Goal: Task Accomplishment & Management: Complete application form

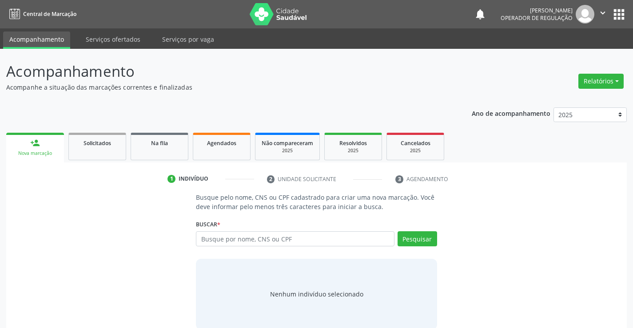
click at [261, 236] on input "text" at bounding box center [295, 239] width 198 height 15
type input "705002268334355"
click at [427, 239] on button "Pesquisar" at bounding box center [418, 239] width 40 height 15
type input "705002268334355"
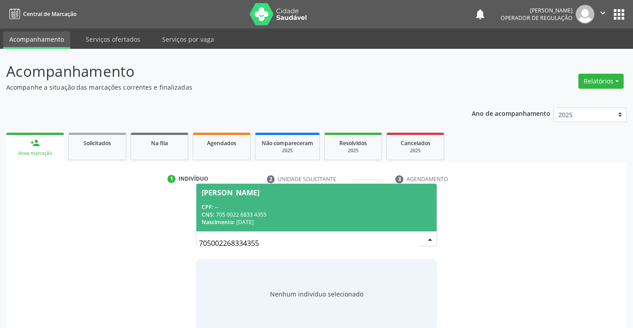
click at [363, 212] on div "CNS: 705 0022 6833 4355" at bounding box center [316, 215] width 229 height 8
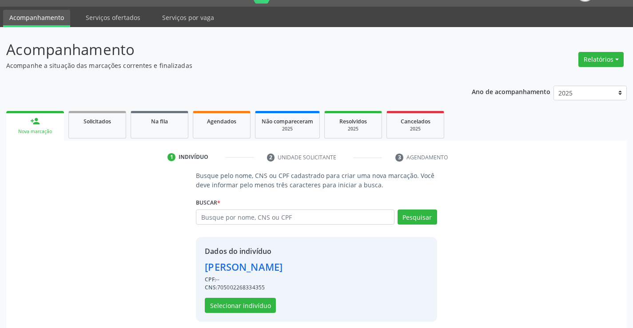
scroll to position [28, 0]
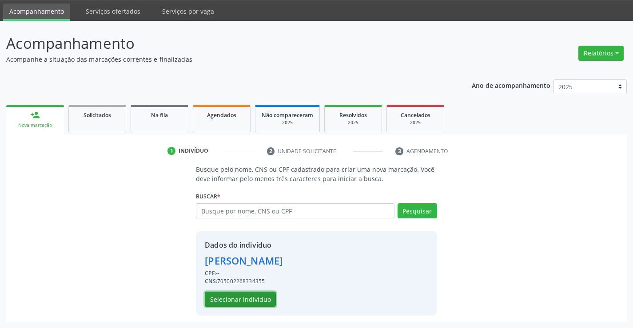
click at [257, 301] on button "Selecionar indivíduo" at bounding box center [240, 299] width 71 height 15
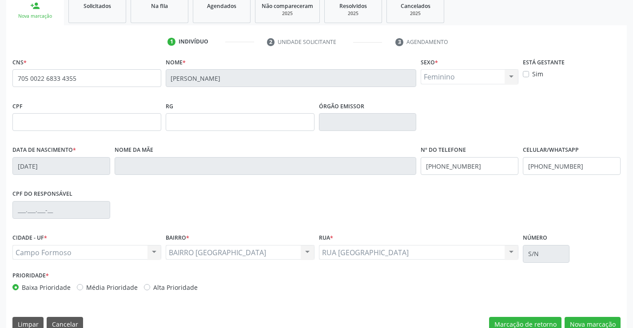
scroll to position [153, 0]
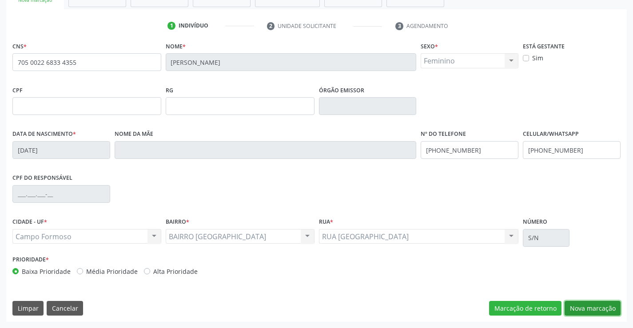
click at [593, 306] on button "Nova marcação" at bounding box center [593, 308] width 56 height 15
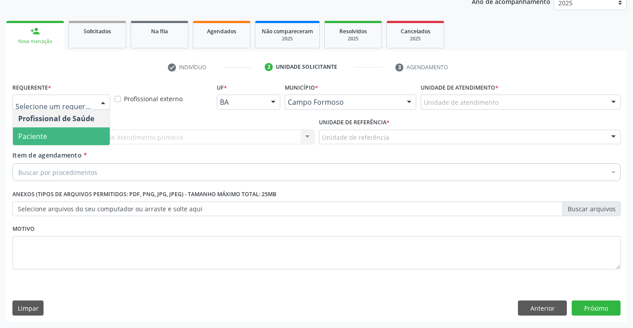
click at [44, 133] on span "Paciente" at bounding box center [32, 137] width 29 height 10
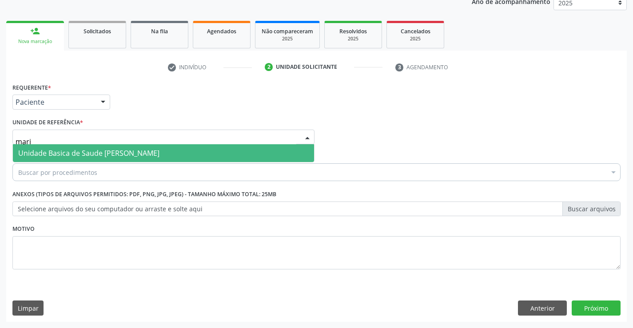
type input "maria"
click at [79, 151] on span "Unidade Basica de Saude [PERSON_NAME]" at bounding box center [88, 153] width 141 height 10
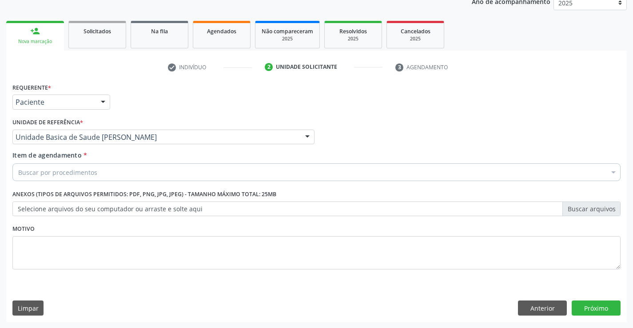
click at [74, 164] on div "Buscar por procedimentos" at bounding box center [316, 173] width 609 height 18
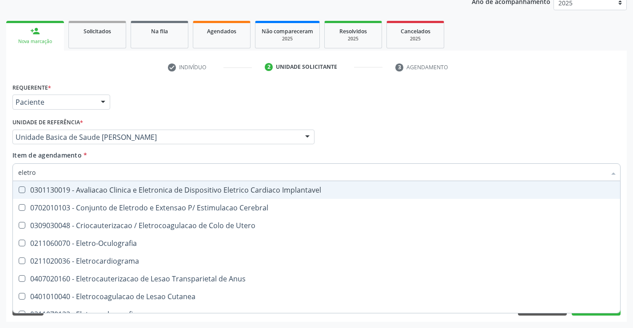
type input "eletroc"
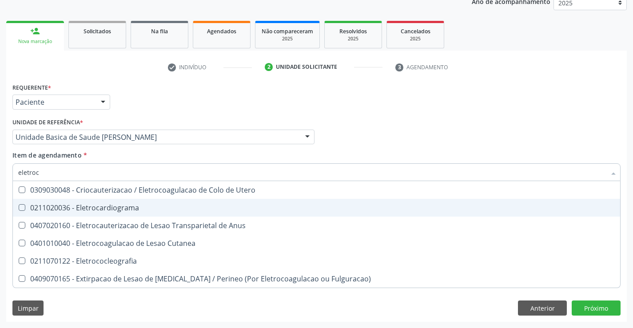
click at [104, 208] on div "0211020036 - Eletrocardiograma" at bounding box center [316, 207] width 597 height 7
checkbox Eletrocardiograma "true"
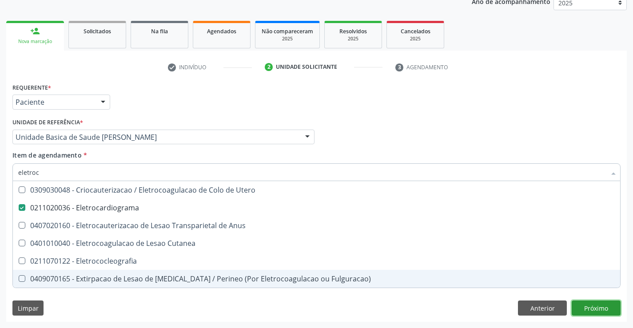
click at [597, 302] on div "Requerente * Paciente Profissional de Saúde Paciente Nenhum resultado encontrad…" at bounding box center [316, 201] width 621 height 241
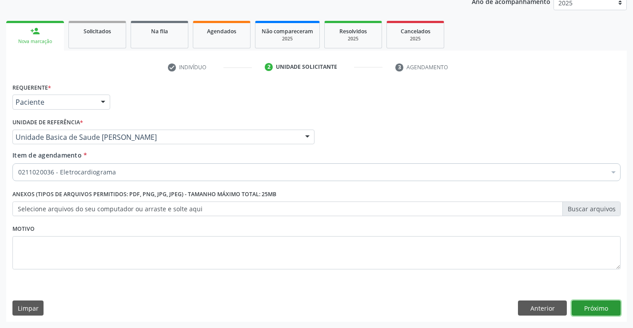
click at [591, 312] on button "Próximo" at bounding box center [596, 308] width 49 height 15
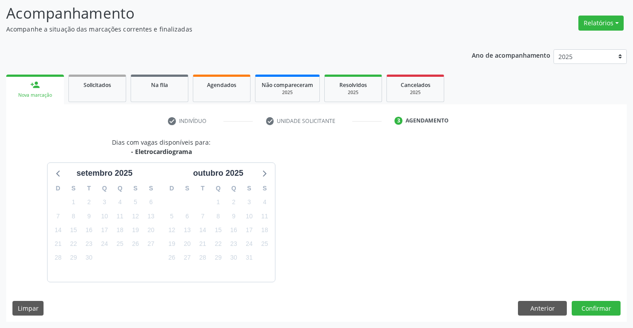
scroll to position [84, 0]
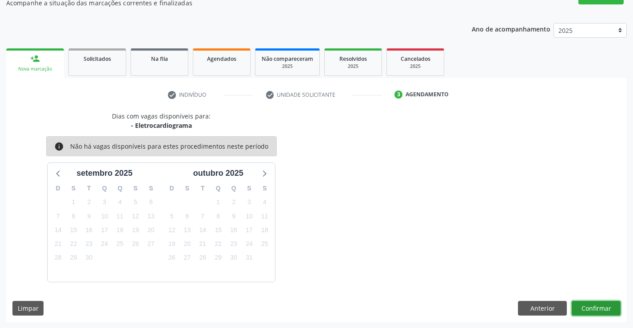
click at [592, 312] on button "Confirmar" at bounding box center [596, 308] width 49 height 15
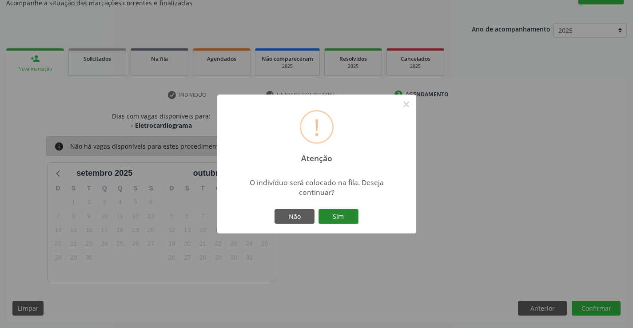
click at [352, 218] on button "Sim" at bounding box center [339, 216] width 40 height 15
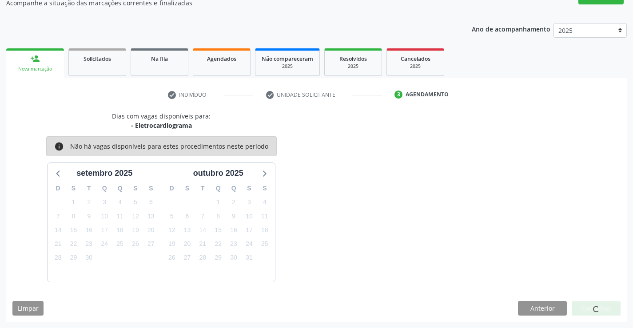
scroll to position [0, 0]
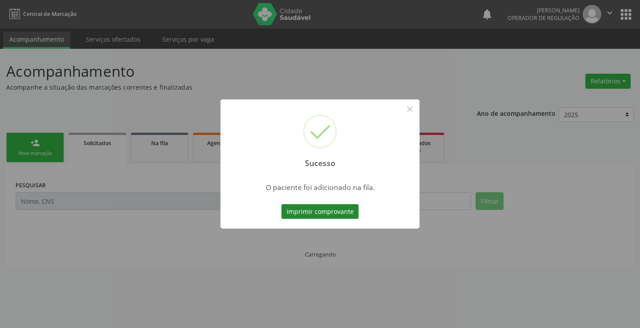
click at [340, 215] on button "Imprimir comprovante" at bounding box center [319, 211] width 77 height 15
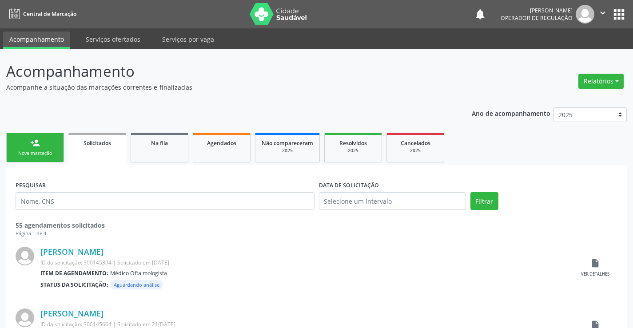
click at [33, 153] on div "Nova marcação" at bounding box center [35, 153] width 44 height 7
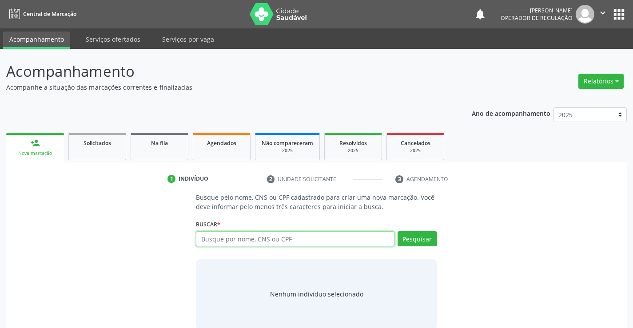
click at [212, 236] on input "text" at bounding box center [295, 239] width 198 height 15
type input "700107962086614"
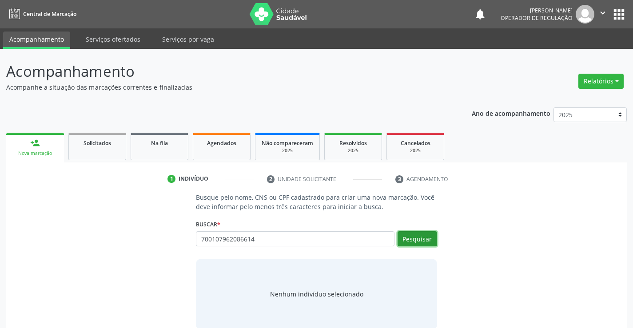
click at [418, 237] on button "Pesquisar" at bounding box center [418, 239] width 40 height 15
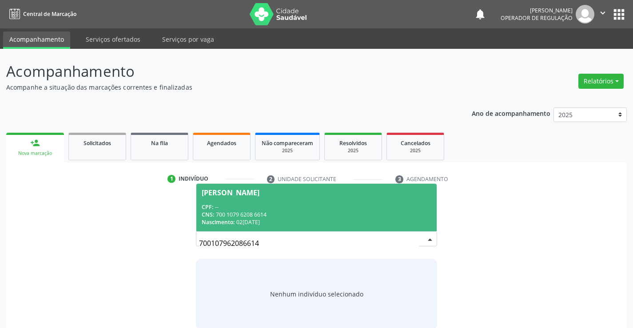
click at [319, 213] on div "CNS: 700 1079 6208 6614" at bounding box center [316, 215] width 229 height 8
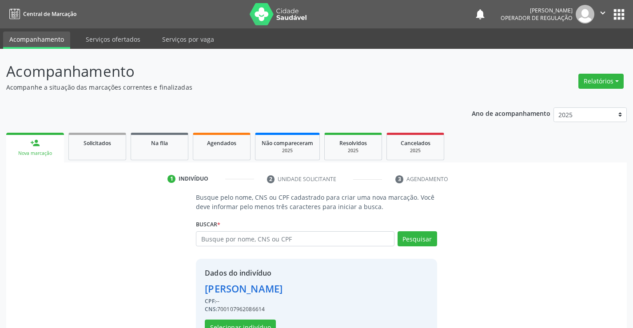
scroll to position [28, 0]
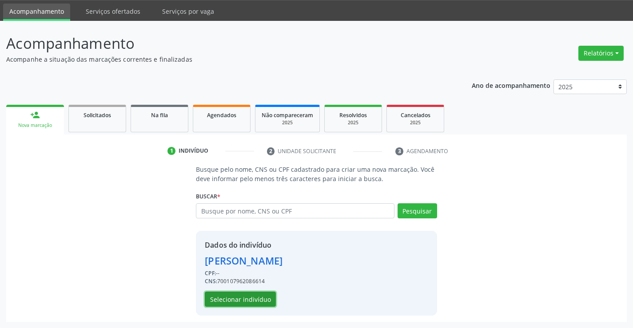
click at [222, 298] on button "Selecionar indivíduo" at bounding box center [240, 299] width 71 height 15
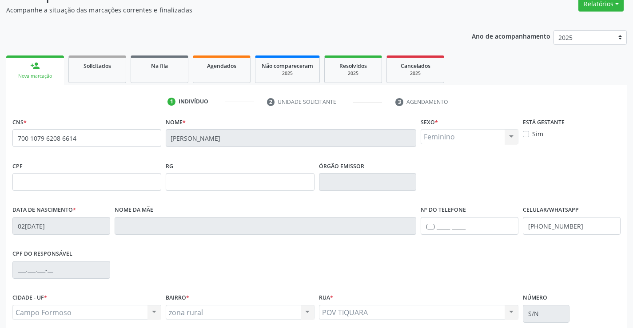
scroll to position [153, 0]
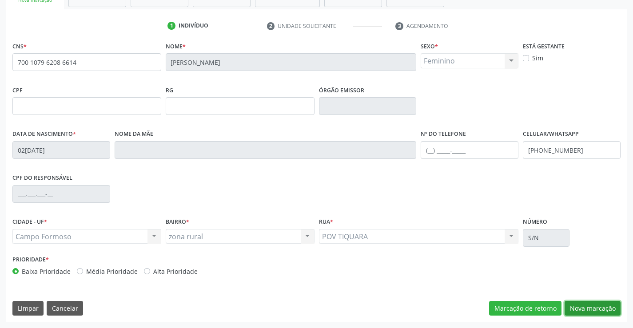
click at [592, 306] on button "Nova marcação" at bounding box center [593, 308] width 56 height 15
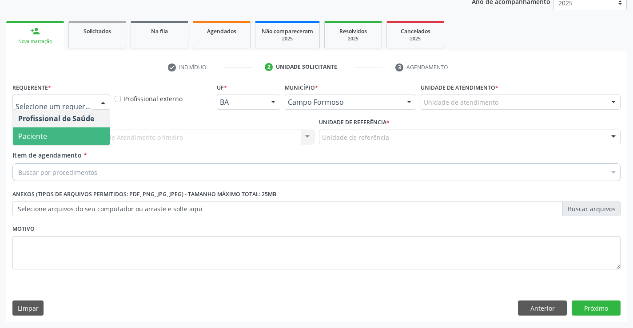
click at [56, 141] on span "Paciente" at bounding box center [61, 137] width 97 height 18
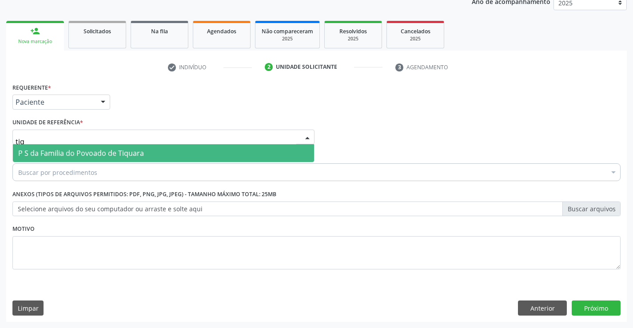
type input "tiqu"
click at [71, 153] on span "P S da Familia do Povoado de Tiquara" at bounding box center [81, 153] width 126 height 10
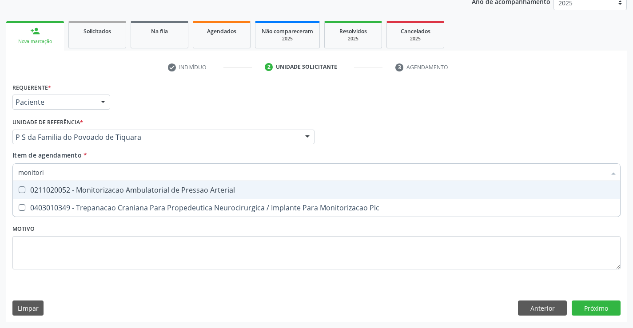
type input "monitoriz"
click at [132, 193] on div "0211020052 - Monitorizacao Ambulatorial de Pressao Arterial" at bounding box center [316, 190] width 597 height 7
checkbox Arterial "true"
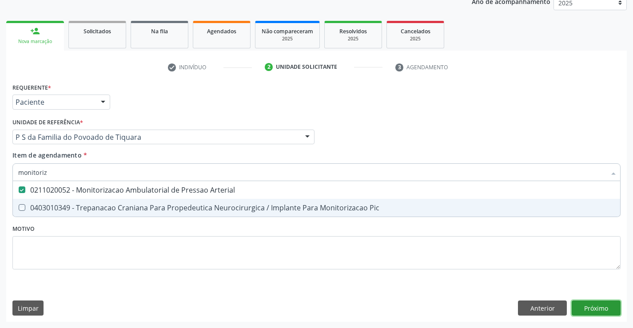
click at [587, 304] on div "Requerente * Paciente Profissional de Saúde Paciente Nenhum resultado encontrad…" at bounding box center [316, 201] width 621 height 241
checkbox Pic "true"
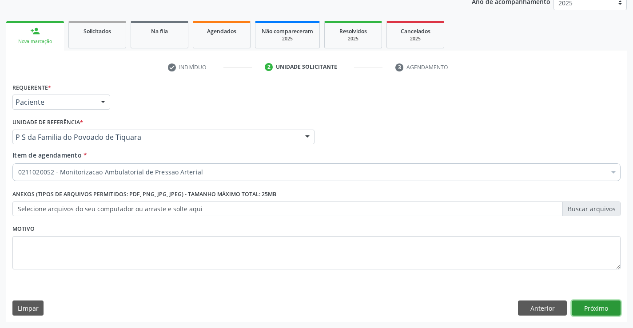
click at [590, 304] on button "Próximo" at bounding box center [596, 308] width 49 height 15
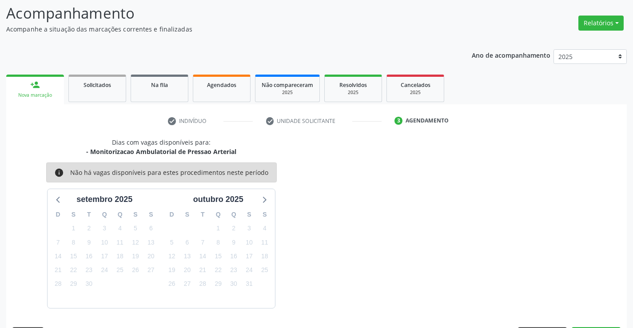
scroll to position [84, 0]
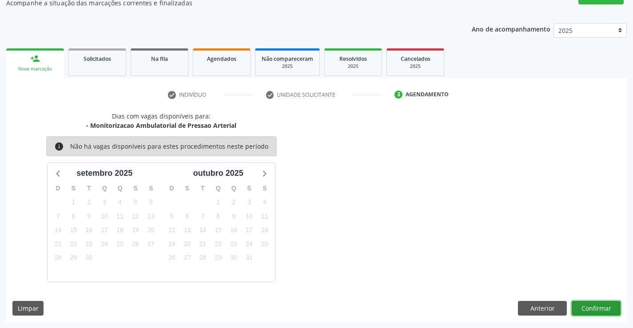
click at [590, 308] on button "Confirmar" at bounding box center [596, 308] width 49 height 15
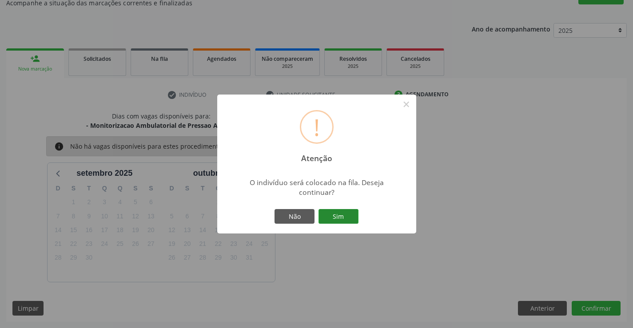
click at [344, 218] on button "Sim" at bounding box center [339, 216] width 40 height 15
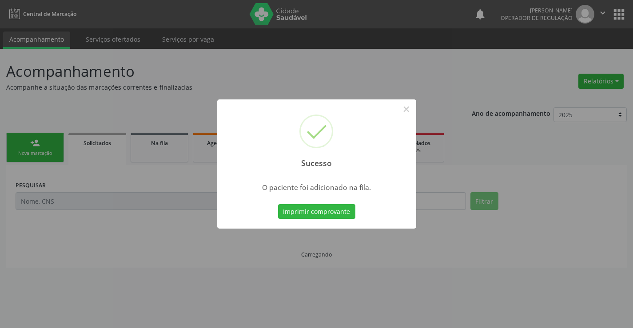
scroll to position [0, 0]
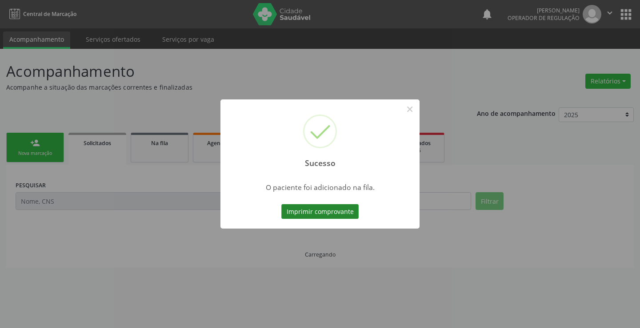
click at [344, 213] on button "Imprimir comprovante" at bounding box center [319, 211] width 77 height 15
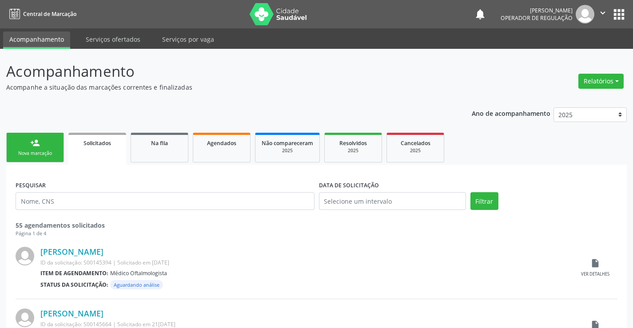
click at [48, 148] on link "person_add Nova marcação" at bounding box center [35, 148] width 58 height 30
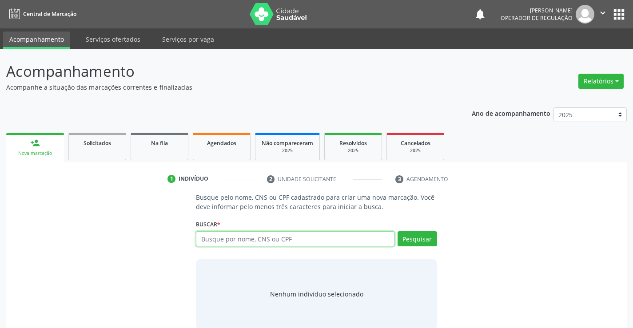
click at [218, 239] on input "text" at bounding box center [295, 239] width 198 height 15
type input "708706187356091"
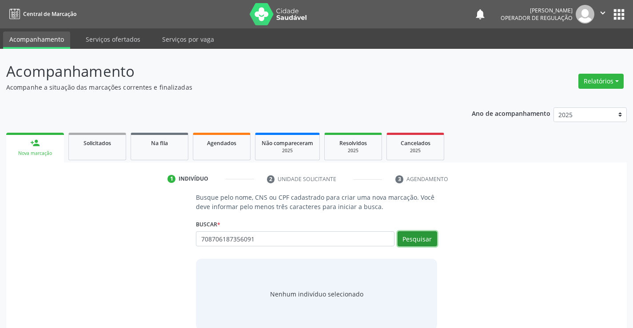
click at [430, 240] on button "Pesquisar" at bounding box center [418, 239] width 40 height 15
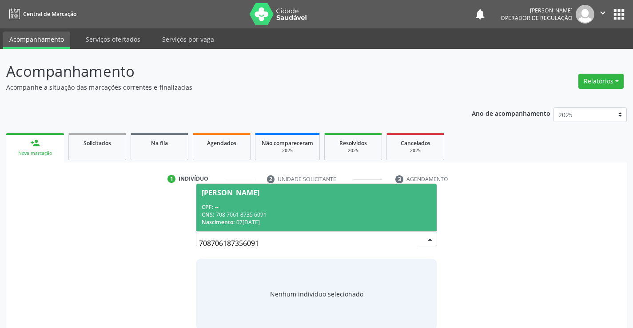
click at [295, 214] on div "CNS: 708 7061 8735 6091" at bounding box center [316, 215] width 229 height 8
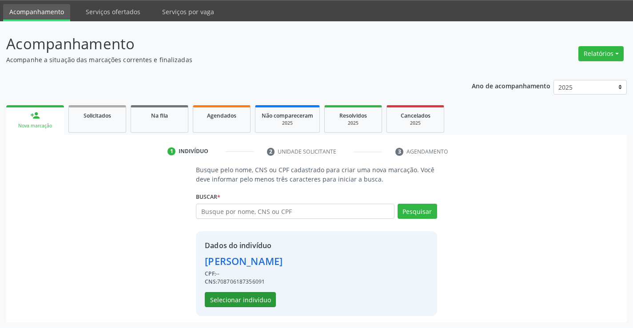
scroll to position [28, 0]
click at [256, 302] on button "Selecionar indivíduo" at bounding box center [240, 299] width 71 height 15
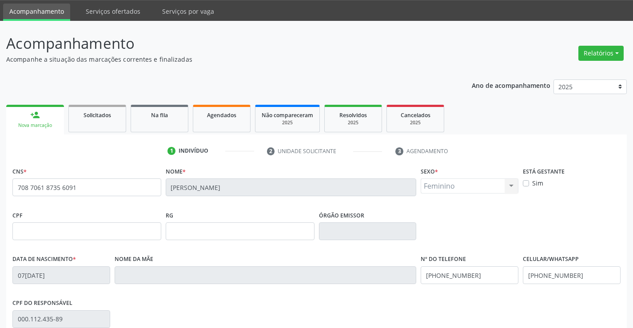
scroll to position [153, 0]
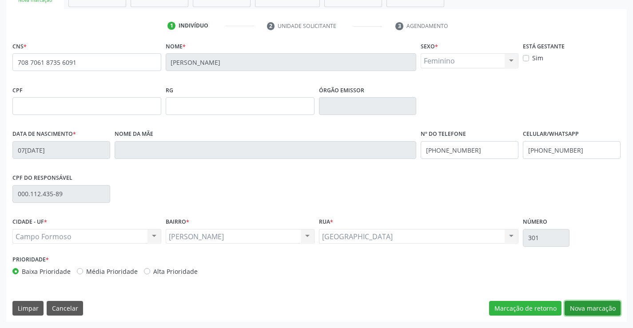
click at [593, 310] on button "Nova marcação" at bounding box center [593, 308] width 56 height 15
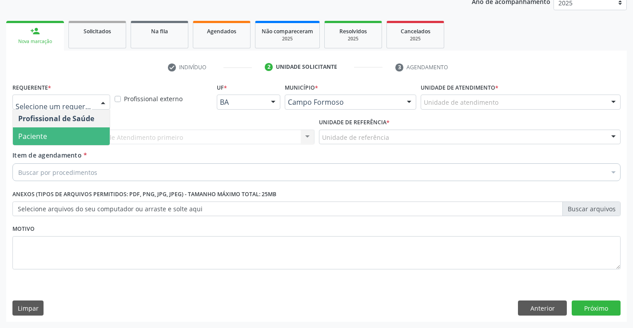
click at [56, 135] on span "Paciente" at bounding box center [61, 137] width 97 height 18
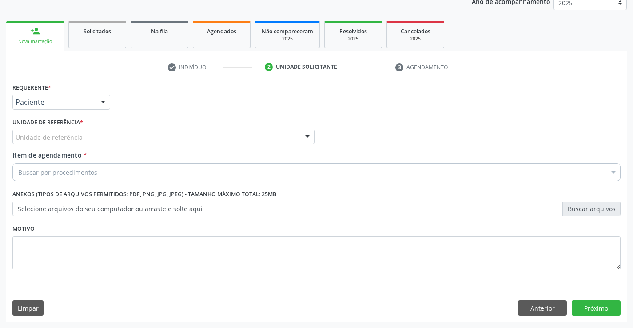
click at [82, 136] on div "Unidade de referência" at bounding box center [163, 137] width 302 height 15
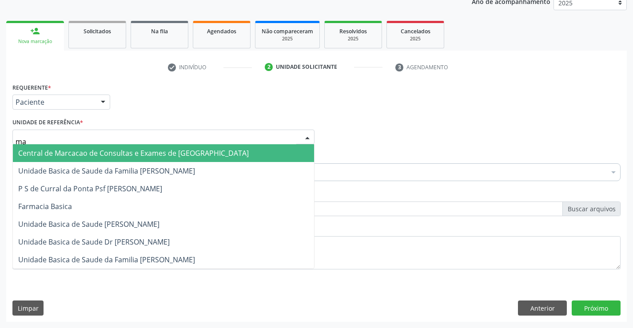
type input "mai"
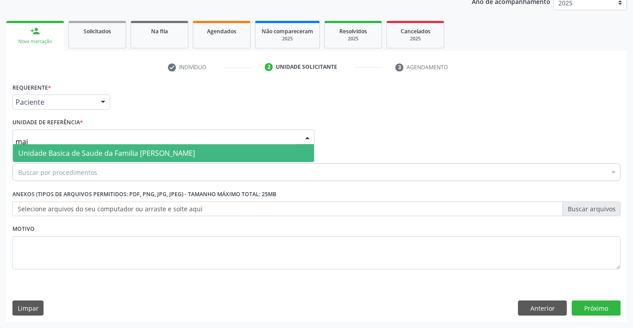
click at [82, 148] on span "Unidade Basica de Saude da Familia [PERSON_NAME]" at bounding box center [163, 153] width 301 height 18
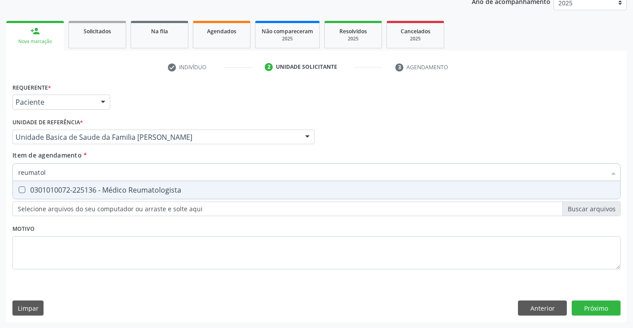
type input "reumatolo"
click at [76, 188] on div "0301010072-225136 - Médico Reumatologista" at bounding box center [316, 190] width 597 height 7
checkbox Reumatologista "true"
click at [589, 309] on div "Requerente * Paciente Profissional de Saúde Paciente Nenhum resultado encontrad…" at bounding box center [316, 201] width 621 height 241
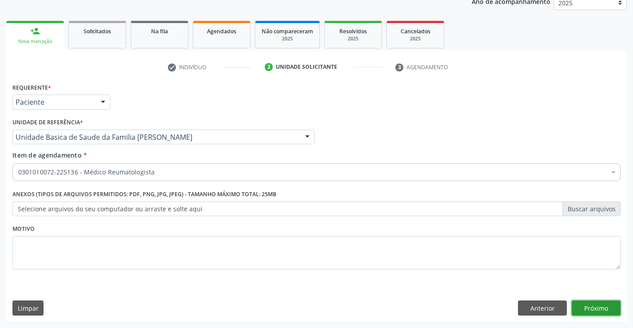
click at [589, 309] on button "Próximo" at bounding box center [596, 308] width 49 height 15
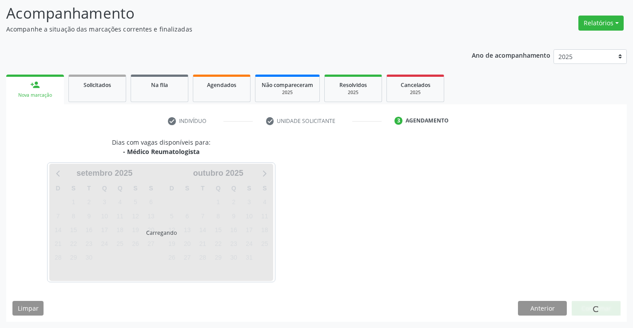
scroll to position [84, 0]
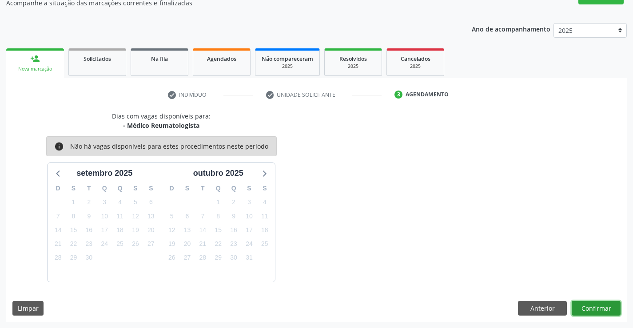
click at [589, 309] on button "Confirmar" at bounding box center [596, 308] width 49 height 15
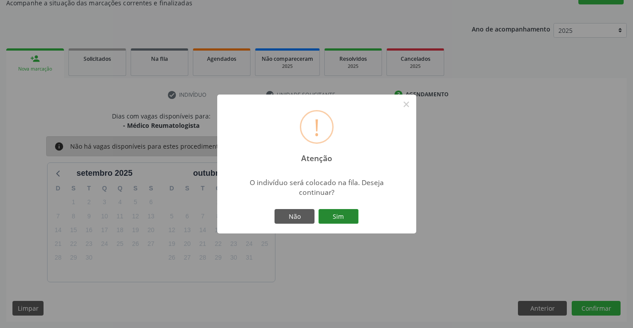
click at [355, 216] on button "Sim" at bounding box center [339, 216] width 40 height 15
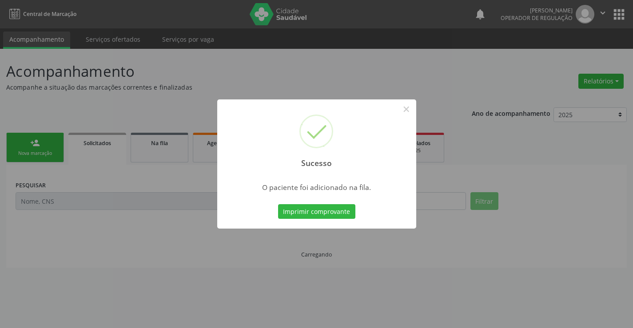
scroll to position [0, 0]
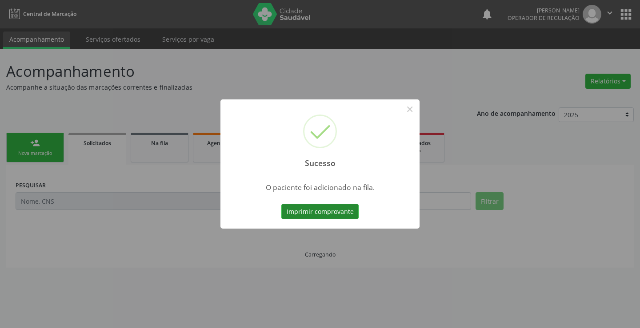
click at [346, 216] on button "Imprimir comprovante" at bounding box center [319, 211] width 77 height 15
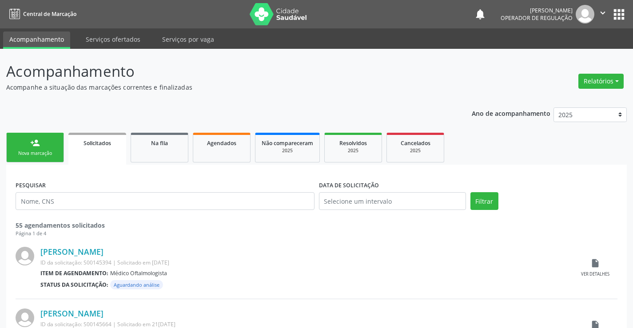
click at [32, 144] on div "person_add" at bounding box center [35, 143] width 10 height 10
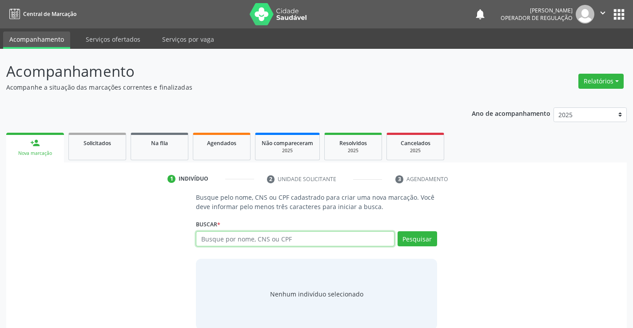
click at [228, 240] on input "text" at bounding box center [295, 239] width 198 height 15
type input "703608017350736"
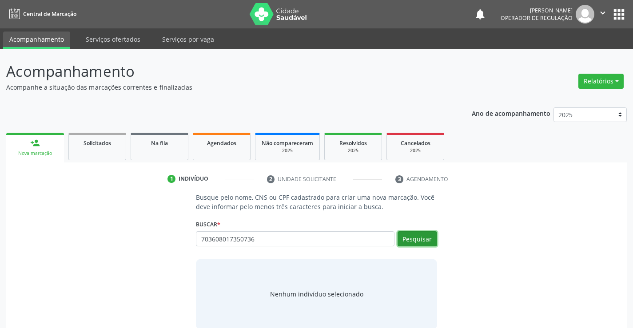
click at [407, 236] on button "Pesquisar" at bounding box center [418, 239] width 40 height 15
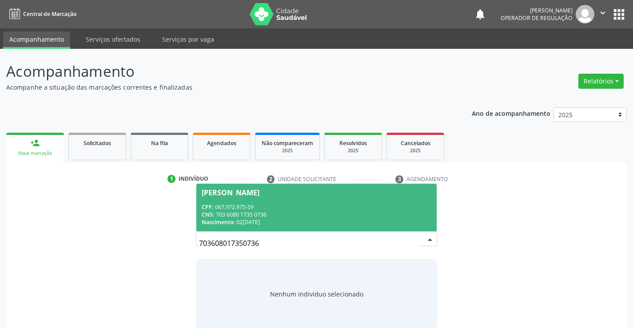
click at [317, 195] on div "Joana Dias Leal" at bounding box center [316, 192] width 229 height 7
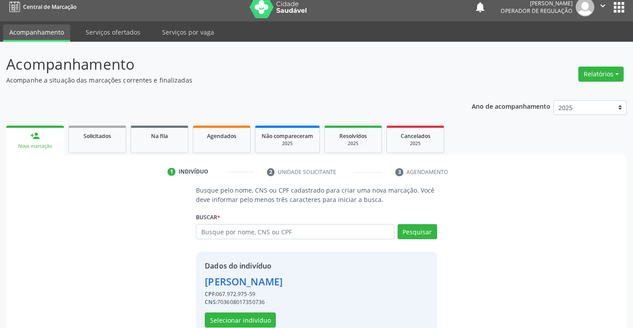
scroll to position [28, 0]
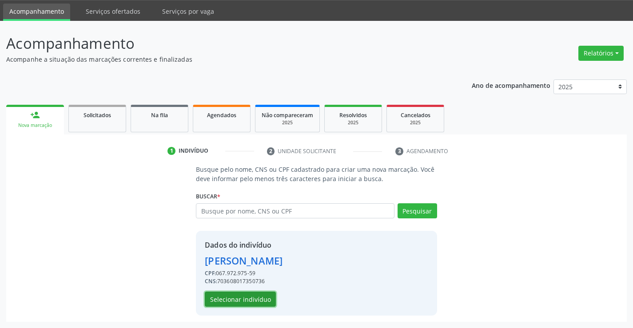
click at [247, 300] on button "Selecionar indivíduo" at bounding box center [240, 299] width 71 height 15
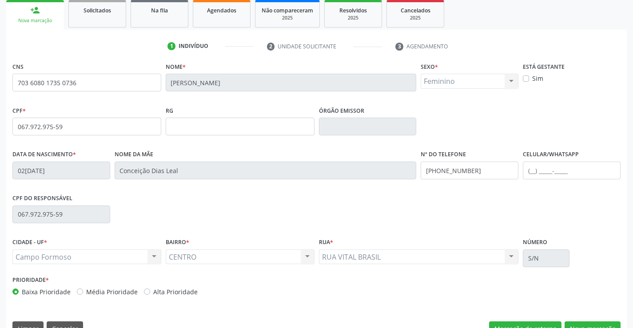
scroll to position [153, 0]
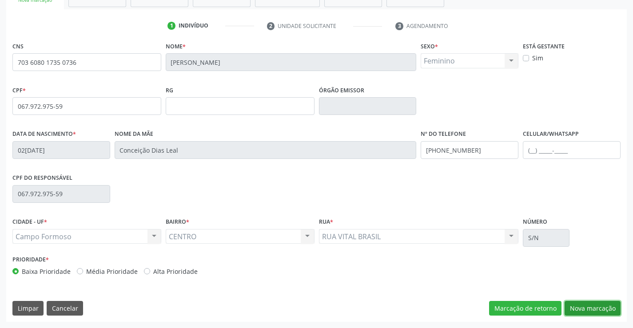
click at [582, 309] on button "Nova marcação" at bounding box center [593, 308] width 56 height 15
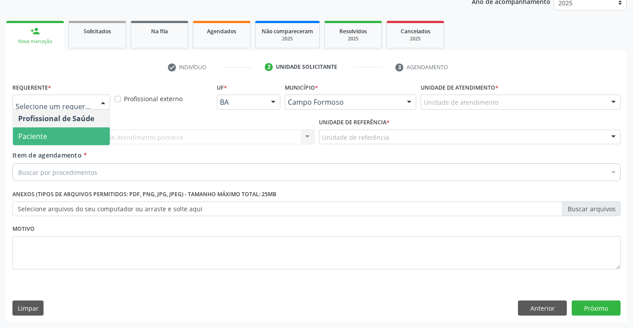
click at [84, 139] on span "Paciente" at bounding box center [61, 137] width 97 height 18
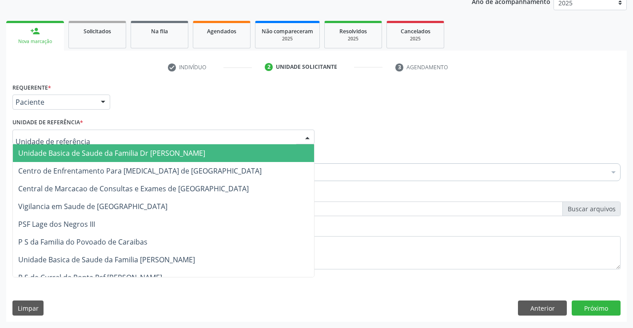
click at [94, 137] on div at bounding box center [163, 137] width 302 height 15
click at [163, 148] on span "Unidade Basica de Saude da Familia Dr [PERSON_NAME]" at bounding box center [163, 153] width 301 height 18
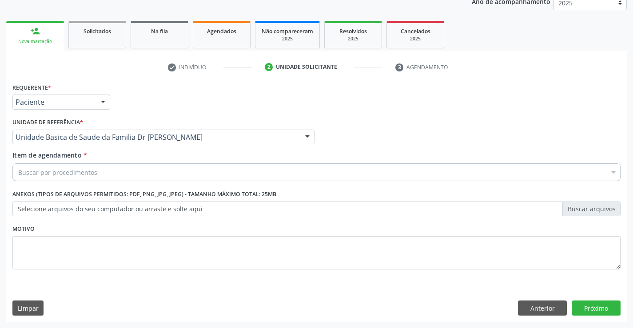
click at [134, 177] on div "Buscar por procedimentos" at bounding box center [316, 173] width 609 height 18
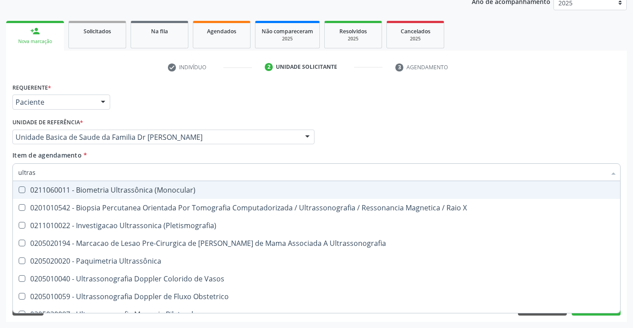
type input "ultrass"
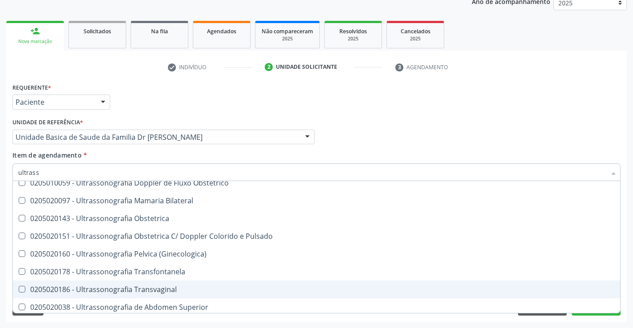
scroll to position [99, 0]
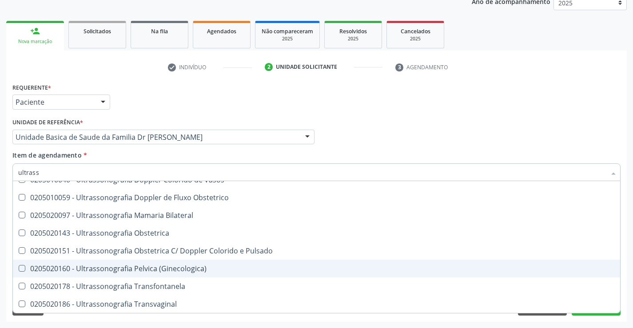
click at [214, 265] on span "0205020160 - Ultrassonografia Pelvica (Ginecologica)" at bounding box center [317, 269] width 608 height 18
checkbox \(Ginecologica\) "true"
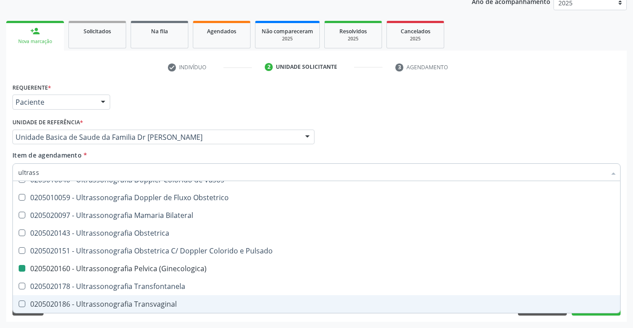
click at [590, 320] on div "Requerente * Paciente Profissional de Saúde Paciente Nenhum resultado encontrad…" at bounding box center [316, 201] width 621 height 241
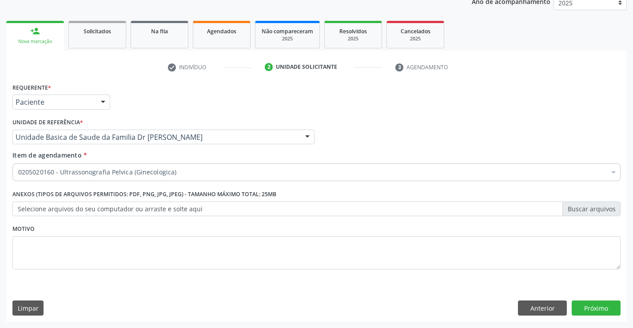
scroll to position [0, 0]
click at [590, 312] on button "Próximo" at bounding box center [596, 308] width 49 height 15
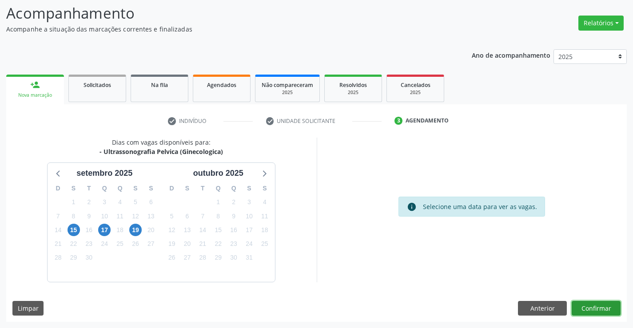
click at [587, 307] on button "Confirmar" at bounding box center [596, 308] width 49 height 15
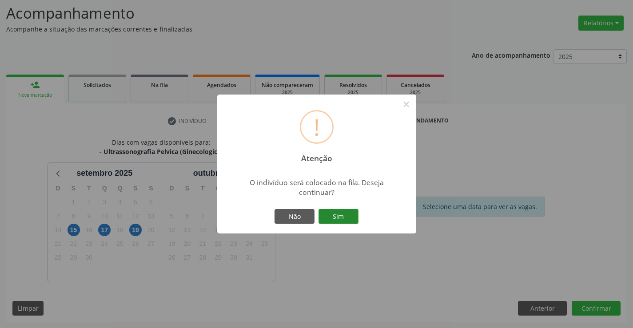
click at [344, 213] on button "Sim" at bounding box center [339, 216] width 40 height 15
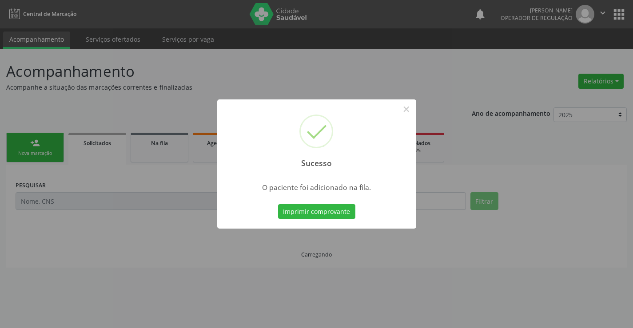
scroll to position [0, 0]
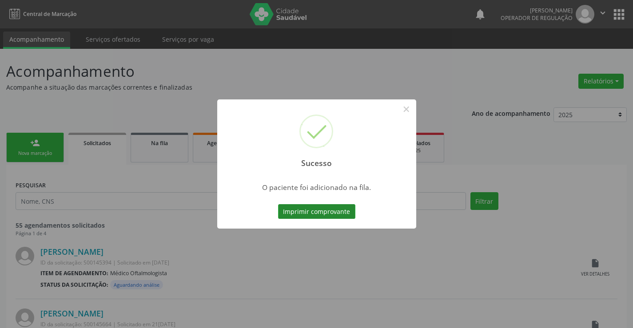
click at [340, 215] on button "Imprimir comprovante" at bounding box center [316, 211] width 77 height 15
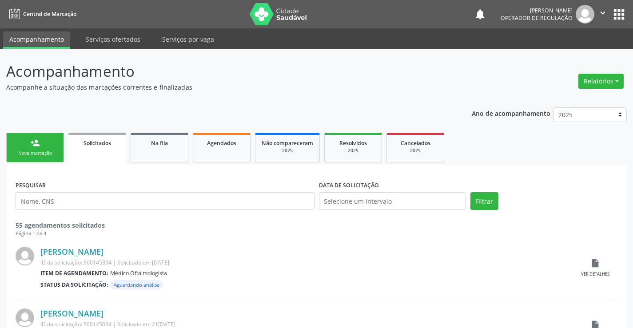
click at [35, 149] on link "person_add Nova marcação" at bounding box center [35, 148] width 58 height 30
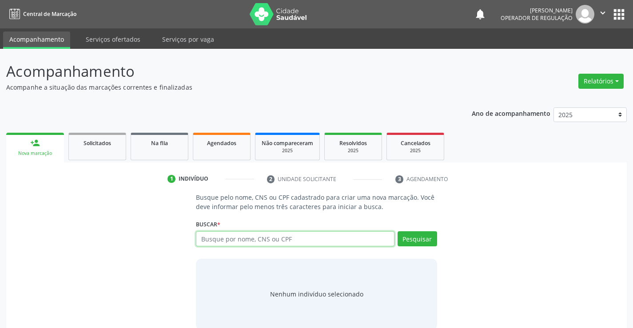
click at [236, 240] on input "text" at bounding box center [295, 239] width 198 height 15
type input "700009147763005"
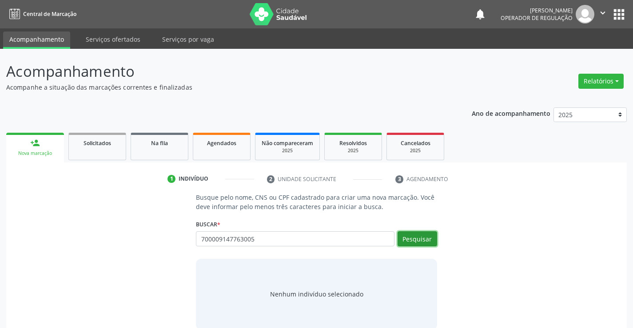
click at [424, 238] on button "Pesquisar" at bounding box center [418, 239] width 40 height 15
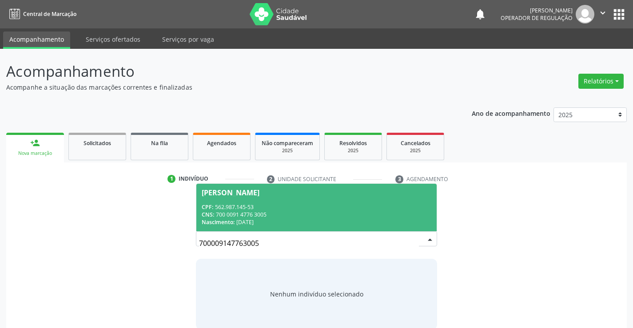
click at [303, 204] on div "CPF: 562.987.145-53" at bounding box center [316, 208] width 229 height 8
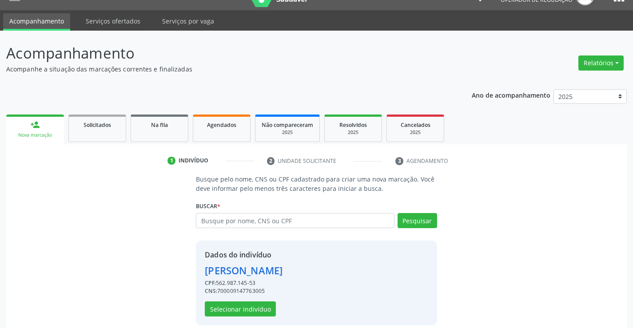
scroll to position [28, 0]
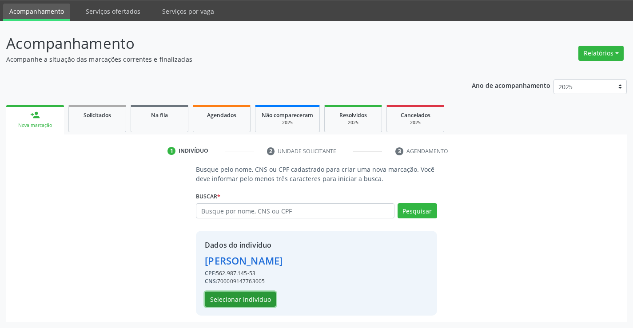
click at [229, 301] on button "Selecionar indivíduo" at bounding box center [240, 299] width 71 height 15
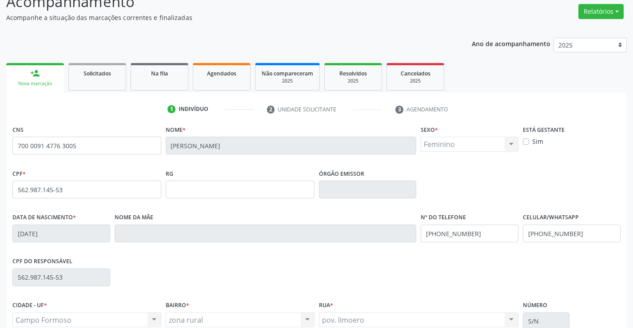
scroll to position [153, 0]
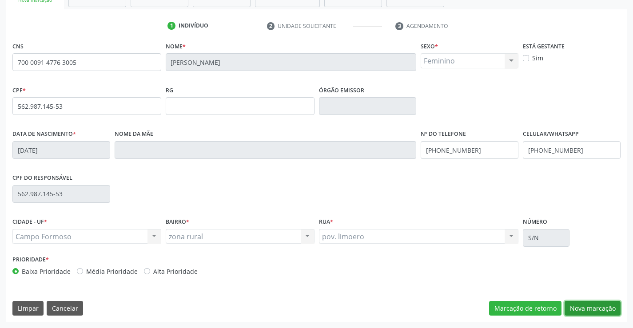
click at [606, 309] on button "Nova marcação" at bounding box center [593, 308] width 56 height 15
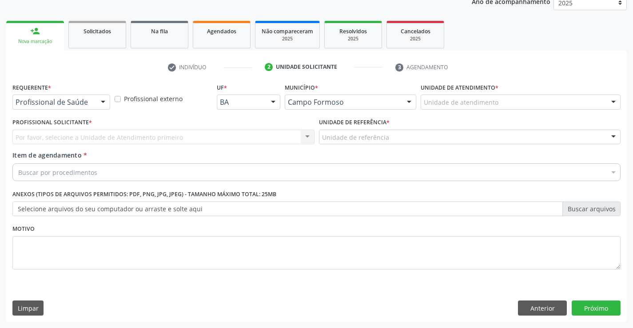
scroll to position [112, 0]
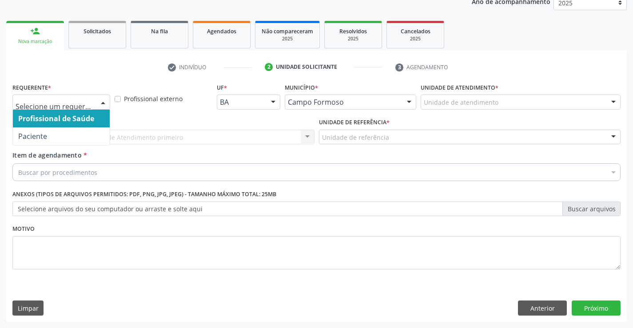
click at [49, 97] on div at bounding box center [61, 102] width 98 height 15
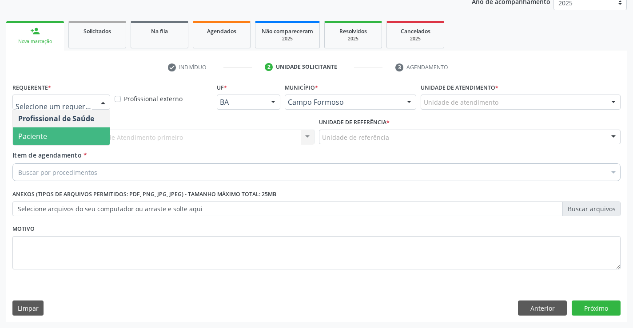
click at [50, 133] on span "Paciente" at bounding box center [61, 137] width 97 height 18
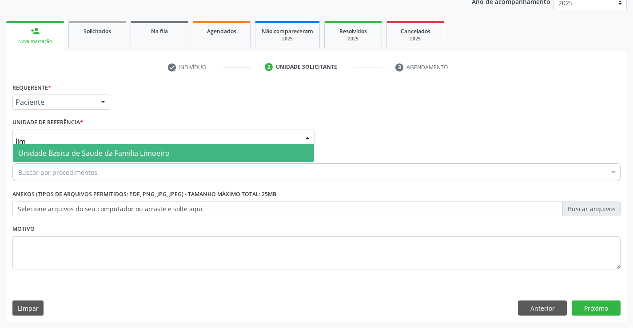
type input "limo"
click at [90, 152] on span "Unidade Basica de Saude da Familia Limoeiro" at bounding box center [94, 153] width 152 height 10
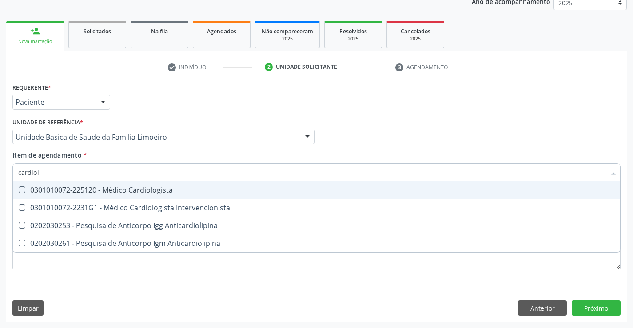
type input "cardiolo"
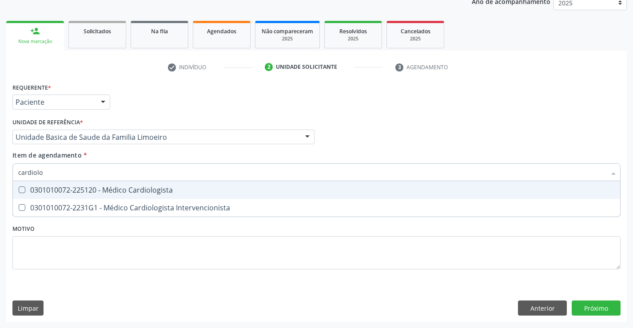
click at [80, 190] on div "0301010072-225120 - Médico Cardiologista" at bounding box center [316, 190] width 597 height 7
checkbox Cardiologista "true"
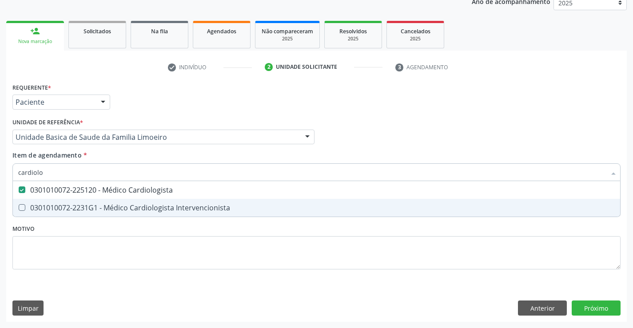
type input "cardiolo"
click at [73, 244] on div "Requerente * Paciente Profissional de Saúde Paciente Nenhum resultado encontrad…" at bounding box center [316, 181] width 609 height 201
checkbox Intervencionista "true"
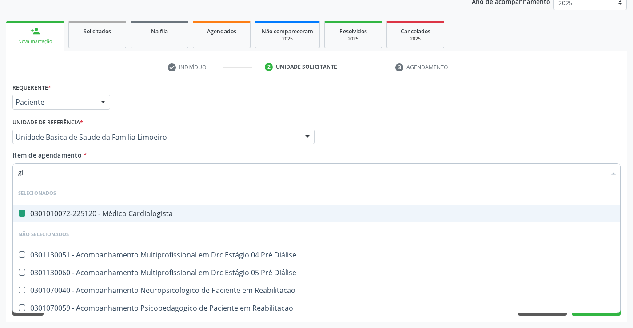
type input "gin"
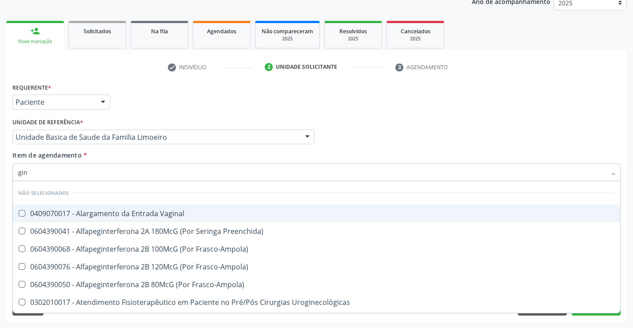
checkbox Vaginal "false"
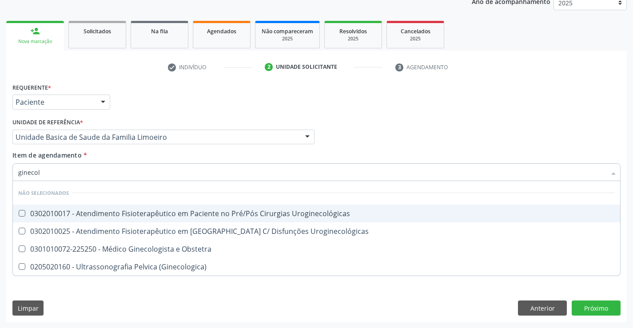
type input "ginecolo"
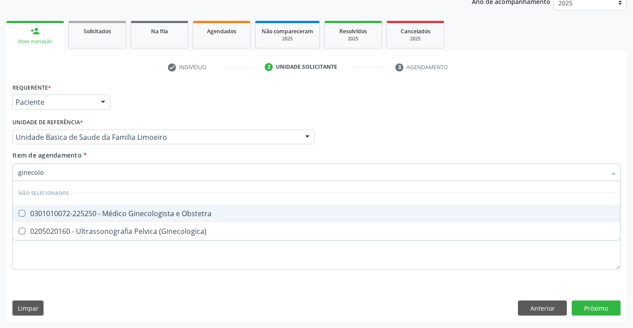
click at [83, 210] on div "0301010072-225250 - Médico Ginecologista e Obstetra" at bounding box center [316, 213] width 597 height 7
checkbox Obstetra "true"
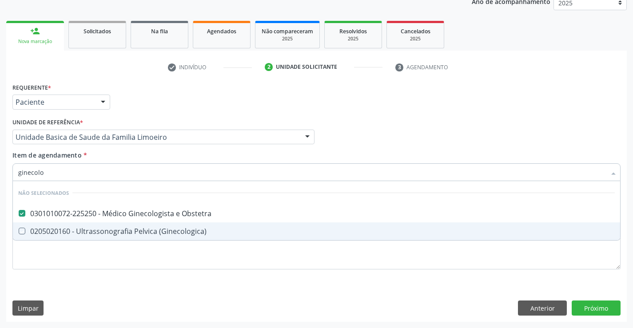
click at [63, 283] on div "Requerente * Paciente Profissional de Saúde Paciente Nenhum resultado encontrad…" at bounding box center [316, 201] width 621 height 241
checkbox \(Ginecologica\) "true"
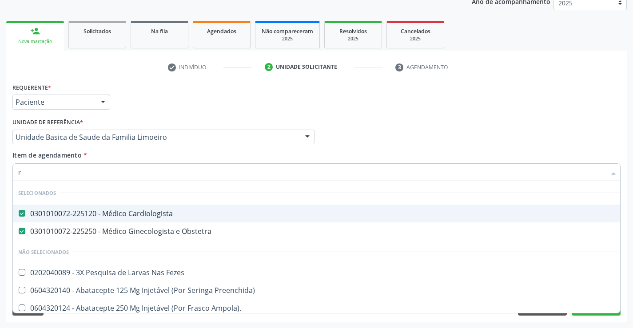
type input "ra"
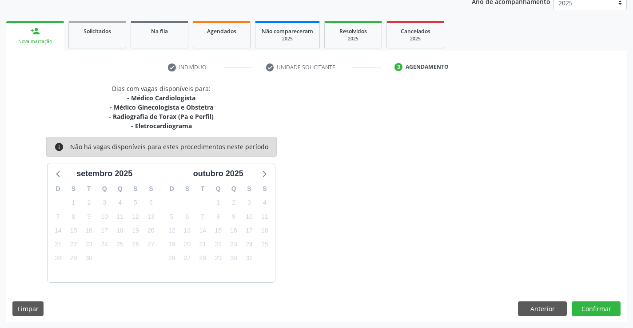
scroll to position [112, 0]
click at [592, 304] on button "Confirmar" at bounding box center [596, 309] width 49 height 15
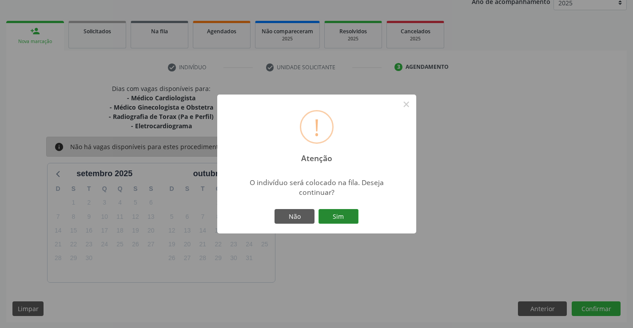
click at [328, 216] on button "Sim" at bounding box center [339, 216] width 40 height 15
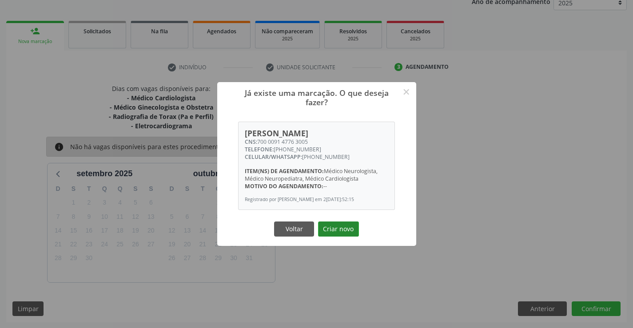
click at [344, 235] on button "Criar novo" at bounding box center [338, 229] width 41 height 15
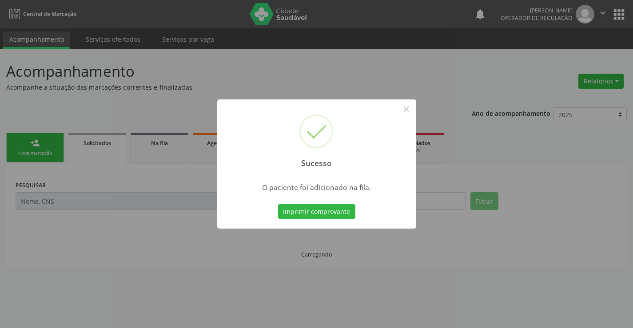
scroll to position [0, 0]
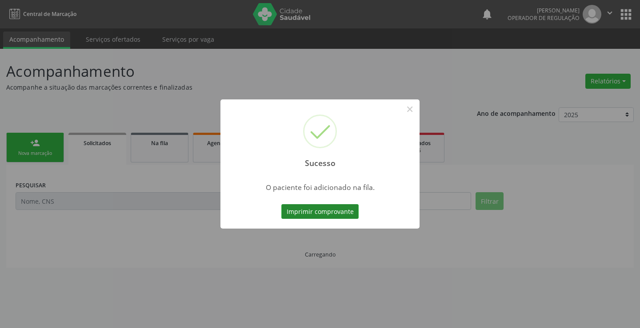
click at [339, 217] on button "Imprimir comprovante" at bounding box center [319, 211] width 77 height 15
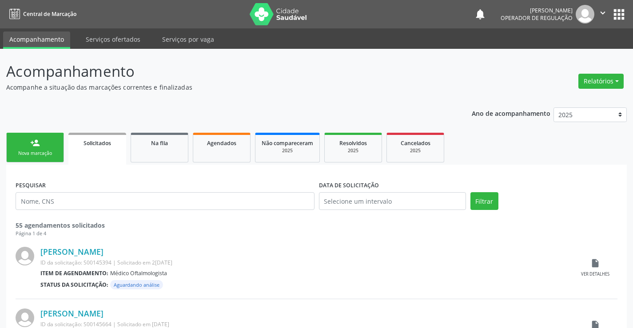
click at [31, 142] on div "person_add" at bounding box center [35, 143] width 10 height 10
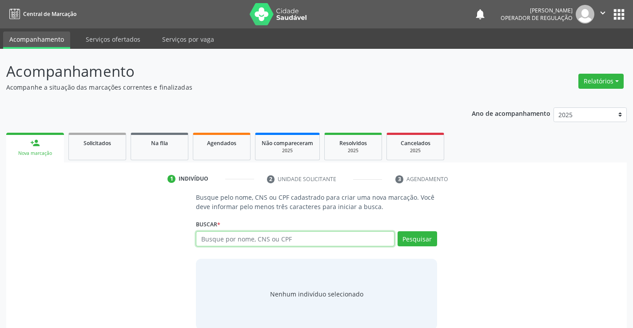
click at [204, 238] on input "text" at bounding box center [295, 239] width 198 height 15
type input "702501321953433"
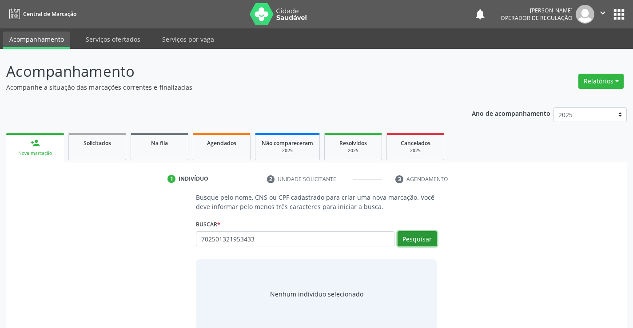
click at [423, 238] on button "Pesquisar" at bounding box center [418, 239] width 40 height 15
type input "702501321953433"
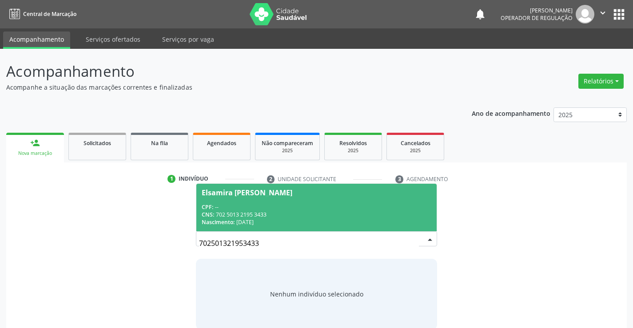
click at [276, 207] on div "CPF: --" at bounding box center [316, 208] width 229 height 8
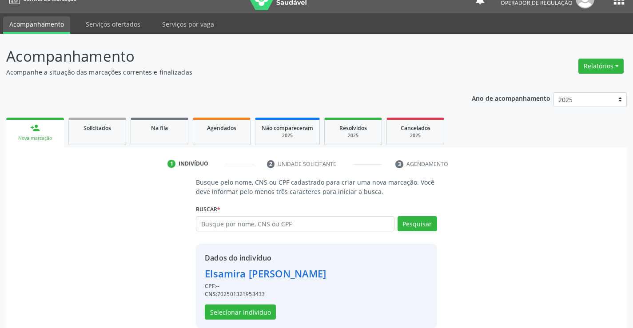
scroll to position [28, 0]
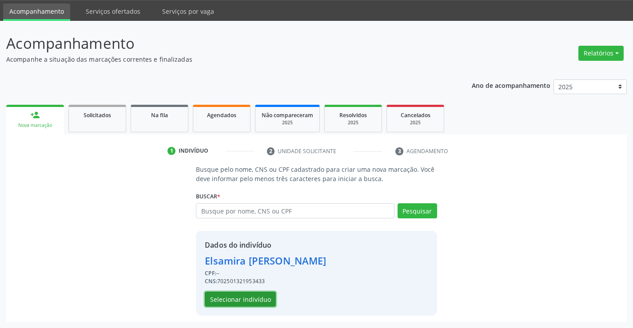
click at [256, 299] on button "Selecionar indivíduo" at bounding box center [240, 299] width 71 height 15
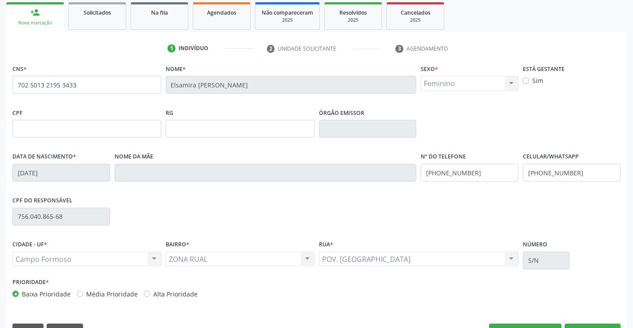
scroll to position [153, 0]
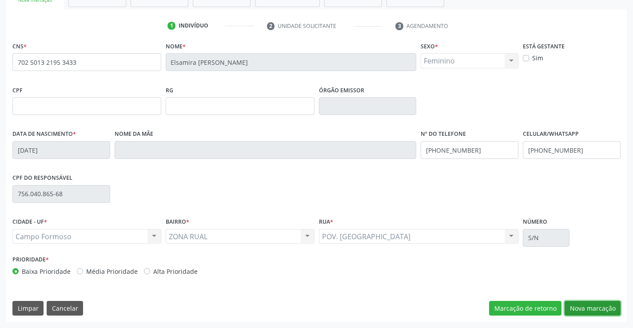
click at [581, 308] on button "Nova marcação" at bounding box center [593, 308] width 56 height 15
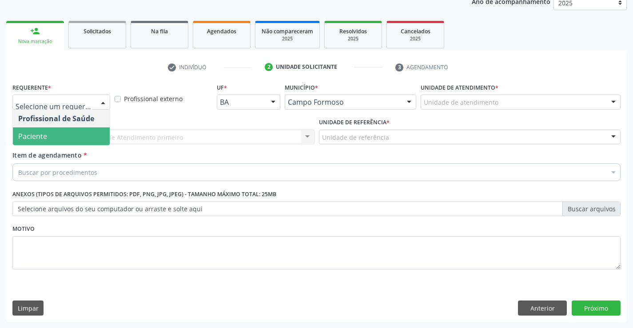
click at [55, 130] on span "Paciente" at bounding box center [61, 137] width 97 height 18
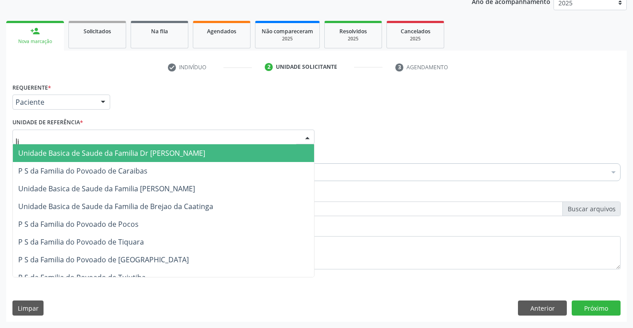
type input "lim"
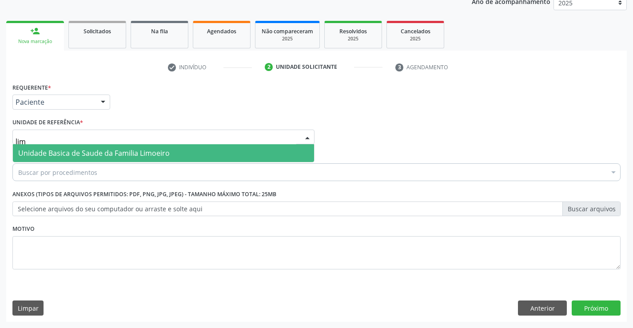
click at [73, 156] on span "Unidade Basica de Saude da Familia Limoeiro" at bounding box center [94, 153] width 152 height 10
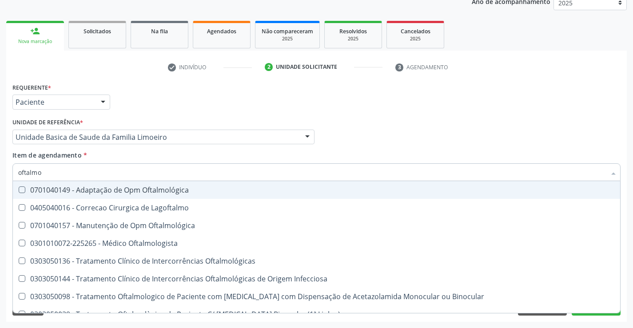
type input "oftalmol"
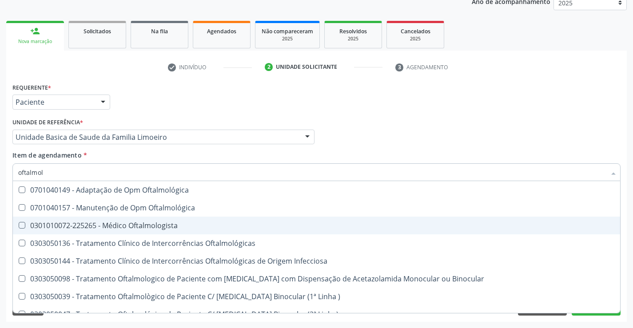
click at [129, 224] on div "0301010072-225265 - Médico Oftalmologista" at bounding box center [316, 225] width 597 height 7
checkbox Oftalmologista "true"
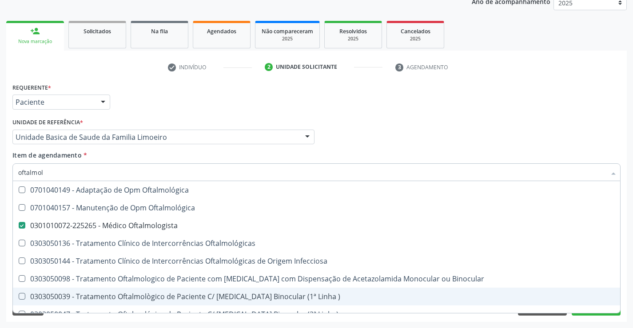
click at [601, 318] on div "Requerente * Paciente Profissional de Saúde Paciente Nenhum resultado encontrad…" at bounding box center [316, 201] width 621 height 241
checkbox Oftalmológica "true"
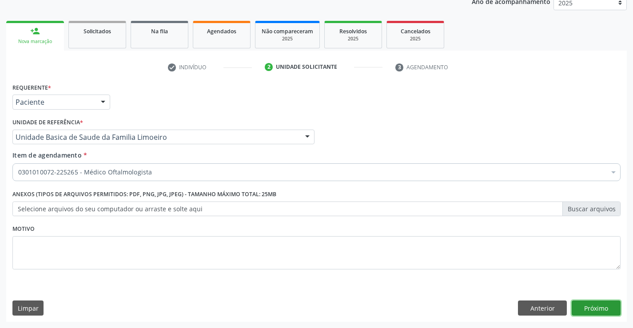
click at [600, 307] on button "Próximo" at bounding box center [596, 308] width 49 height 15
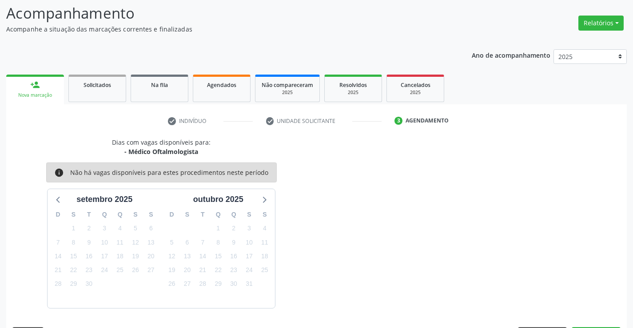
scroll to position [84, 0]
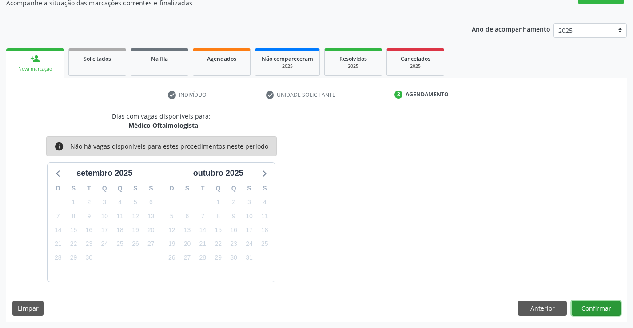
click at [598, 306] on button "Confirmar" at bounding box center [596, 308] width 49 height 15
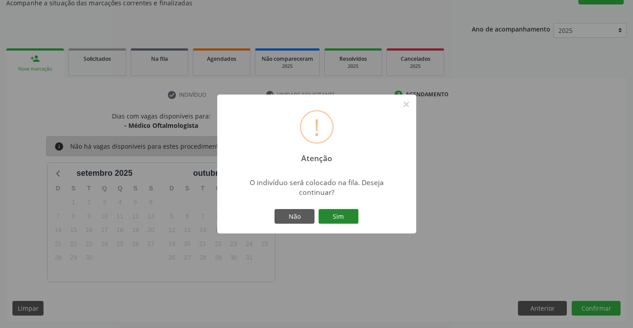
click at [341, 216] on button "Sim" at bounding box center [339, 216] width 40 height 15
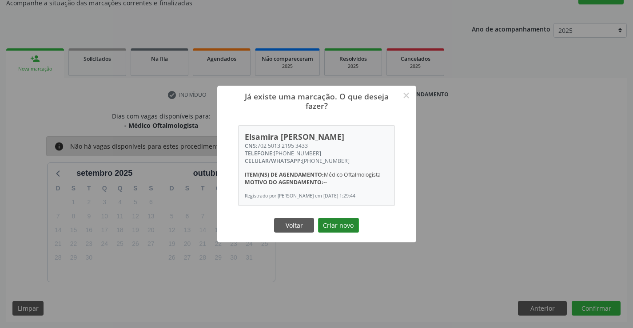
click at [347, 228] on button "Criar novo" at bounding box center [338, 225] width 41 height 15
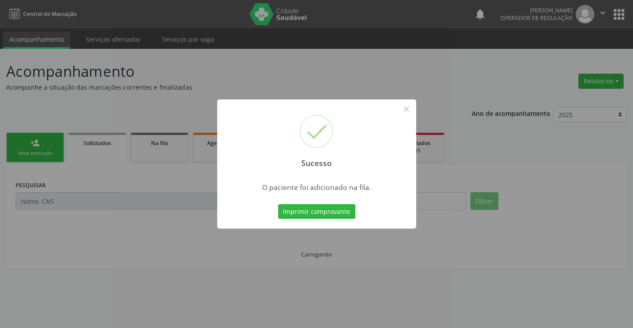
scroll to position [0, 0]
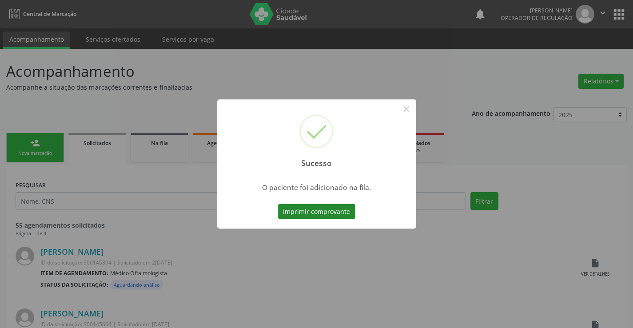
click at [345, 214] on button "Imprimir comprovante" at bounding box center [316, 211] width 77 height 15
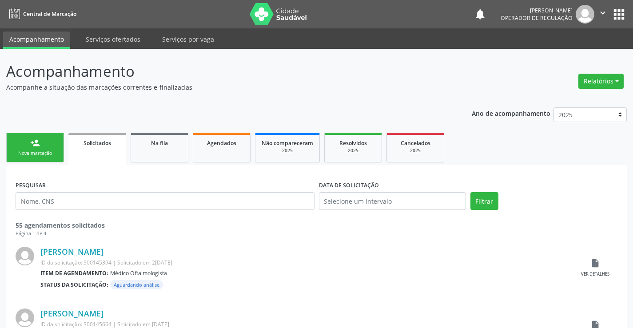
click at [49, 139] on link "person_add Nova marcação" at bounding box center [35, 148] width 58 height 30
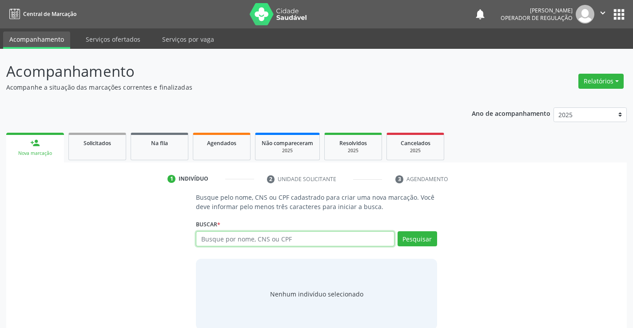
click at [300, 239] on input "text" at bounding box center [295, 239] width 198 height 15
type input "705101882717540"
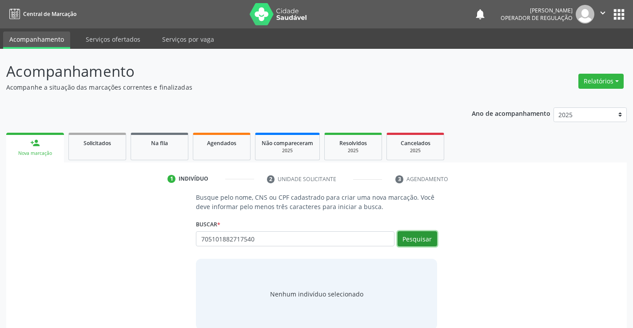
click at [414, 235] on button "Pesquisar" at bounding box center [418, 239] width 40 height 15
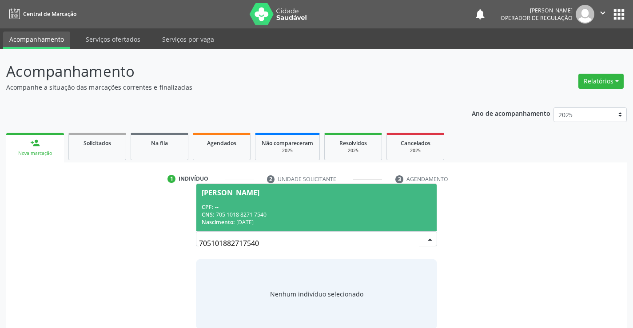
click at [308, 193] on div "Alice de Jesus Silva" at bounding box center [316, 192] width 229 height 7
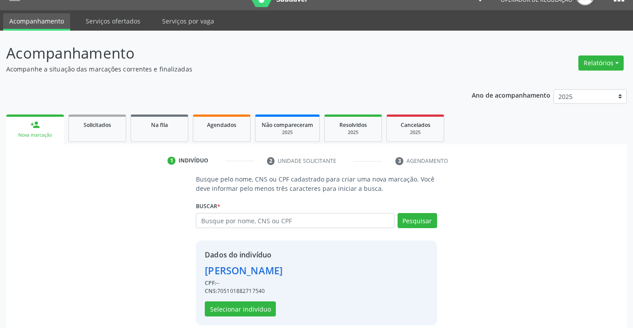
scroll to position [28, 0]
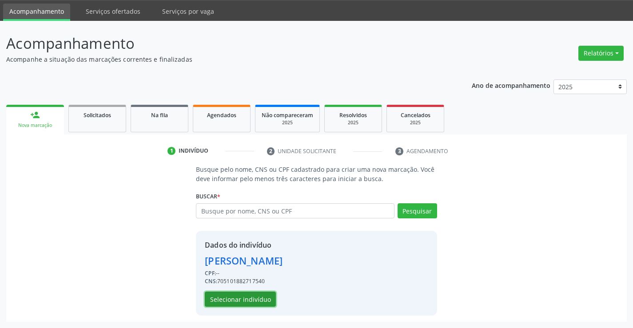
click at [265, 300] on button "Selecionar indivíduo" at bounding box center [240, 299] width 71 height 15
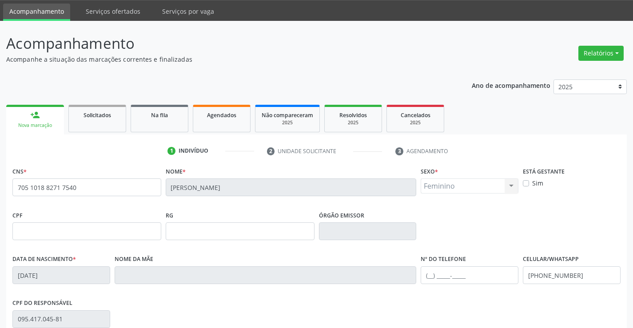
scroll to position [153, 0]
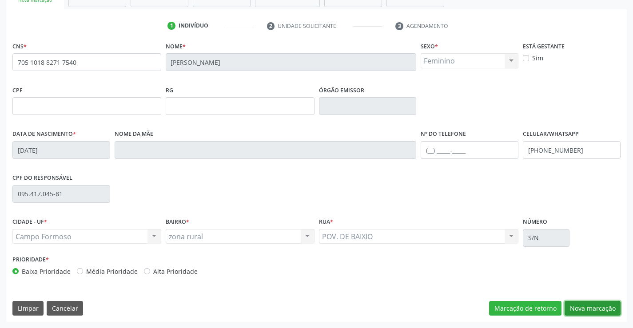
click at [572, 305] on button "Nova marcação" at bounding box center [593, 308] width 56 height 15
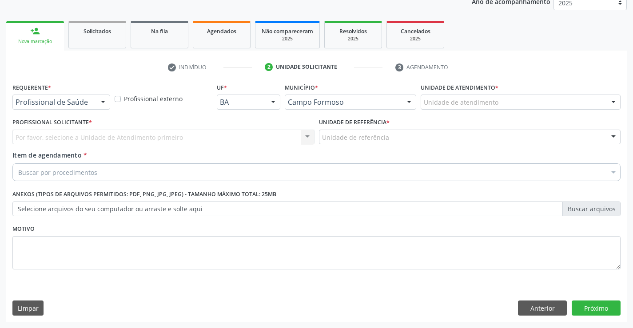
scroll to position [112, 0]
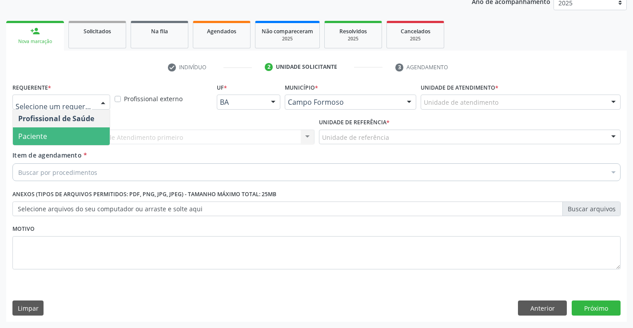
click at [56, 138] on span "Paciente" at bounding box center [61, 137] width 97 height 18
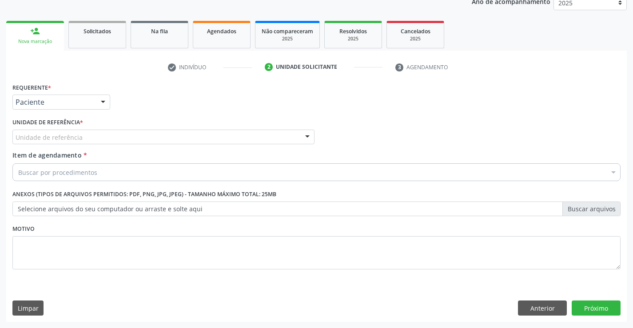
click at [80, 141] on div "Unidade de referência" at bounding box center [163, 137] width 302 height 15
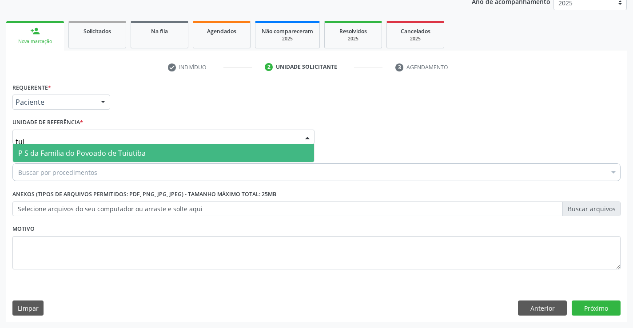
type input "tuiu"
click at [80, 153] on span "P S da Familia do Povoado de Tuiutiba" at bounding box center [82, 153] width 128 height 10
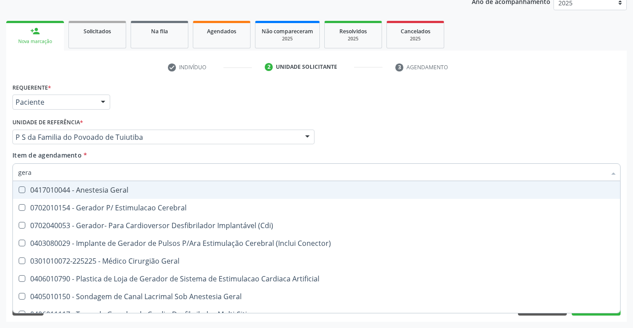
type input "geral"
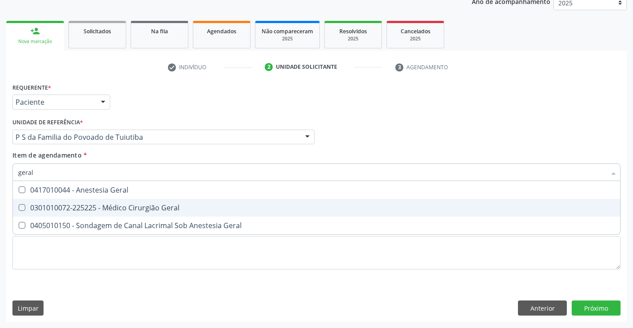
click at [84, 211] on div "0301010072-225225 - Médico Cirurgião Geral" at bounding box center [316, 207] width 597 height 7
checkbox Geral "true"
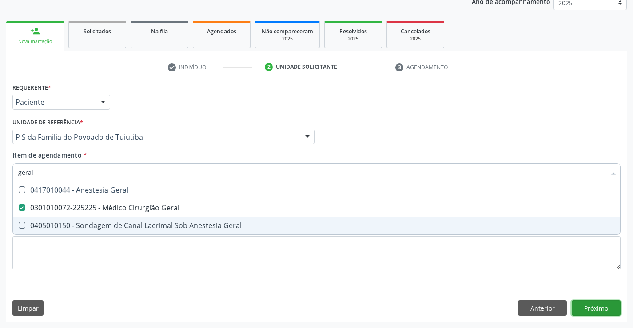
click at [583, 302] on div "Requerente * Paciente Profissional de Saúde Paciente Nenhum resultado encontrad…" at bounding box center [316, 201] width 621 height 241
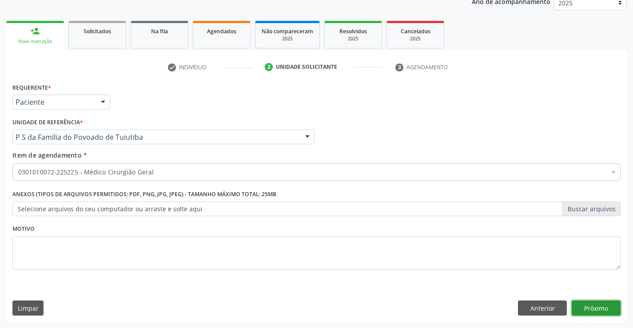
click at [586, 305] on button "Próximo" at bounding box center [596, 308] width 49 height 15
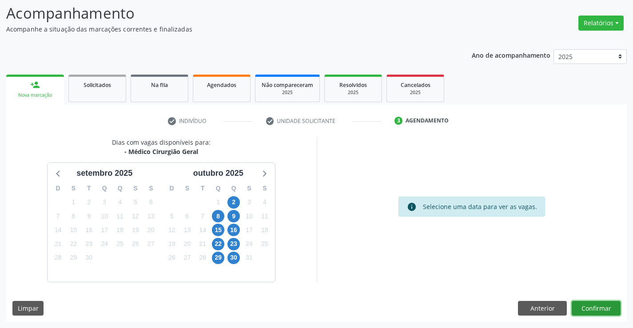
click at [600, 309] on button "Confirmar" at bounding box center [596, 308] width 49 height 15
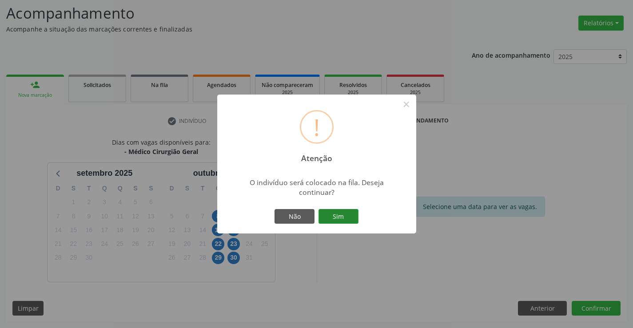
click at [342, 214] on button "Sim" at bounding box center [339, 216] width 40 height 15
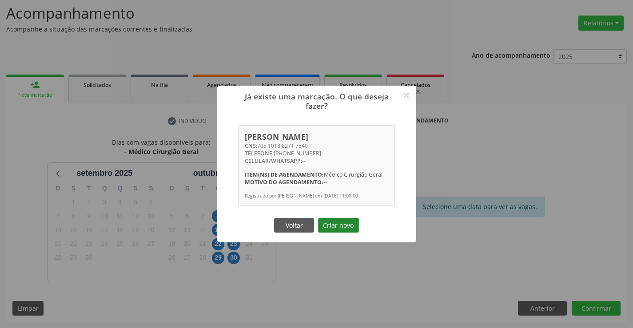
click at [345, 228] on button "Criar novo" at bounding box center [338, 225] width 41 height 15
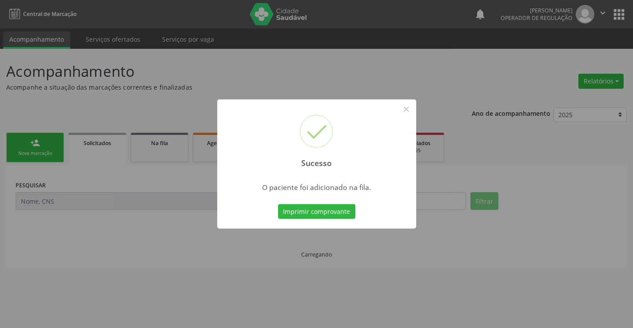
scroll to position [0, 0]
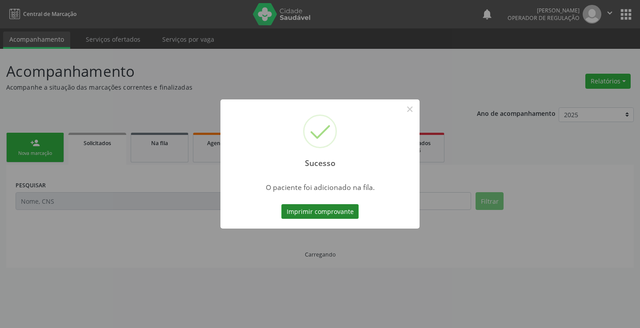
click at [336, 209] on button "Imprimir comprovante" at bounding box center [319, 211] width 77 height 15
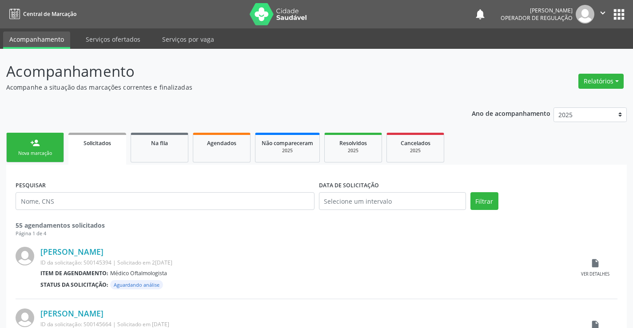
click at [31, 150] on div "Nova marcação" at bounding box center [35, 153] width 44 height 7
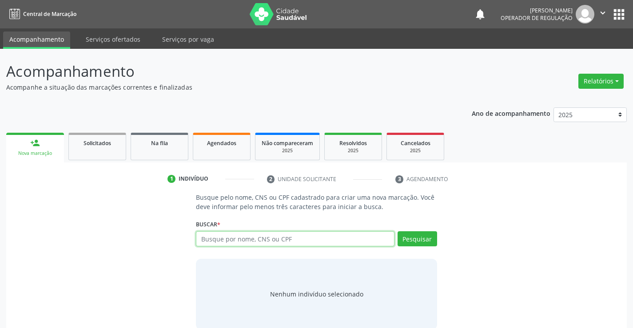
click at [307, 240] on input "text" at bounding box center [295, 239] width 198 height 15
type input "708003372421523"
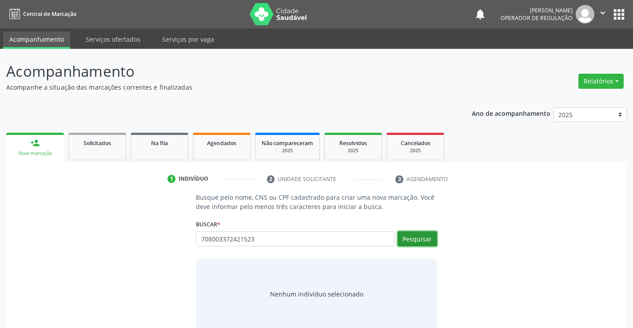
click at [407, 239] on button "Pesquisar" at bounding box center [418, 239] width 40 height 15
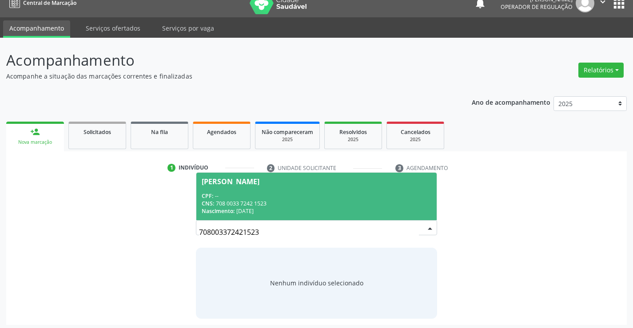
scroll to position [14, 0]
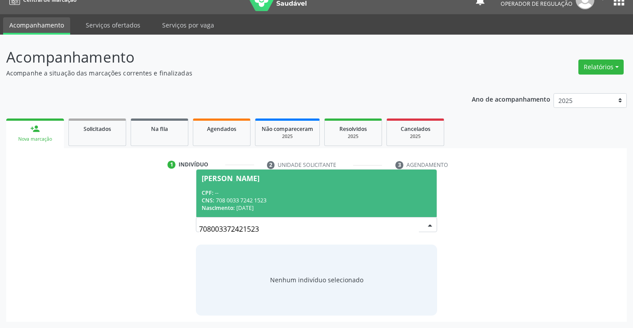
click at [332, 190] on div "CPF: --" at bounding box center [316, 193] width 229 height 8
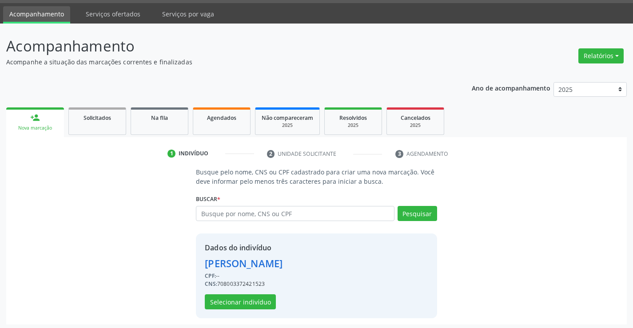
scroll to position [28, 0]
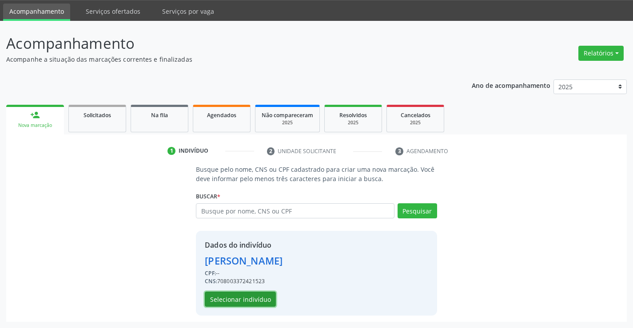
click at [260, 296] on button "Selecionar indivíduo" at bounding box center [240, 299] width 71 height 15
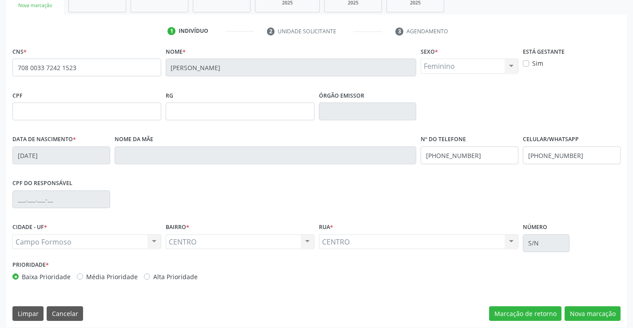
scroll to position [153, 0]
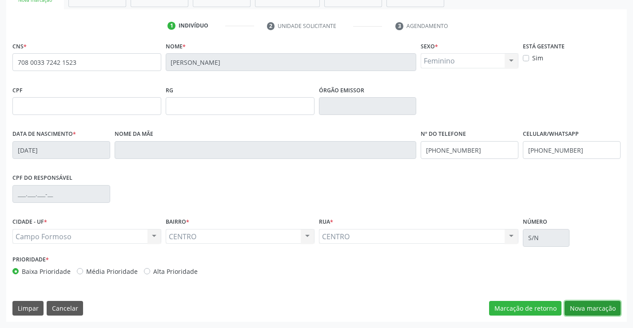
click at [577, 310] on button "Nova marcação" at bounding box center [593, 308] width 56 height 15
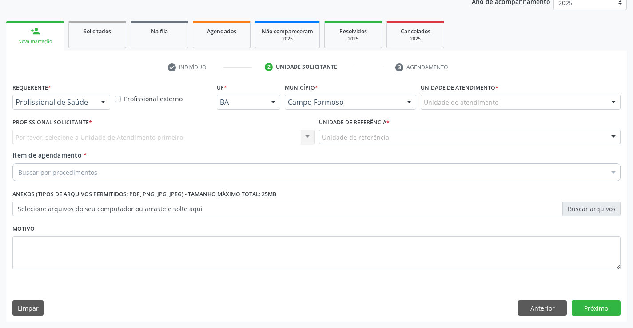
scroll to position [112, 0]
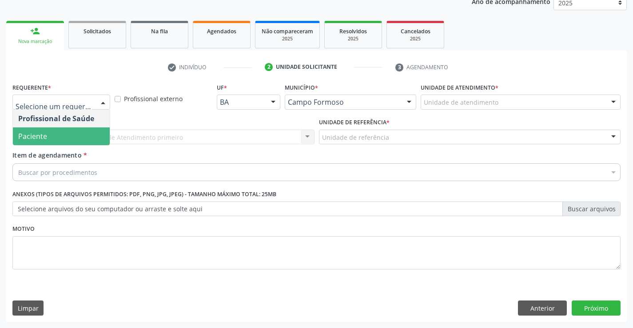
click at [81, 132] on span "Paciente" at bounding box center [61, 137] width 97 height 18
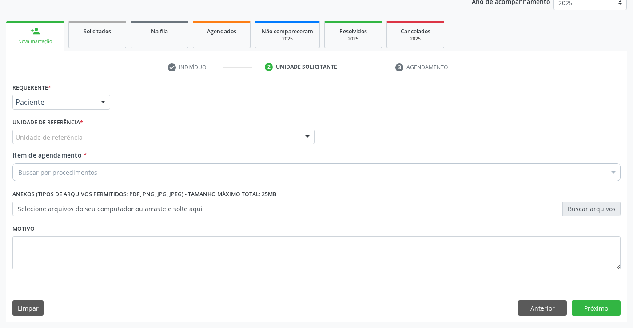
click at [116, 135] on div "Unidade de referência" at bounding box center [163, 137] width 302 height 15
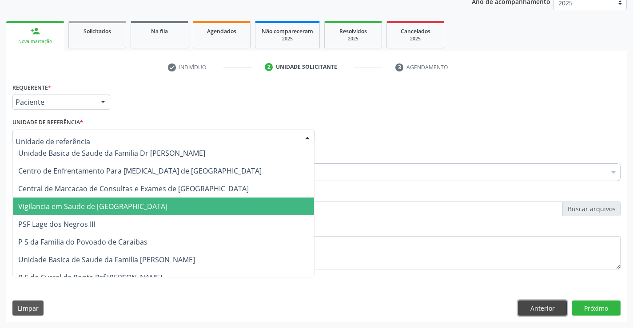
click at [546, 308] on button "Anterior" at bounding box center [542, 308] width 49 height 15
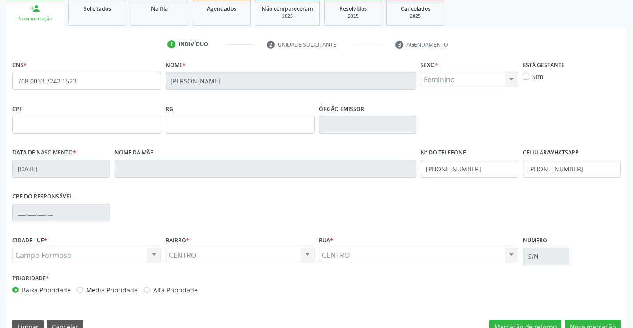
scroll to position [153, 0]
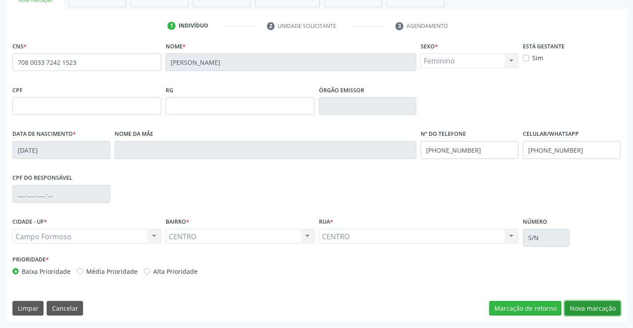
click at [586, 307] on button "Nova marcação" at bounding box center [593, 308] width 56 height 15
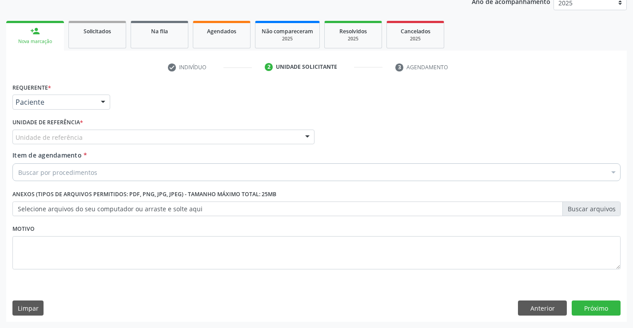
scroll to position [112, 0]
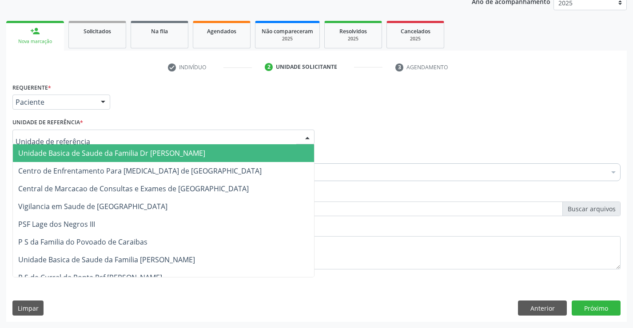
click at [82, 152] on span "Unidade Basica de Saude da Familia Dr [PERSON_NAME]" at bounding box center [111, 153] width 187 height 10
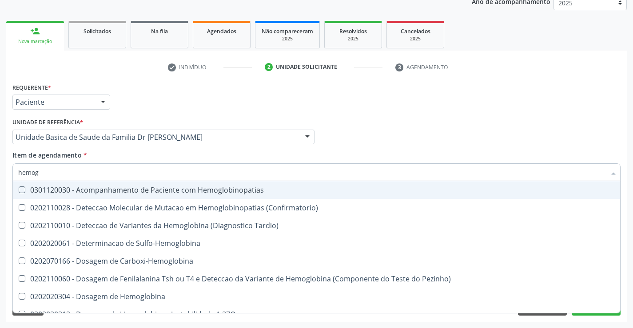
type input "hemogr"
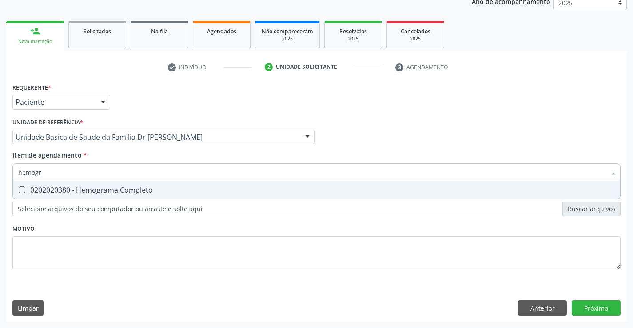
click at [79, 188] on div "0202020380 - Hemograma Completo" at bounding box center [316, 190] width 597 height 7
checkbox Completo "true"
type input "hemogr"
click at [67, 248] on div "Requerente * Paciente Profissional de Saúde Paciente Nenhum resultado encontrad…" at bounding box center [316, 181] width 609 height 201
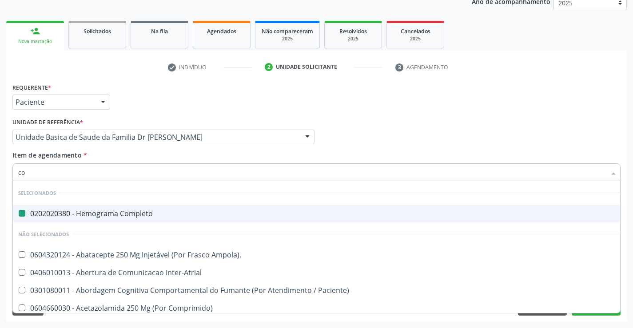
type input "col"
checkbox Completo "false"
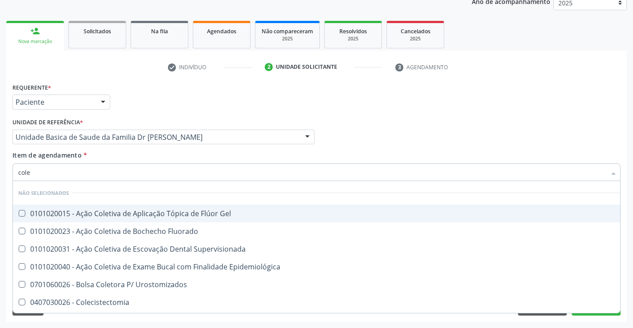
type input "coles"
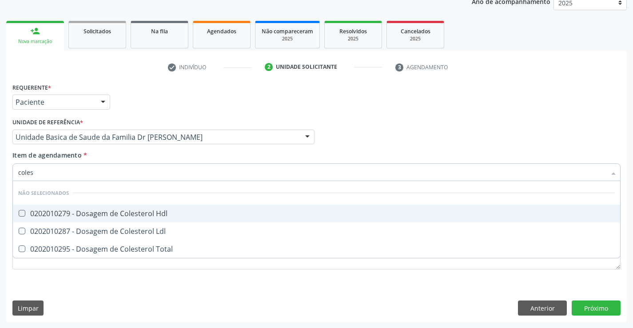
click at [74, 215] on div "0202010279 - Dosagem de Colesterol Hdl" at bounding box center [316, 213] width 597 height 7
checkbox Hdl "true"
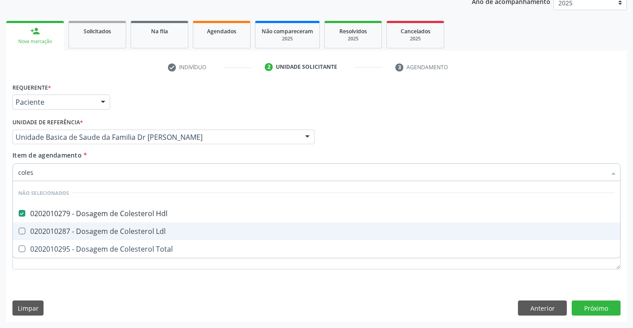
click at [71, 226] on span "0202010287 - Dosagem de Colesterol Ldl" at bounding box center [317, 232] width 608 height 18
checkbox Ldl "true"
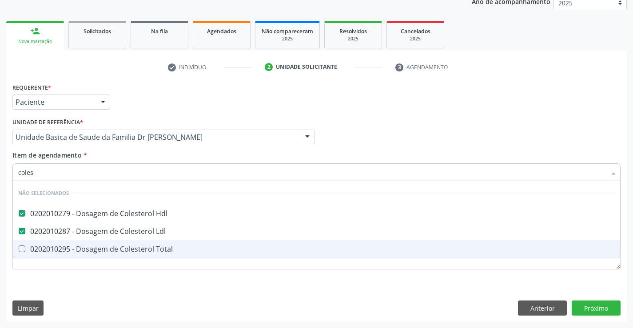
click at [62, 249] on div "0202010295 - Dosagem de Colesterol Total" at bounding box center [316, 249] width 597 height 7
checkbox Total "true"
click at [57, 282] on div "Requerente * Paciente Profissional de Saúde Paciente Nenhum resultado encontrad…" at bounding box center [316, 181] width 609 height 201
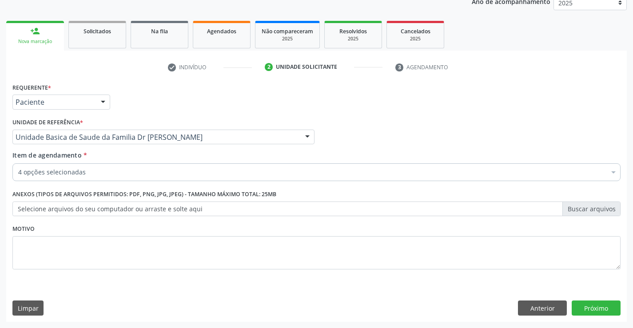
click at [70, 177] on div "4 opções selecionadas" at bounding box center [316, 173] width 609 height 18
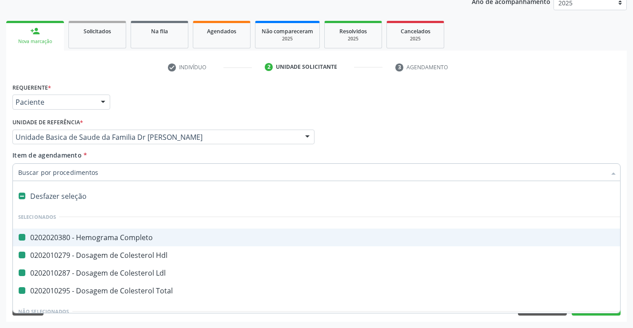
type input "y"
checkbox Completo "false"
checkbox Ldl "false"
checkbox Hdl "false"
checkbox Total "false"
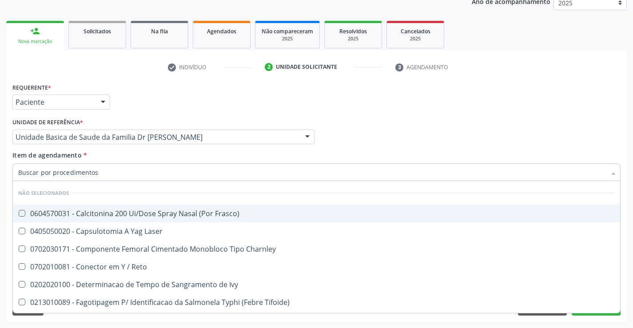
checkbox Frasco\) "true"
checkbox Charnley "true"
checkbox Laser "true"
checkbox Reto "true"
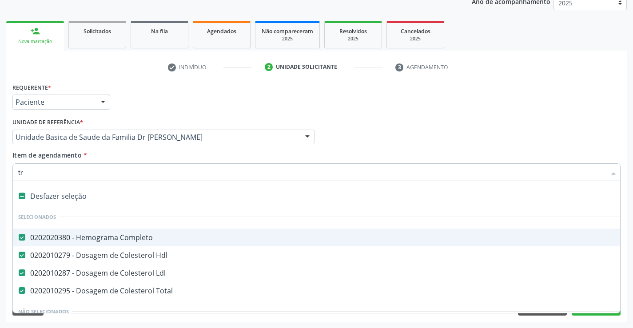
type input "tri"
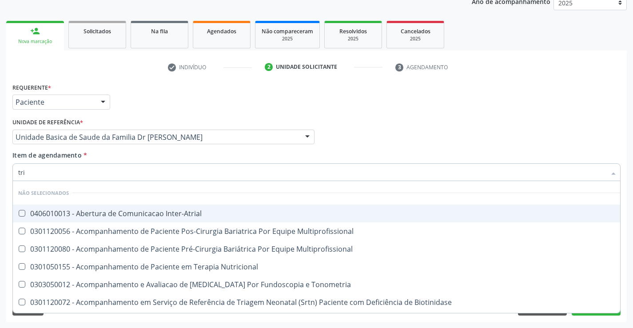
checkbox Inter-Atrial "false"
checkbox Multiprofissional "false"
checkbox Nutricional "false"
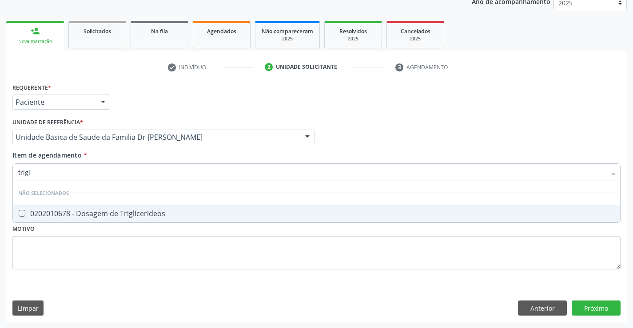
type input "trigli"
click at [66, 211] on div "0202010678 - Dosagem de Triglicerideos" at bounding box center [316, 213] width 597 height 7
checkbox Triglicerideos "true"
click at [57, 262] on div "Requerente * Paciente Profissional de Saúde Paciente Nenhum resultado encontrad…" at bounding box center [316, 181] width 609 height 201
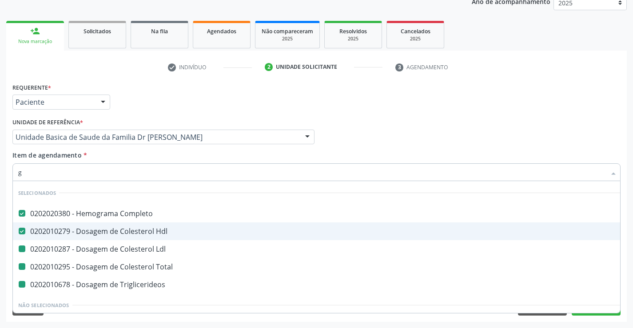
type input "gl"
checkbox Ldl "false"
checkbox Total "false"
checkbox Triglicerideos "false"
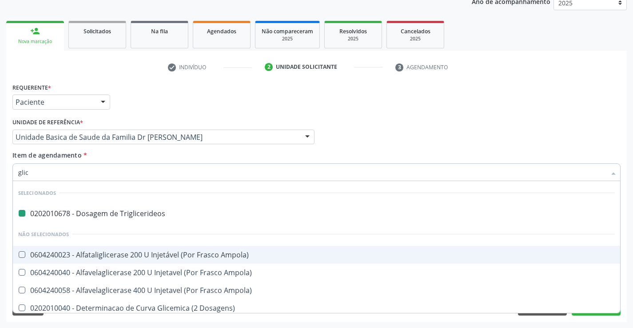
type input "glico"
checkbox Triglicerideos "false"
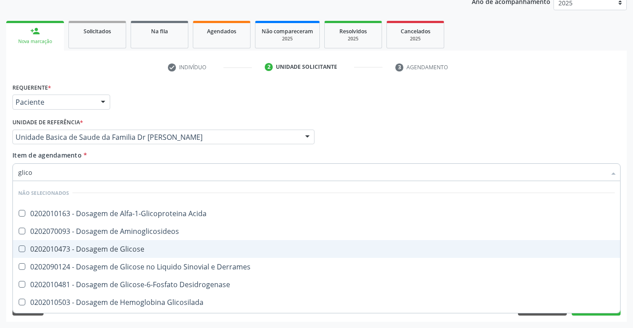
click at [82, 247] on div "0202010473 - Dosagem de Glicose" at bounding box center [316, 249] width 597 height 7
checkbox Glicose "true"
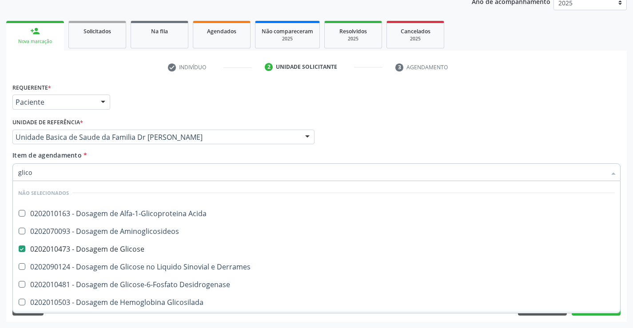
click at [72, 321] on div "Requerente * Paciente Profissional de Saúde Paciente Nenhum resultado encontrad…" at bounding box center [316, 201] width 621 height 241
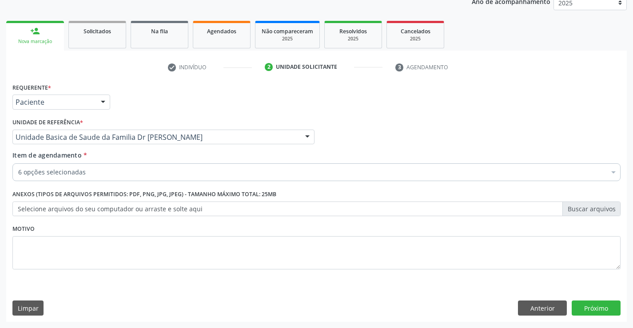
scroll to position [0, 0]
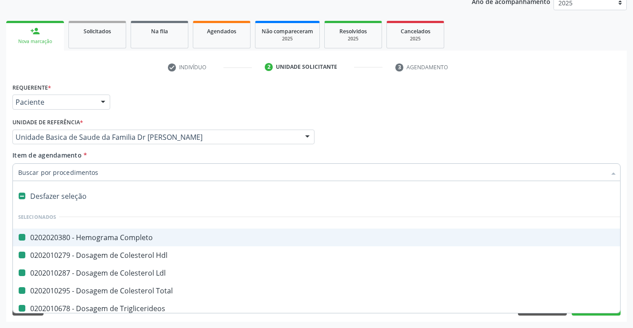
type input "u"
checkbox Completo "false"
checkbox Ldl "false"
checkbox Total "false"
checkbox Triglicerideos "false"
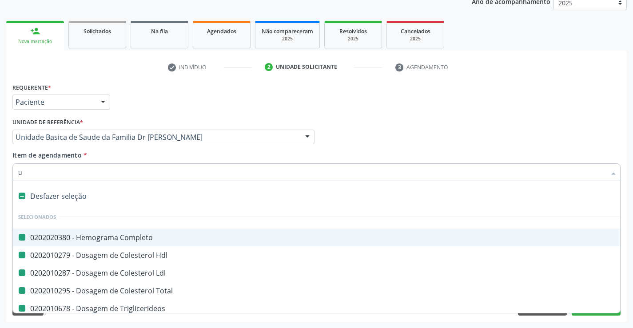
checkbox Glicose "false"
checkbox Hdl "false"
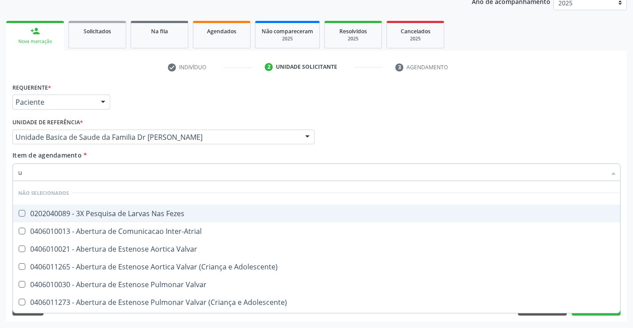
scroll to position [28, 0]
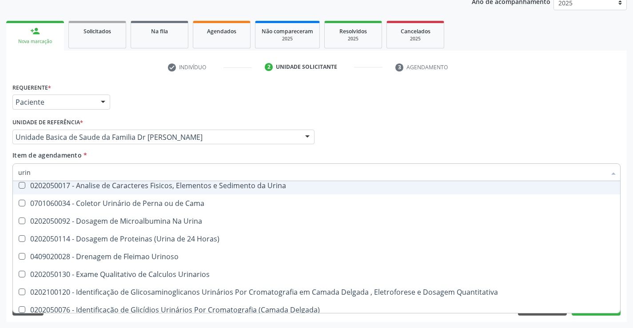
type input "urina"
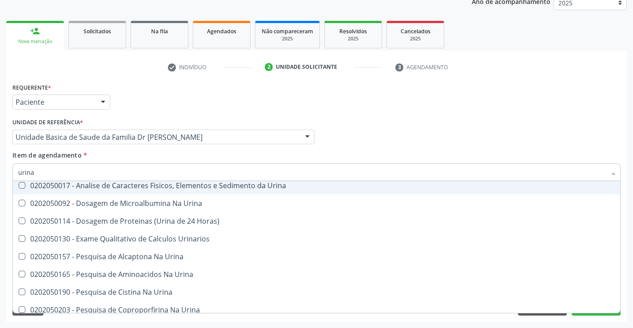
click at [186, 183] on div "0202050017 - Analise de Caracteres Fisicos, Elementos e Sedimento da Urina" at bounding box center [316, 185] width 597 height 7
checkbox Urina "true"
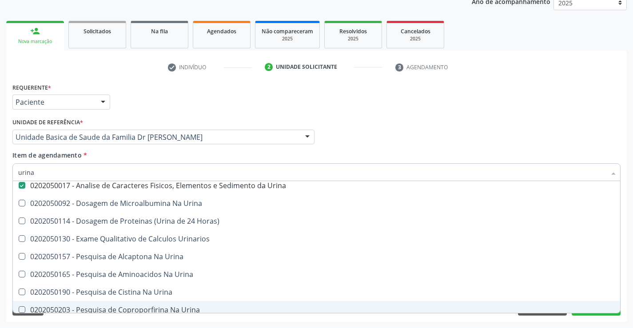
click at [411, 324] on div "Acompanhamento Acompanhe a situação das marcações correntes e finalizadas Relat…" at bounding box center [316, 133] width 633 height 392
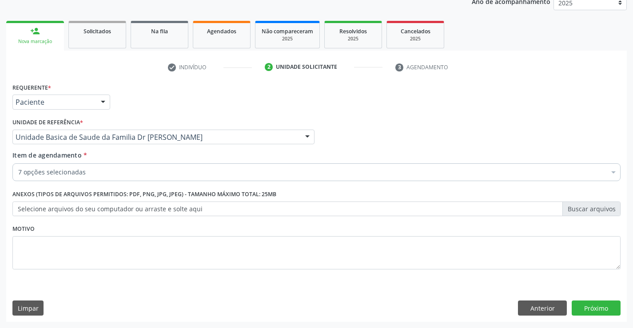
scroll to position [0, 0]
click at [152, 212] on label "Selecione arquivos do seu computador ou arraste e solte aqui" at bounding box center [316, 209] width 609 height 15
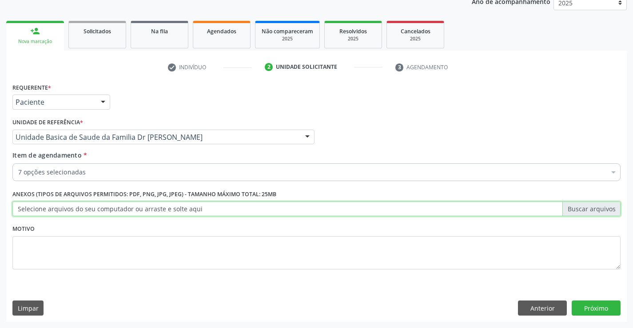
click at [152, 212] on input "Selecione arquivos do seu computador ou arraste e solte aqui" at bounding box center [316, 209] width 609 height 15
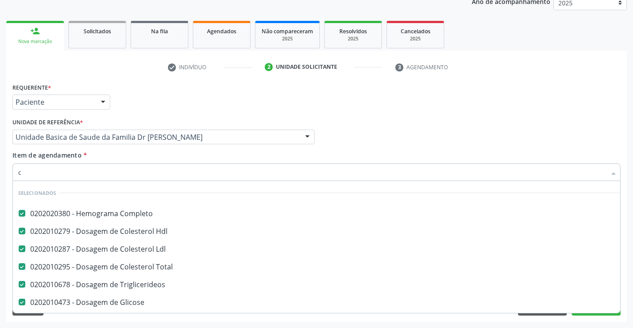
scroll to position [46, 0]
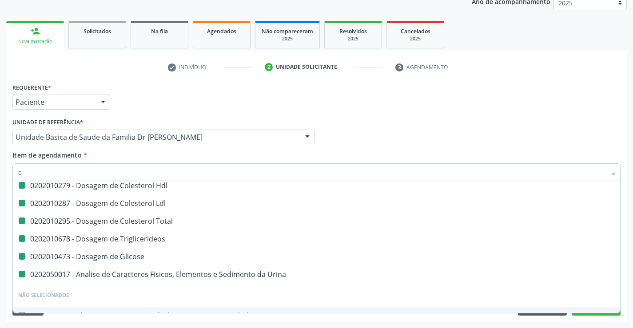
type input "cr"
checkbox Completo "false"
checkbox Ldl "false"
checkbox Total "false"
checkbox Triglicerideos "false"
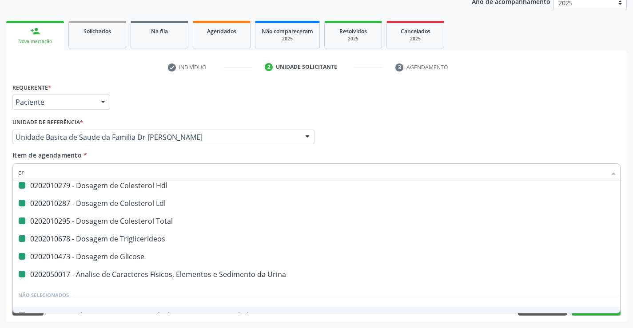
checkbox Glicose "false"
checkbox Hdl "false"
checkbox Urina "false"
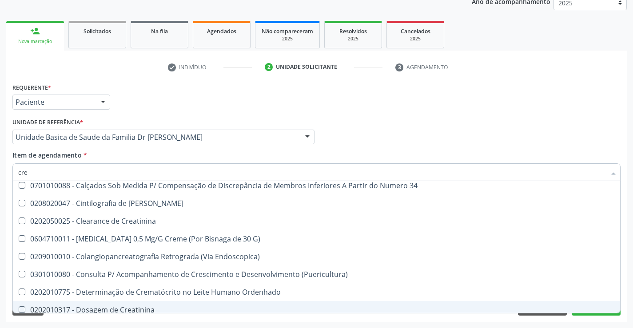
type input "crea"
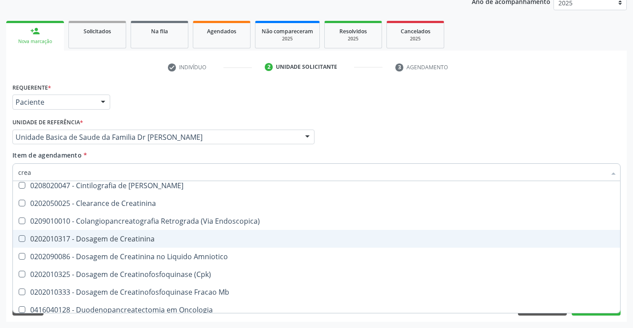
click at [128, 236] on div "0202010317 - Dosagem de Creatinina" at bounding box center [316, 239] width 597 height 7
checkbox Creatinina "true"
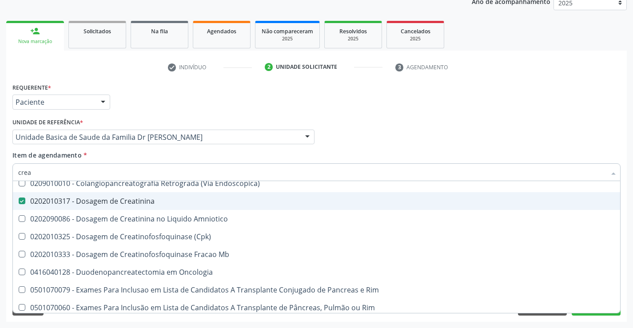
scroll to position [135, 0]
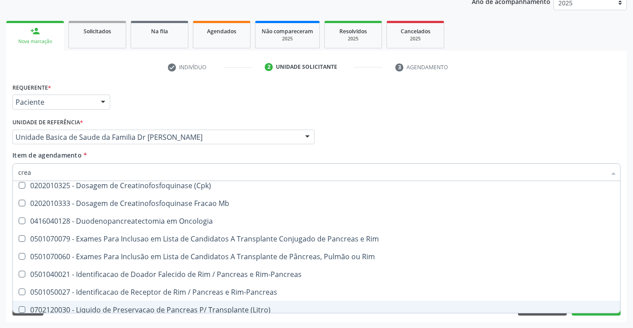
click at [131, 320] on div "Requerente * Paciente Profissional de Saúde Paciente Nenhum resultado encontrad…" at bounding box center [316, 201] width 621 height 241
checkbox Pancreas "true"
checkbox Creatinina "true"
checkbox Endoscopica\) "true"
checkbox Amniotico "true"
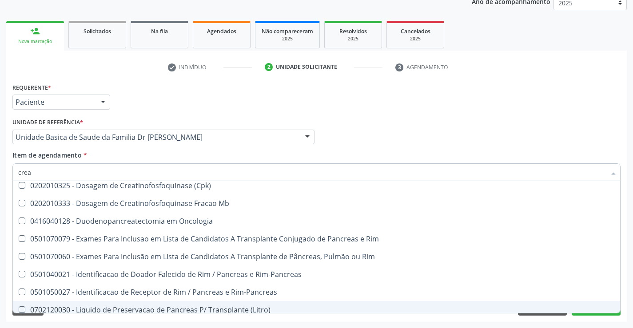
checkbox Pancreas "true"
checkbox \(Cpk\) "true"
checkbox Mb "true"
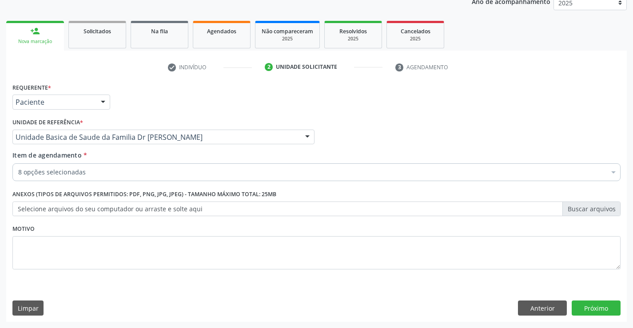
scroll to position [0, 0]
click at [587, 303] on button "Próximo" at bounding box center [596, 308] width 49 height 15
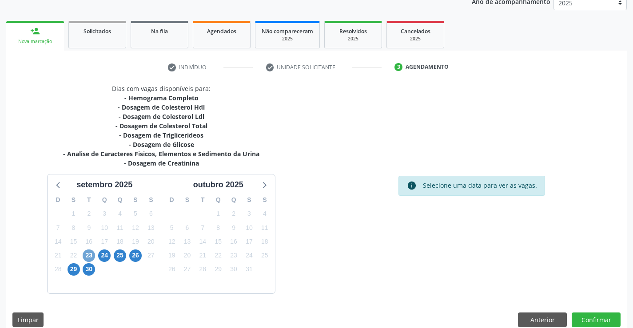
click at [87, 256] on span "23" at bounding box center [89, 256] width 12 height 12
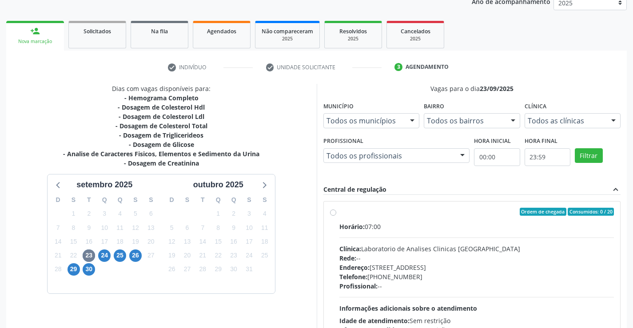
click at [340, 214] on label "Ordem de chegada Consumidos: 0 / 20 Horário: 07:00 Clínica: Laboratorio de Anal…" at bounding box center [477, 276] width 275 height 136
click at [332, 214] on input "Ordem de chegada Consumidos: 0 / 20 Horário: 07:00 Clínica: Laboratorio de Anal…" at bounding box center [333, 212] width 6 height 8
radio input "true"
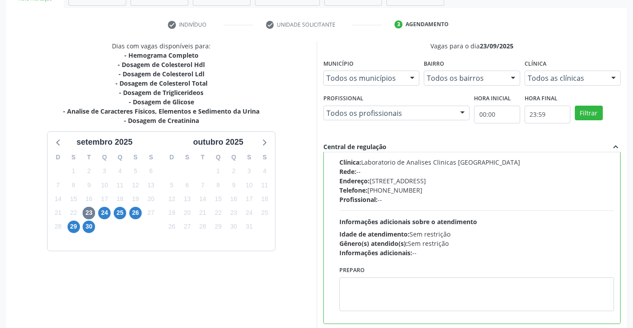
scroll to position [203, 0]
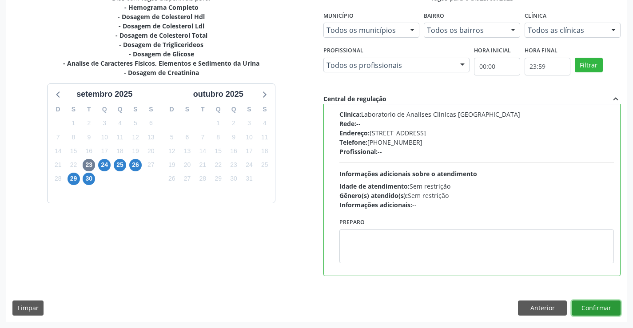
click at [602, 303] on button "Confirmar" at bounding box center [596, 308] width 49 height 15
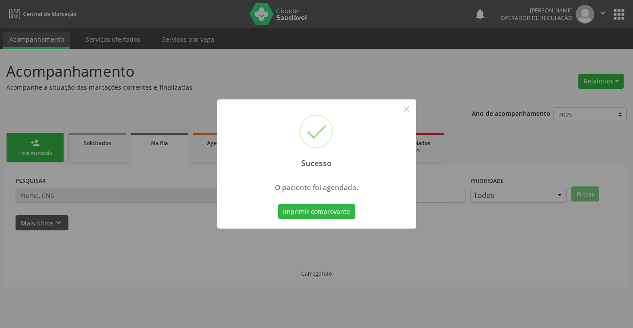
scroll to position [0, 0]
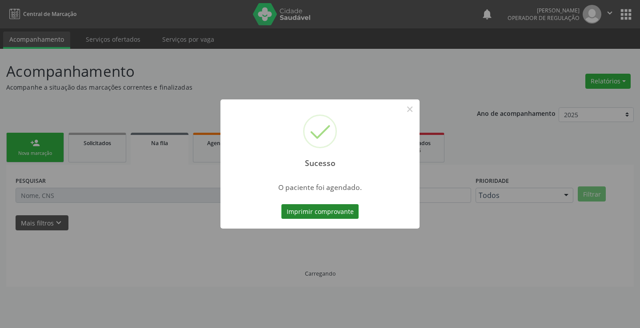
click at [322, 212] on button "Imprimir comprovante" at bounding box center [319, 211] width 77 height 15
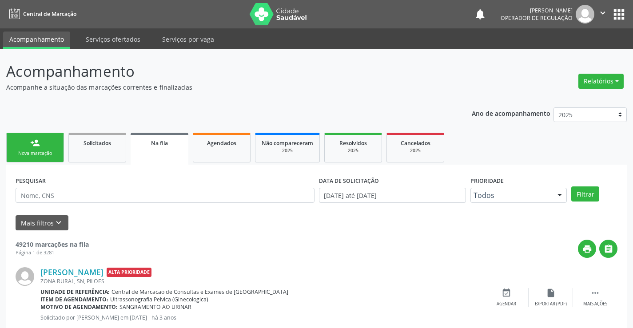
click at [33, 150] on div "Nova marcação" at bounding box center [35, 153] width 44 height 7
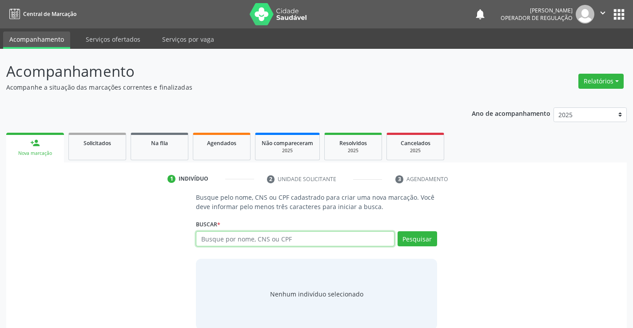
click at [253, 239] on input "text" at bounding box center [295, 239] width 198 height 15
type input "708003372421523"
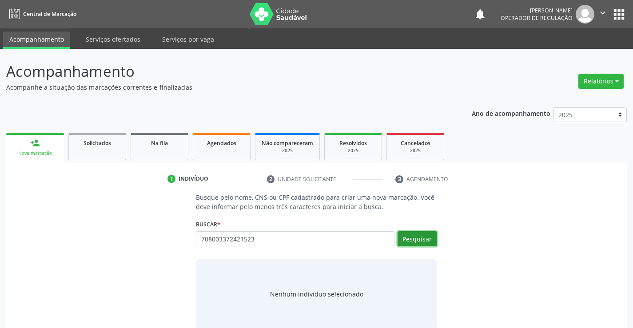
click at [424, 236] on button "Pesquisar" at bounding box center [418, 239] width 40 height 15
type input "708003372421523"
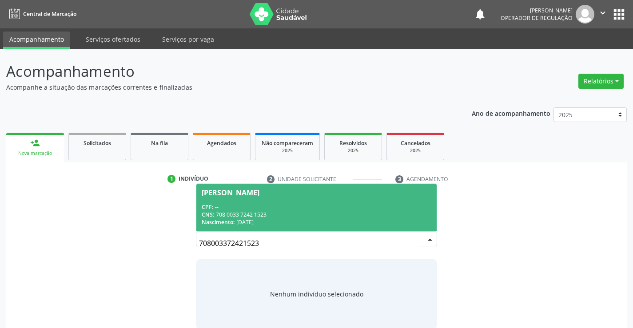
click at [254, 196] on span "Ana Clara Dias da Silva CPF: -- CNS: 708 0033 7242 1523 Nascimento: 08/04/2012" at bounding box center [316, 208] width 240 height 48
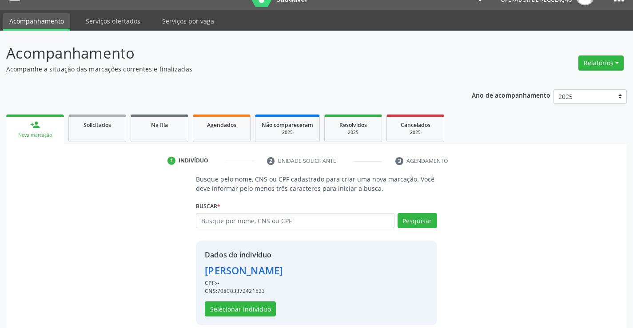
scroll to position [28, 0]
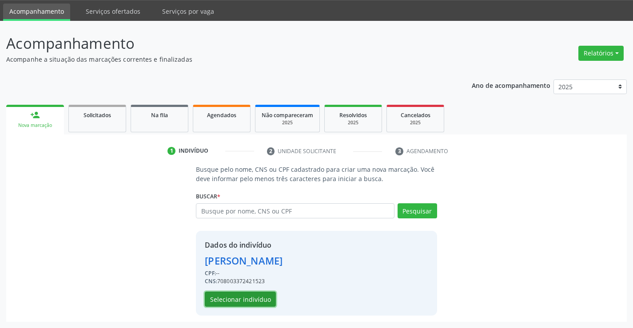
click at [236, 295] on button "Selecionar indivíduo" at bounding box center [240, 299] width 71 height 15
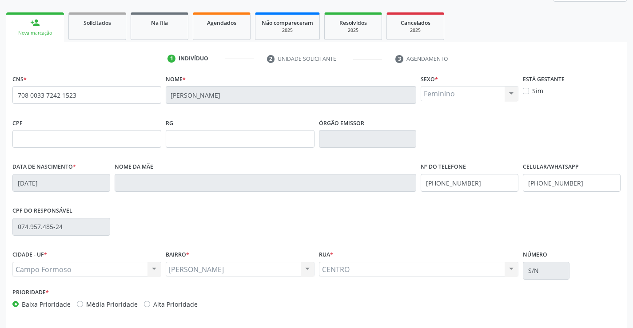
scroll to position [153, 0]
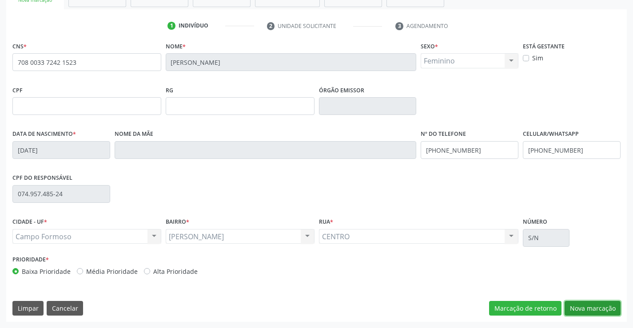
click at [586, 304] on button "Nova marcação" at bounding box center [593, 308] width 56 height 15
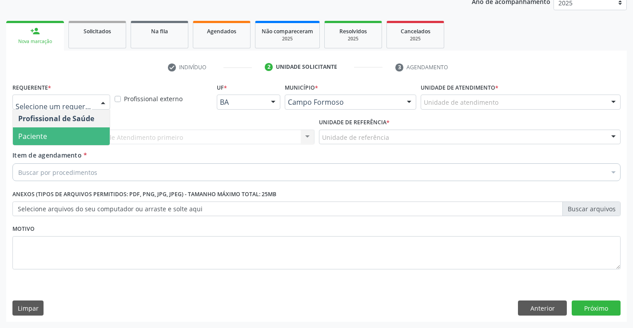
click at [51, 134] on span "Paciente" at bounding box center [61, 137] width 97 height 18
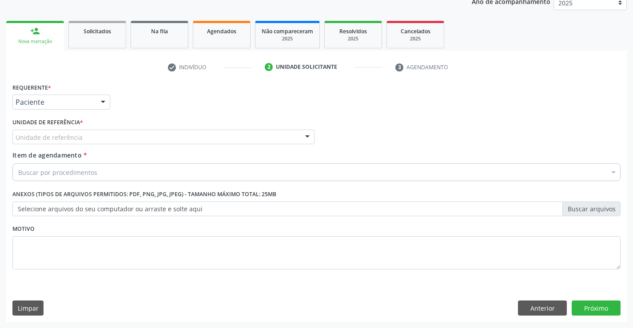
click at [52, 130] on div "Unidade de referência" at bounding box center [163, 137] width 302 height 15
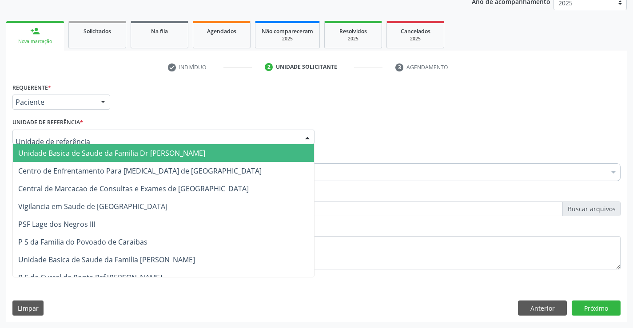
click at [57, 153] on span "Unidade Basica de Saude da Familia Dr [PERSON_NAME]" at bounding box center [111, 153] width 187 height 10
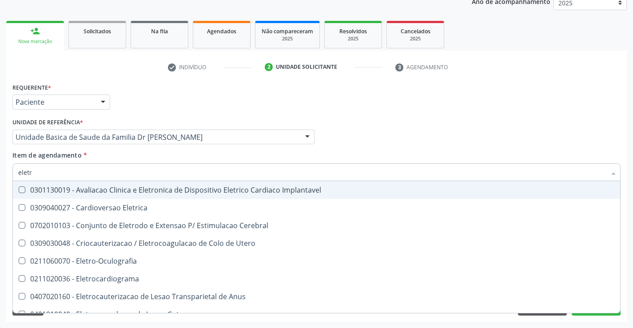
type input "eletro"
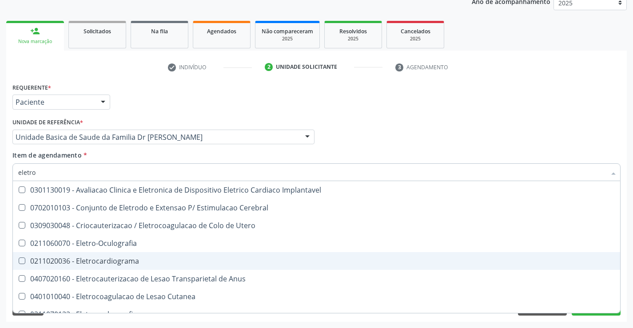
click at [152, 257] on span "0211020036 - Eletrocardiograma" at bounding box center [317, 261] width 608 height 18
checkbox Eletrocardiograma "true"
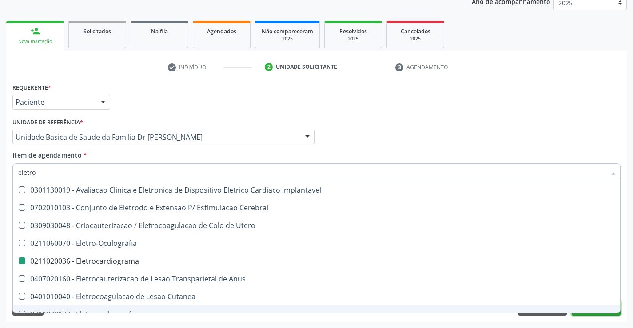
click at [573, 315] on button "Próximo" at bounding box center [596, 308] width 49 height 15
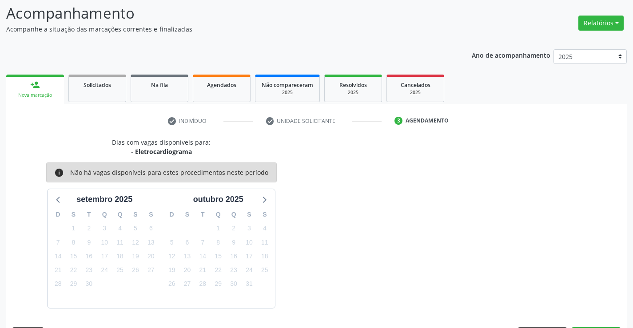
scroll to position [84, 0]
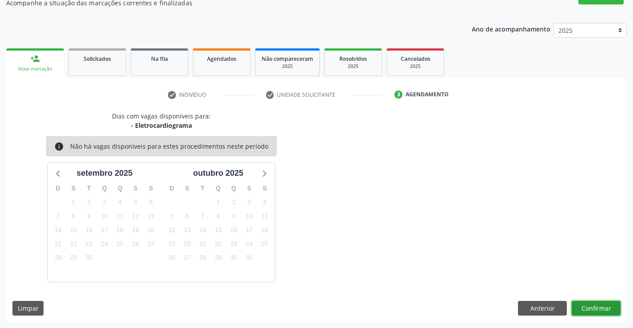
click at [577, 313] on button "Confirmar" at bounding box center [596, 308] width 49 height 15
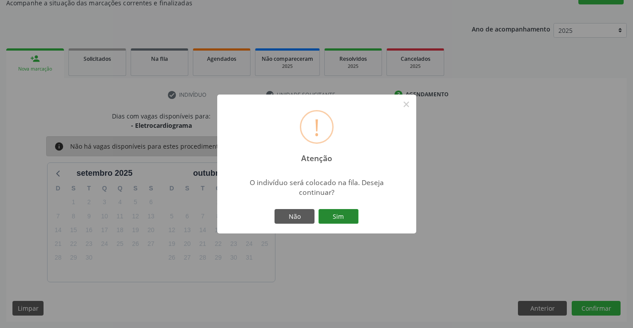
click at [345, 213] on button "Sim" at bounding box center [339, 216] width 40 height 15
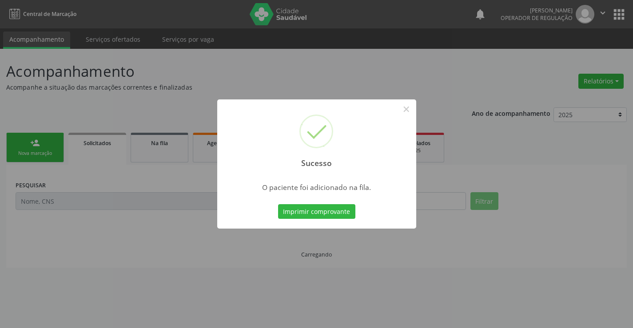
scroll to position [0, 0]
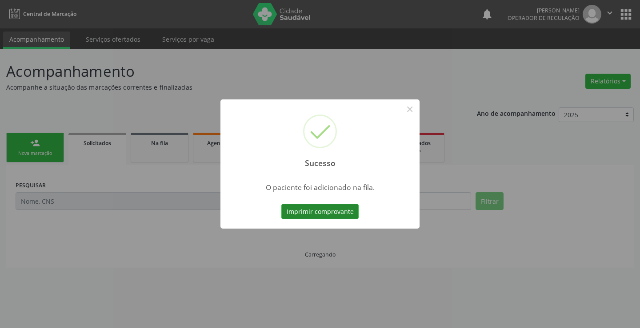
click at [326, 217] on button "Imprimir comprovante" at bounding box center [319, 211] width 77 height 15
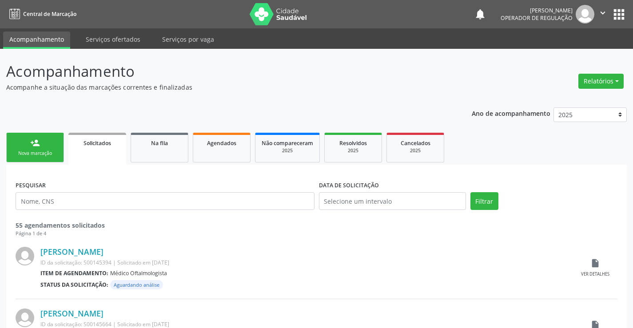
click at [37, 149] on link "person_add Nova marcação" at bounding box center [35, 148] width 58 height 30
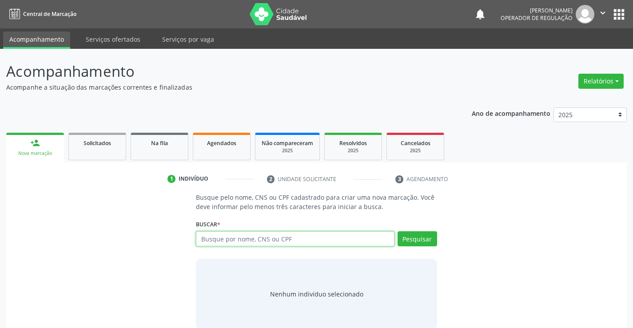
click at [216, 238] on input "text" at bounding box center [295, 239] width 198 height 15
type input "705003218603159"
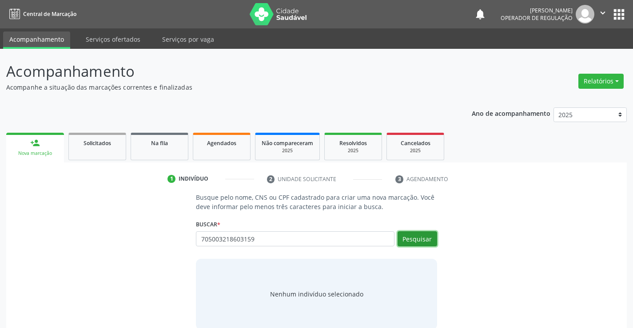
click at [409, 236] on button "Pesquisar" at bounding box center [418, 239] width 40 height 15
type input "705003218603159"
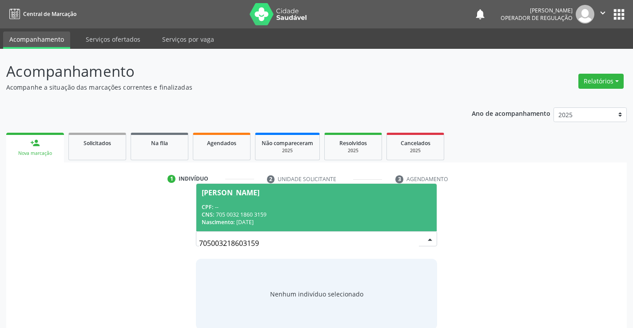
click at [296, 204] on div "CPF: --" at bounding box center [316, 208] width 229 height 8
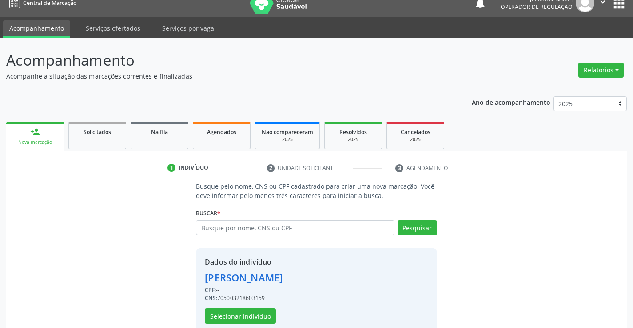
scroll to position [28, 0]
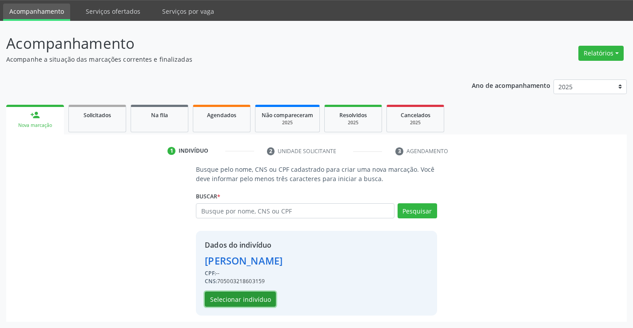
click at [221, 303] on button "Selecionar indivíduo" at bounding box center [240, 299] width 71 height 15
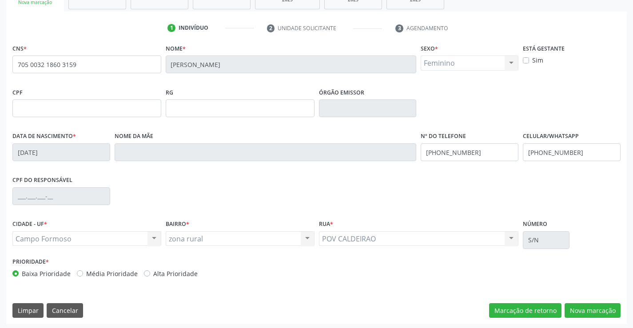
scroll to position [153, 0]
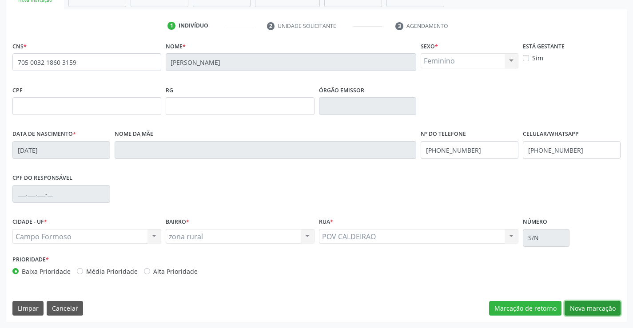
click at [589, 306] on button "Nova marcação" at bounding box center [593, 308] width 56 height 15
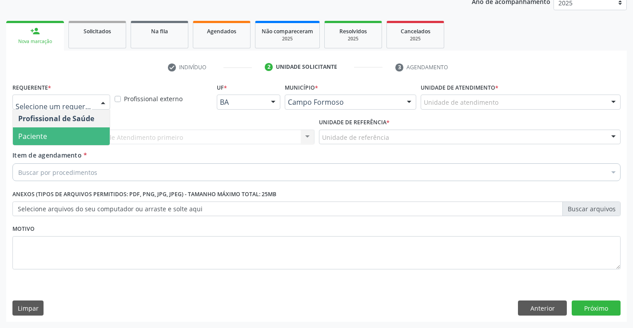
click at [64, 135] on span "Paciente" at bounding box center [61, 137] width 97 height 18
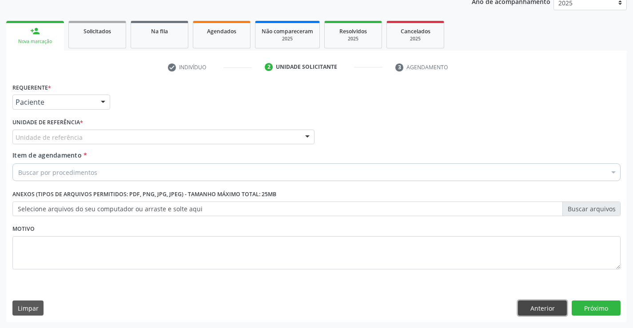
click at [554, 308] on button "Anterior" at bounding box center [542, 308] width 49 height 15
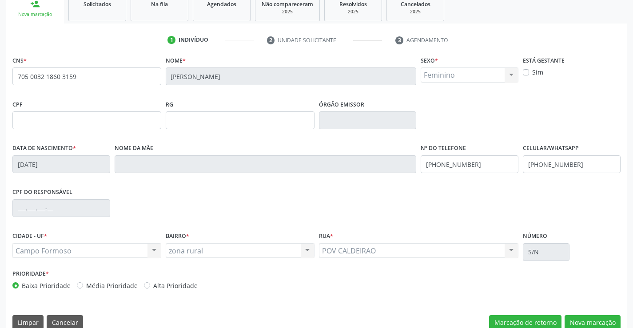
scroll to position [153, 0]
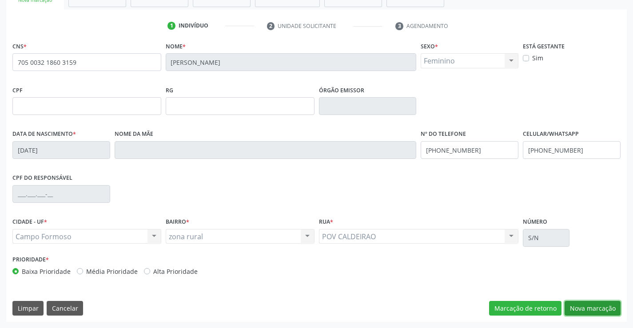
click at [578, 310] on button "Nova marcação" at bounding box center [593, 308] width 56 height 15
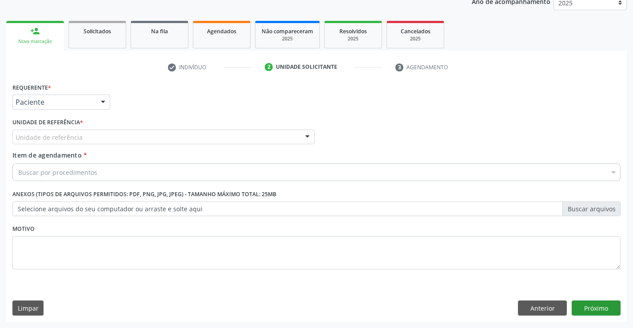
scroll to position [112, 0]
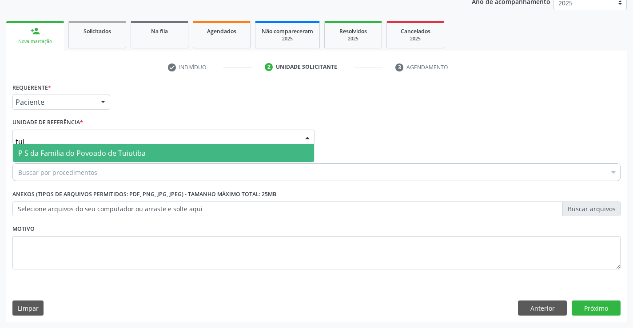
type input "tuiu"
click at [43, 156] on span "P S da Familia do Povoado de Tuiutiba" at bounding box center [82, 153] width 128 height 10
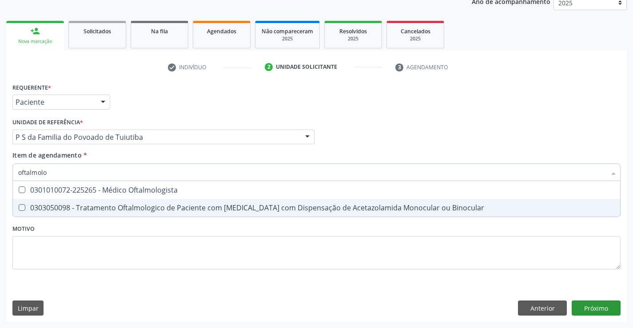
type input "oftalmolo"
click at [592, 310] on div "Requerente * Paciente Profissional de Saúde Paciente Nenhum resultado encontrad…" at bounding box center [316, 201] width 621 height 241
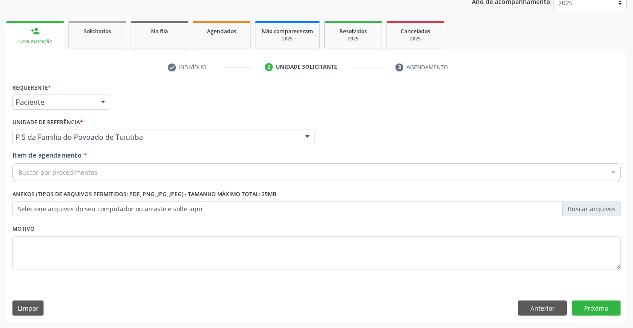
click at [114, 167] on div "Buscar por procedimentos" at bounding box center [316, 173] width 609 height 18
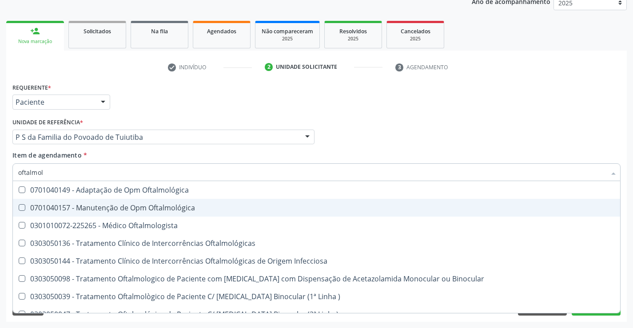
type input "oftalmolo"
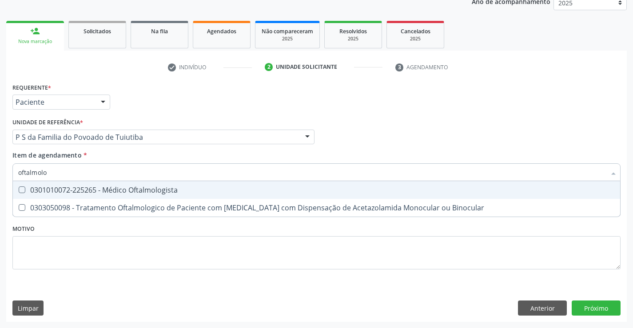
click at [124, 190] on div "0301010072-225265 - Médico Oftalmologista" at bounding box center [316, 190] width 597 height 7
checkbox Oftalmologista "true"
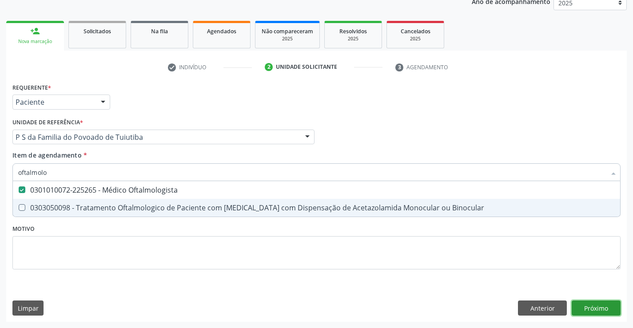
click at [596, 309] on div "Requerente * Paciente Profissional de Saúde Paciente Nenhum resultado encontrad…" at bounding box center [316, 201] width 621 height 241
checkbox Binocular "true"
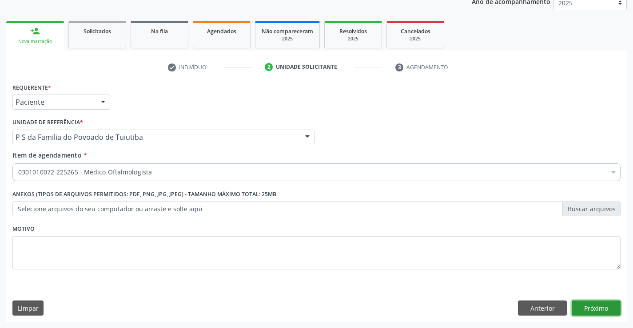
click at [596, 308] on button "Próximo" at bounding box center [596, 308] width 49 height 15
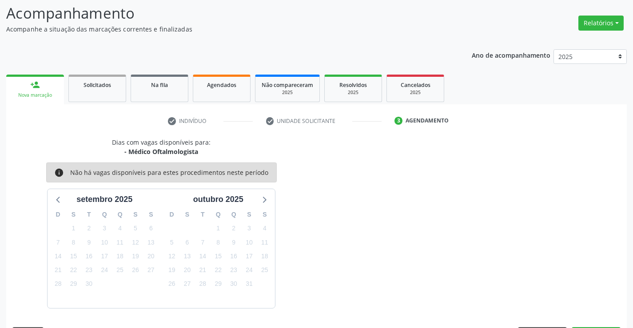
scroll to position [84, 0]
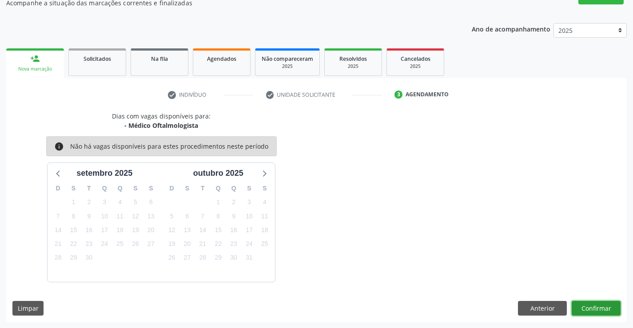
click at [596, 308] on button "Confirmar" at bounding box center [596, 308] width 49 height 15
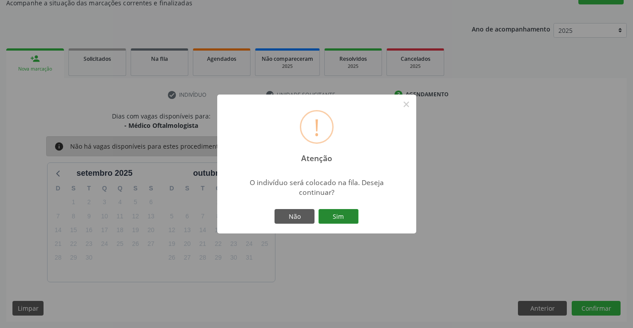
click at [347, 219] on button "Sim" at bounding box center [339, 216] width 40 height 15
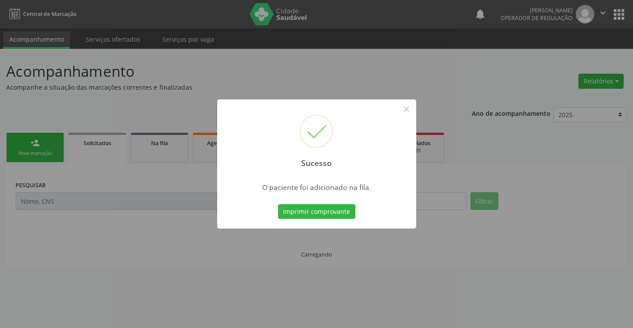
scroll to position [0, 0]
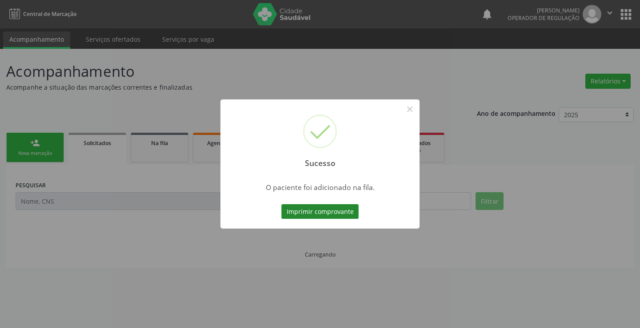
click at [336, 207] on button "Imprimir comprovante" at bounding box center [319, 211] width 77 height 15
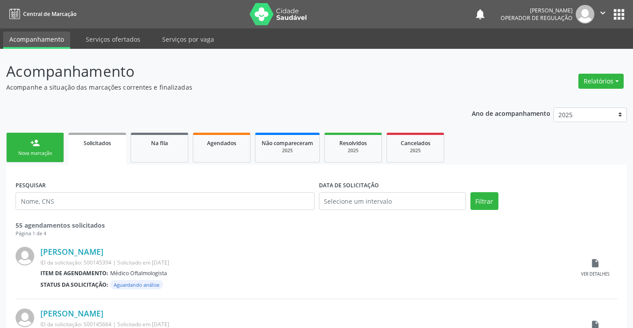
click at [31, 151] on div "Nova marcação" at bounding box center [35, 153] width 44 height 7
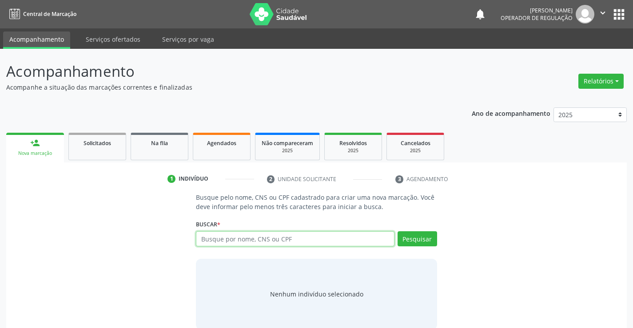
click at [268, 237] on input "text" at bounding box center [295, 239] width 198 height 15
type input "702506756904740"
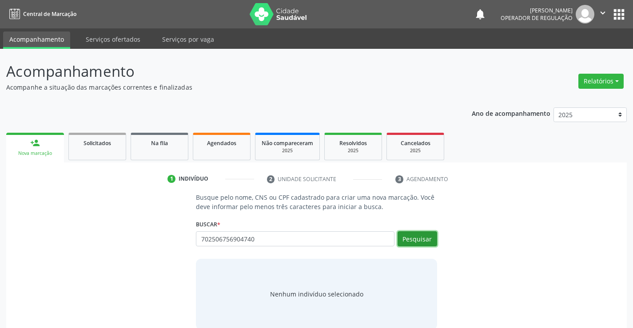
click at [424, 235] on button "Pesquisar" at bounding box center [418, 239] width 40 height 15
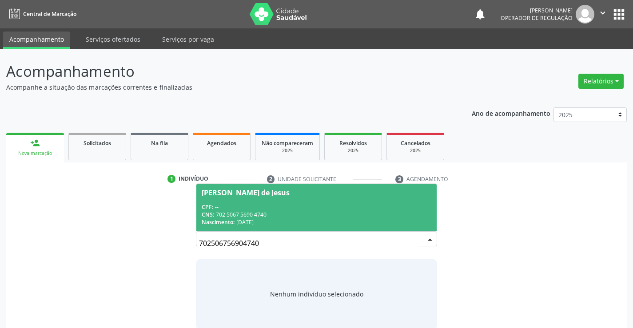
click at [340, 204] on div "CPF: --" at bounding box center [316, 208] width 229 height 8
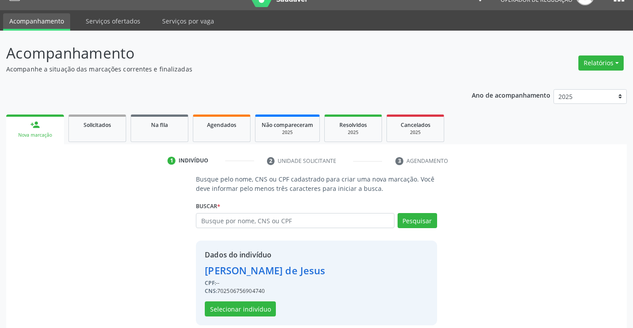
scroll to position [28, 0]
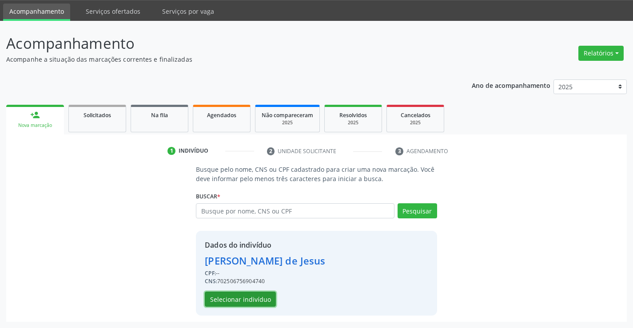
click at [219, 296] on button "Selecionar indivíduo" at bounding box center [240, 299] width 71 height 15
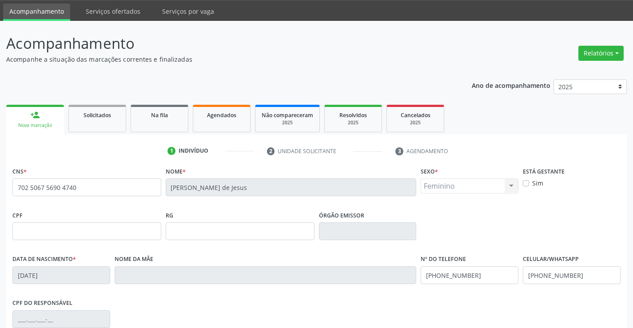
scroll to position [153, 0]
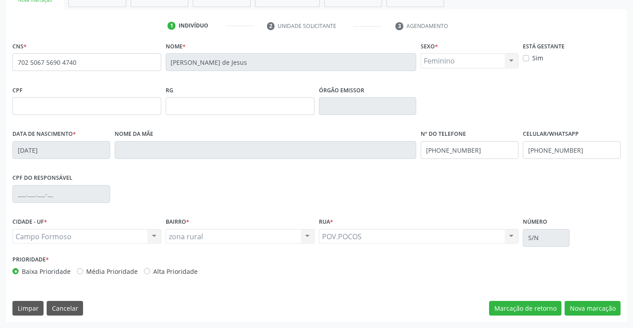
click at [572, 300] on div "CNS * 702 5067 5690 4740 Nome * Leidiane Ferreira de Jesus Sexo * Feminino Masc…" at bounding box center [316, 181] width 621 height 283
click at [572, 307] on button "Nova marcação" at bounding box center [593, 308] width 56 height 15
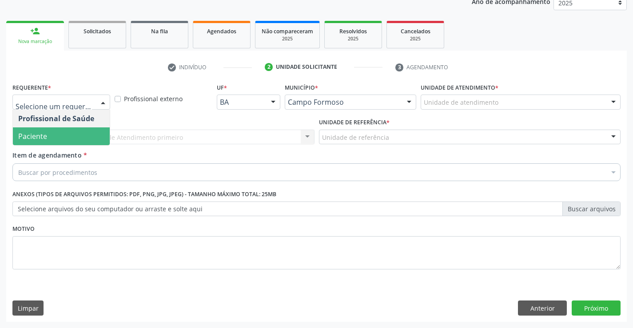
click at [56, 135] on span "Paciente" at bounding box center [61, 137] width 97 height 18
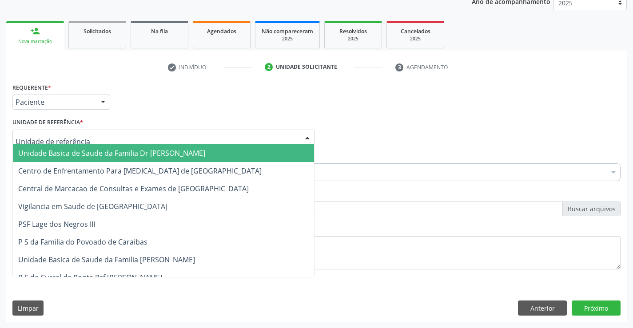
click at [103, 152] on span "Unidade Basica de Saude da Familia Dr [PERSON_NAME]" at bounding box center [111, 153] width 187 height 10
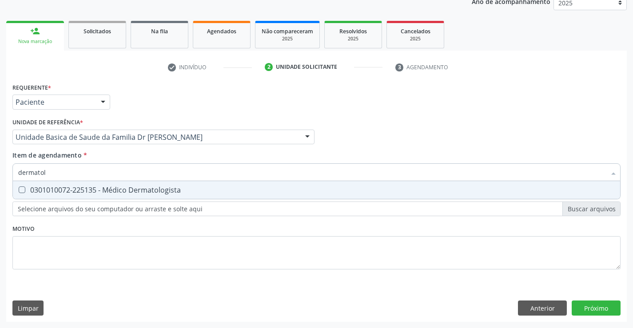
type input "dermatolo"
click at [38, 190] on div "0301010072-225135 - Médico Dermatologista" at bounding box center [316, 190] width 597 height 7
checkbox Dermatologista "true"
click at [579, 308] on div "Requerente * Paciente Profissional de Saúde Paciente Nenhum resultado encontrad…" at bounding box center [316, 201] width 621 height 241
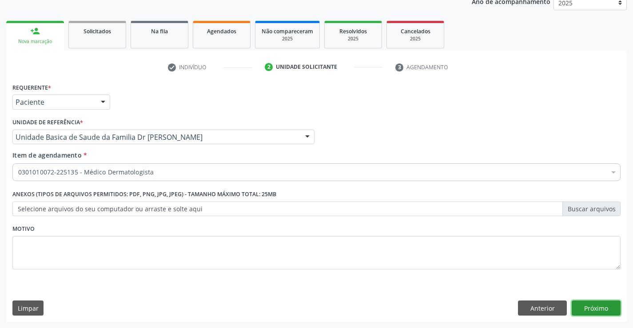
click at [574, 301] on button "Próximo" at bounding box center [596, 308] width 49 height 15
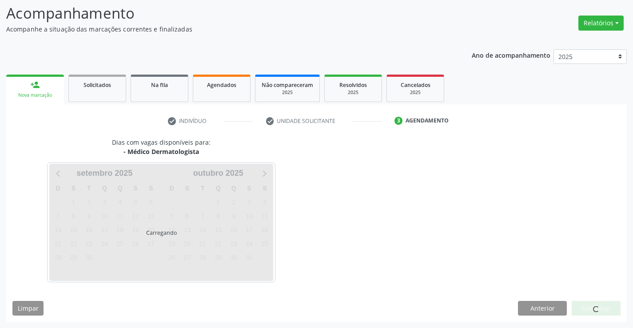
scroll to position [84, 0]
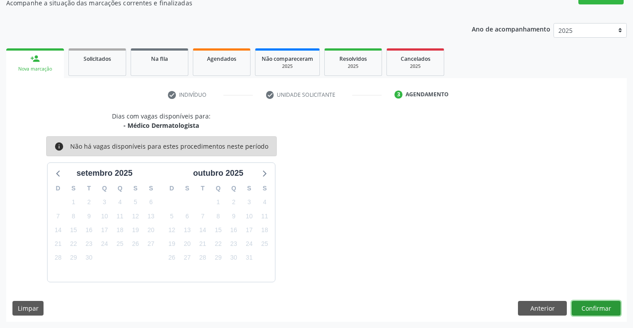
click at [596, 304] on button "Confirmar" at bounding box center [596, 308] width 49 height 15
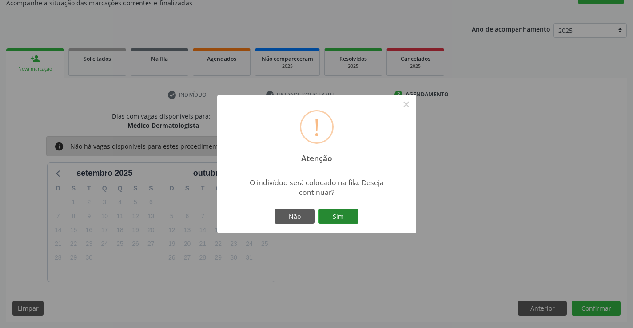
click at [332, 215] on button "Sim" at bounding box center [339, 216] width 40 height 15
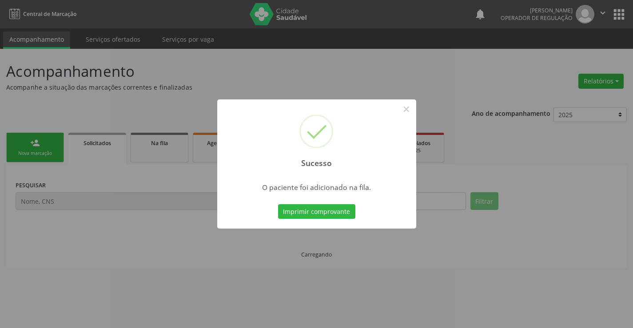
scroll to position [0, 0]
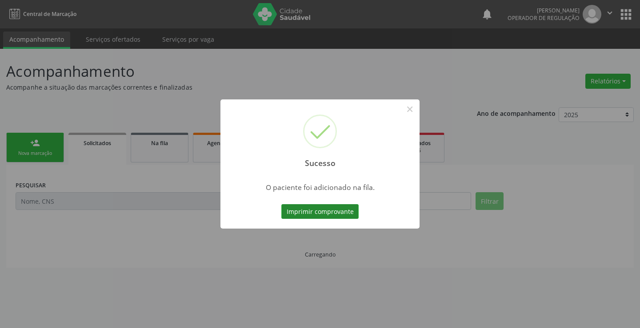
click at [344, 213] on button "Imprimir comprovante" at bounding box center [319, 211] width 77 height 15
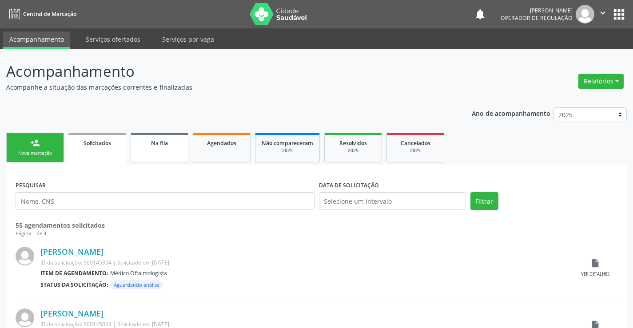
click at [165, 150] on link "Na fila" at bounding box center [160, 148] width 58 height 30
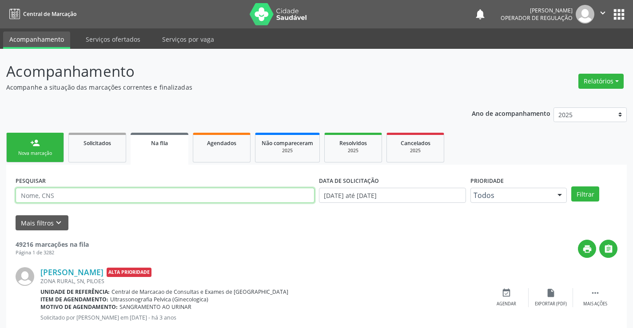
click at [119, 193] on input "text" at bounding box center [165, 195] width 299 height 15
type input "702506756904740"
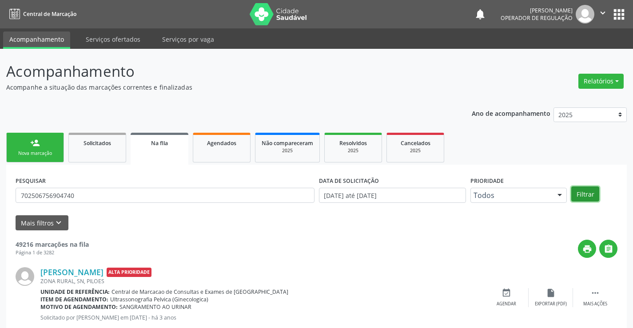
click at [581, 195] on button "Filtrar" at bounding box center [586, 194] width 28 height 15
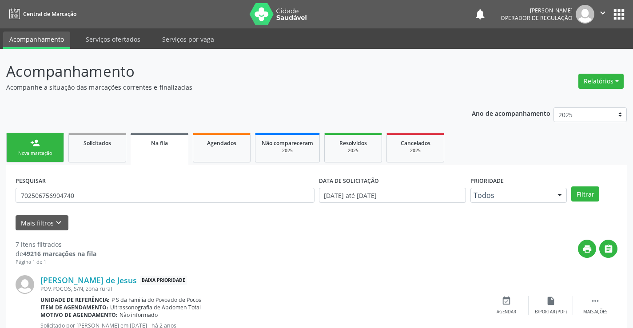
click at [44, 152] on div "Nova marcação" at bounding box center [35, 153] width 44 height 7
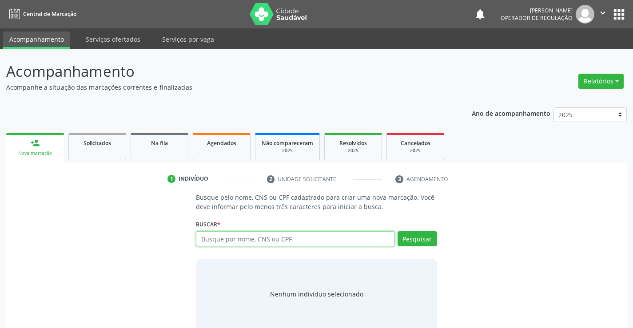
click at [237, 235] on input "text" at bounding box center [295, 239] width 198 height 15
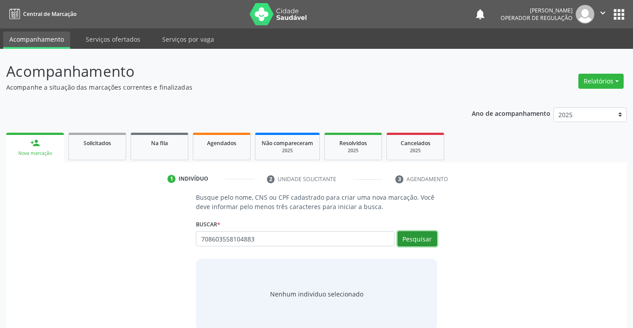
click at [426, 238] on button "Pesquisar" at bounding box center [418, 239] width 40 height 15
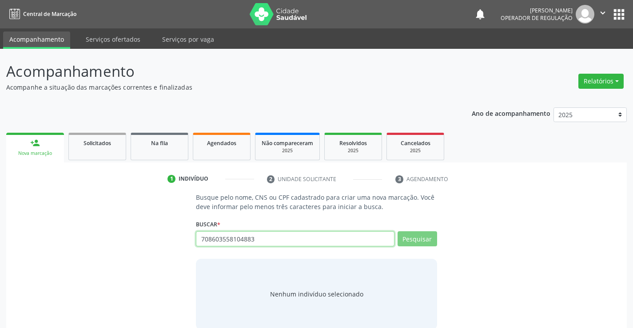
drag, startPoint x: 279, startPoint y: 240, endPoint x: 147, endPoint y: 236, distance: 132.1
click at [149, 236] on div "Busque pelo nome, CNS ou CPF cadastrado para criar uma nova marcação. Você deve…" at bounding box center [316, 261] width 609 height 137
type input "7086035"
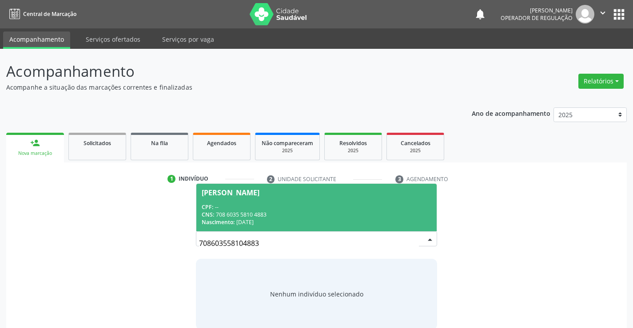
click at [230, 211] on div "CNS: 708 6035 5810 4883" at bounding box center [316, 215] width 229 height 8
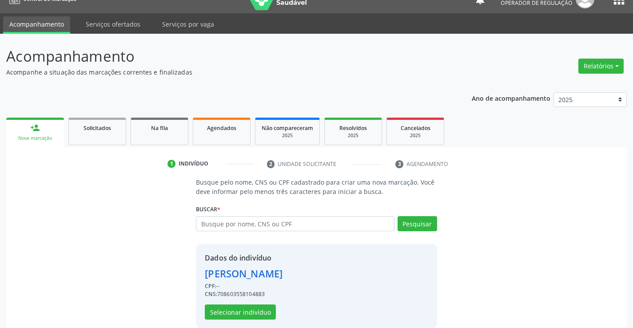
scroll to position [28, 0]
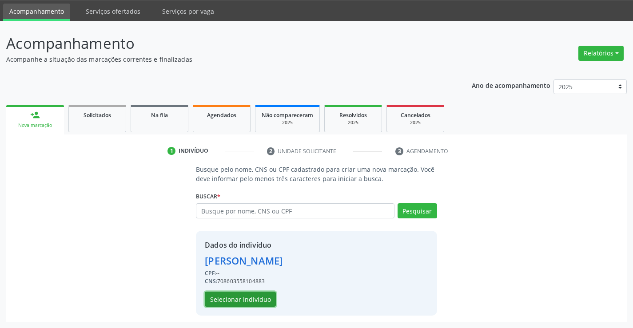
click at [256, 296] on button "Selecionar indivíduo" at bounding box center [240, 299] width 71 height 15
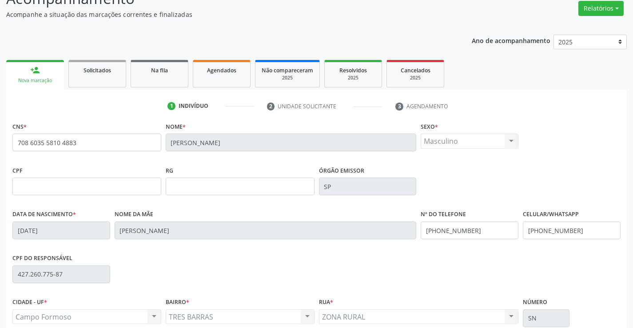
scroll to position [153, 0]
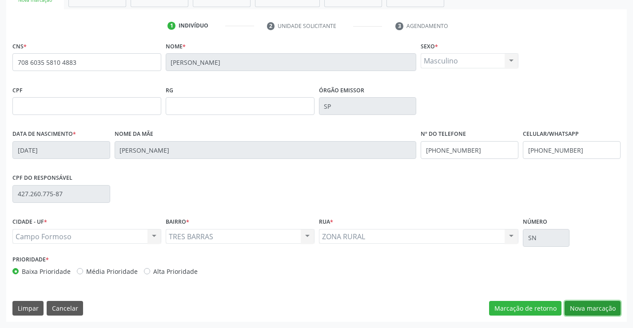
click at [578, 308] on button "Nova marcação" at bounding box center [593, 308] width 56 height 15
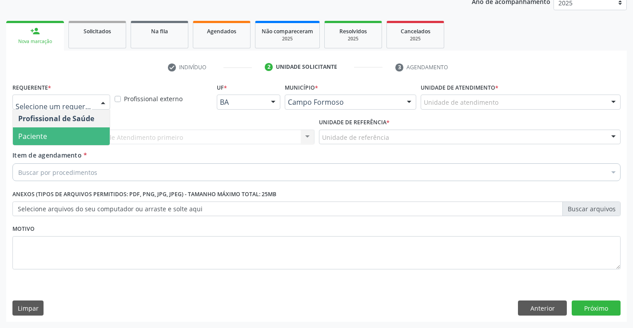
click at [40, 134] on span "Paciente" at bounding box center [32, 137] width 29 height 10
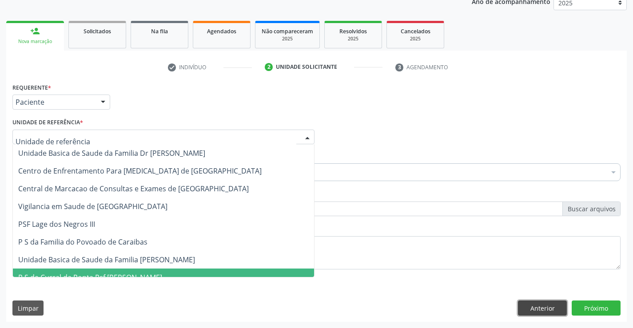
click at [552, 304] on button "Anterior" at bounding box center [542, 308] width 49 height 15
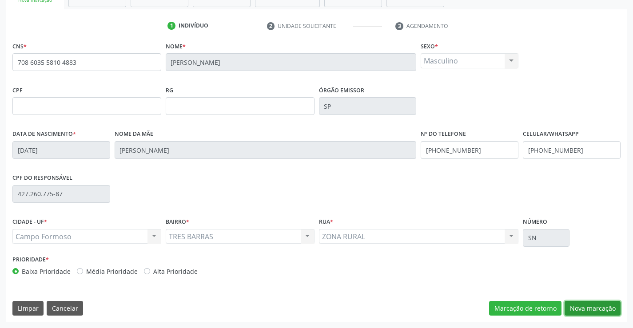
click at [577, 305] on button "Nova marcação" at bounding box center [593, 308] width 56 height 15
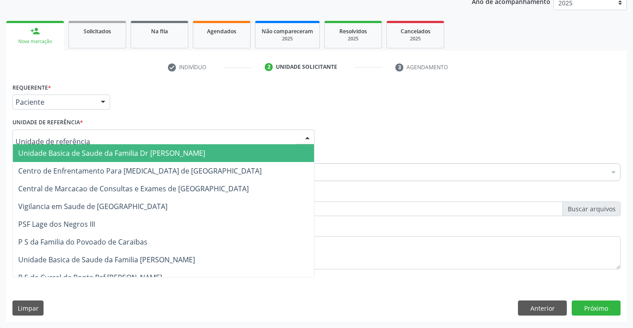
click at [83, 153] on span "Unidade Basica de Saude da Familia Dr [PERSON_NAME]" at bounding box center [111, 153] width 187 height 10
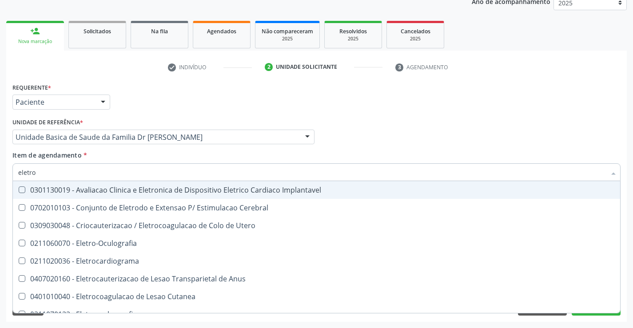
type input "eletroc"
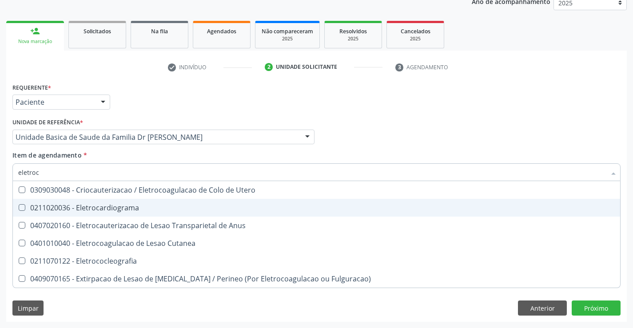
click at [104, 207] on div "0211020036 - Eletrocardiograma" at bounding box center [316, 207] width 597 height 7
checkbox Eletrocardiograma "true"
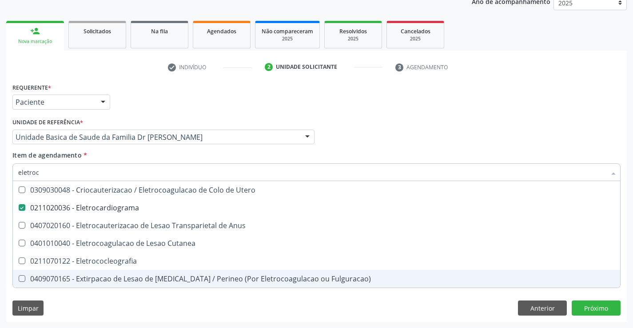
type input "eletroc"
click at [357, 297] on div "Requerente * Paciente Profissional de Saúde Paciente Nenhum resultado encontrad…" at bounding box center [316, 201] width 621 height 241
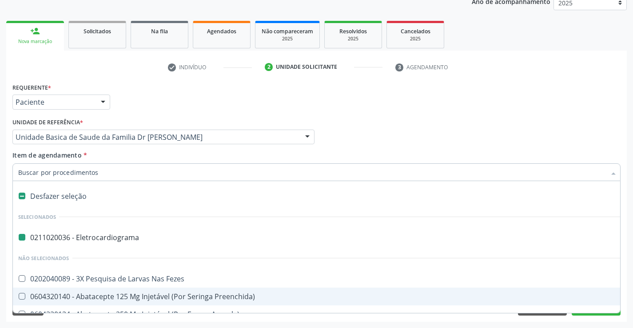
type input "u"
checkbox Eletrocardiograma "false"
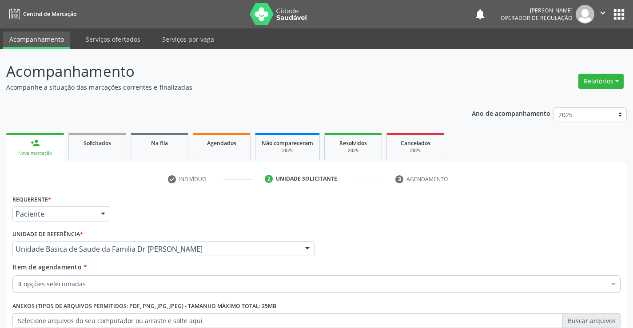
scroll to position [112, 0]
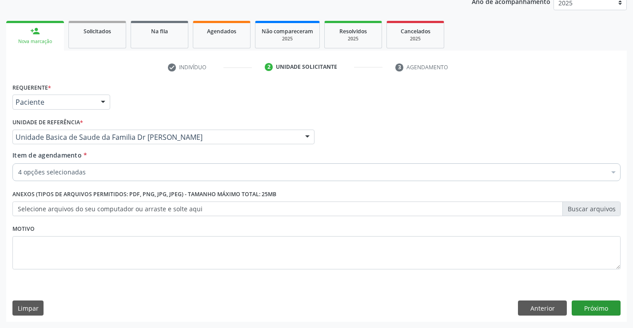
click at [593, 314] on button "Próximo" at bounding box center [596, 308] width 49 height 15
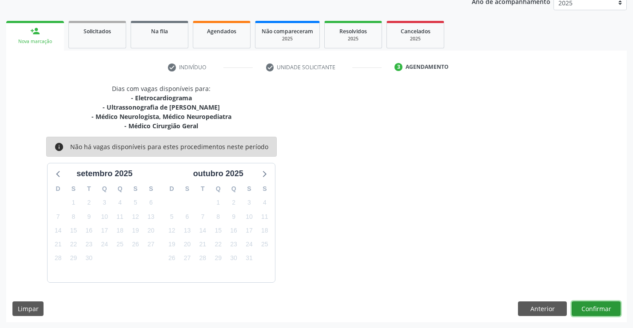
click at [579, 308] on button "Confirmar" at bounding box center [596, 309] width 49 height 15
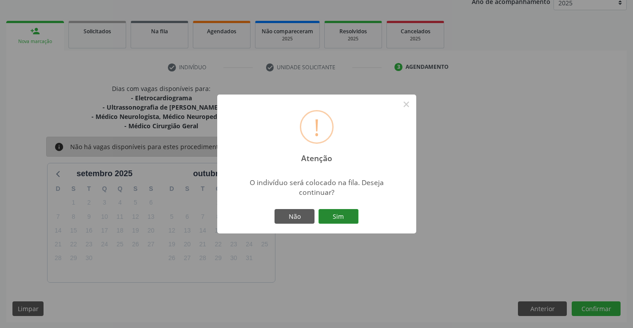
click at [351, 215] on button "Sim" at bounding box center [339, 216] width 40 height 15
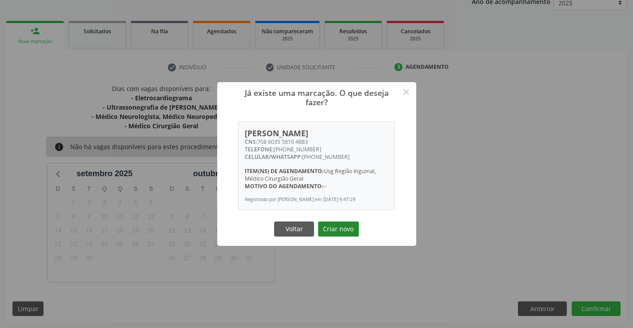
click at [352, 233] on button "Criar novo" at bounding box center [338, 229] width 41 height 15
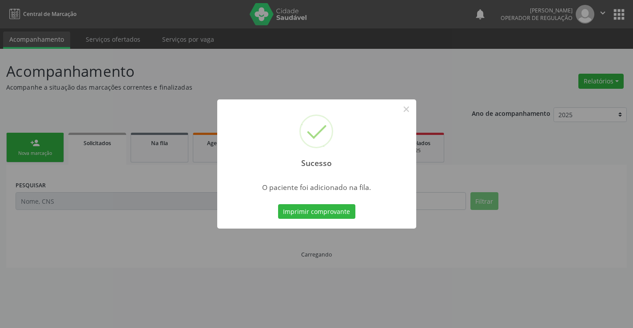
scroll to position [0, 0]
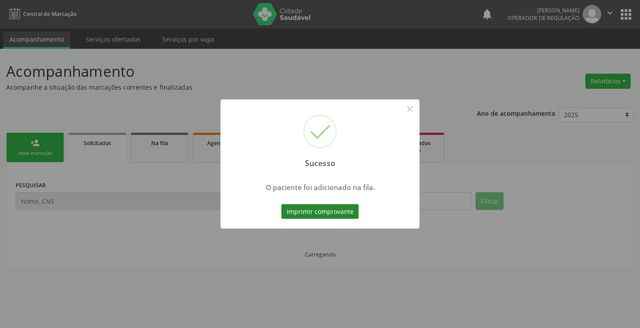
click at [346, 214] on button "Imprimir comprovante" at bounding box center [319, 211] width 77 height 15
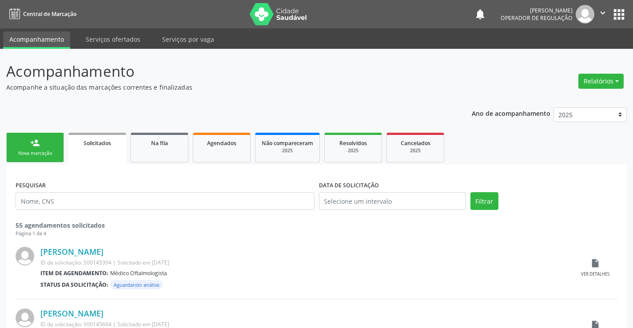
click at [29, 140] on link "person_add Nova marcação" at bounding box center [35, 148] width 58 height 30
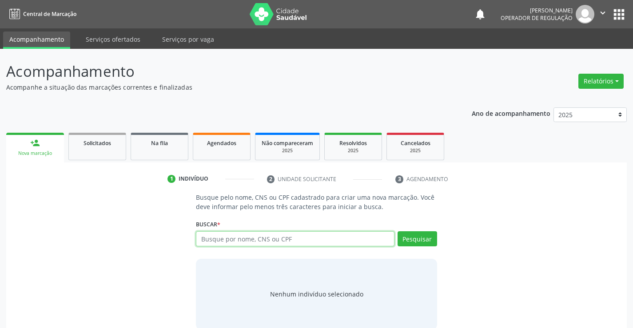
click at [216, 241] on input "text" at bounding box center [295, 239] width 198 height 15
type input "700204458252626"
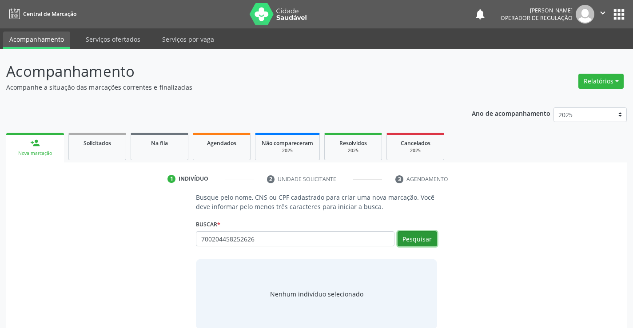
click at [423, 244] on button "Pesquisar" at bounding box center [418, 239] width 40 height 15
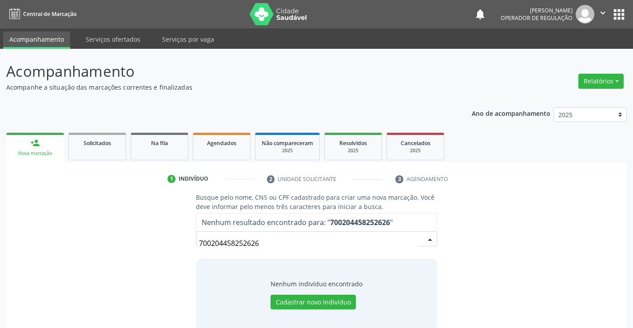
drag, startPoint x: 272, startPoint y: 241, endPoint x: 173, endPoint y: 239, distance: 98.3
click at [173, 239] on div "Busque pelo nome, CNS ou CPF cadastrado para criar uma nova marcação. Você deve…" at bounding box center [316, 261] width 609 height 137
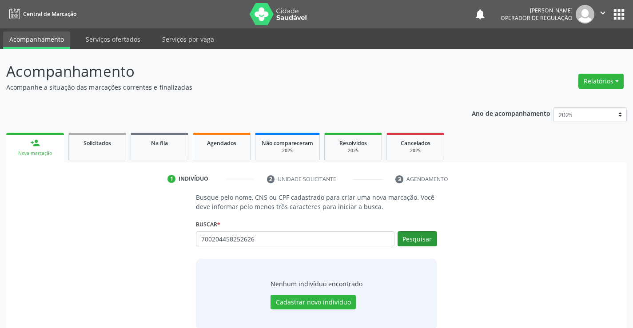
type input "700204458252626"
click at [413, 236] on button "Pesquisar" at bounding box center [418, 239] width 40 height 15
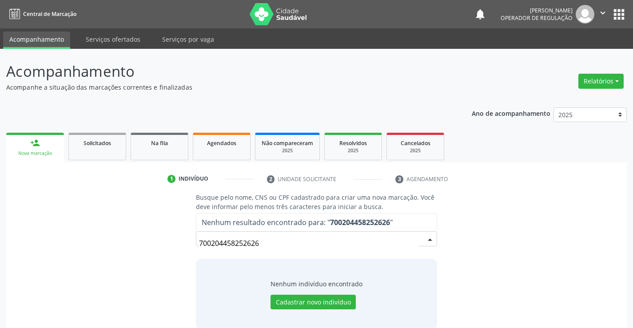
drag, startPoint x: 266, startPoint y: 249, endPoint x: 136, endPoint y: 245, distance: 129.8
click at [136, 245] on div "Busque pelo nome, CNS ou CPF cadastrado para criar uma nova marcação. Você deve…" at bounding box center [316, 261] width 609 height 137
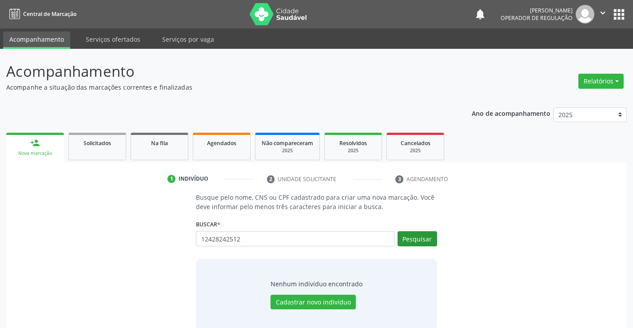
type input "12428242512"
click at [425, 233] on button "Pesquisar" at bounding box center [418, 239] width 40 height 15
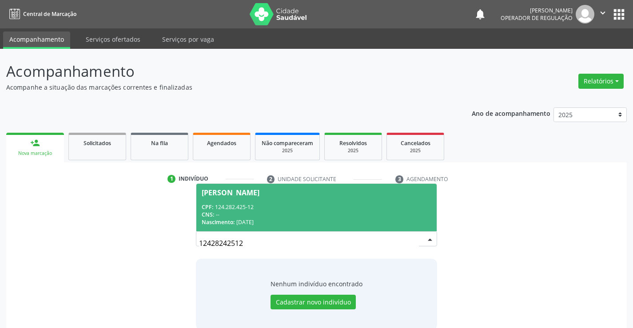
click at [308, 208] on div "CPF: 124.282.425-12" at bounding box center [316, 208] width 229 height 8
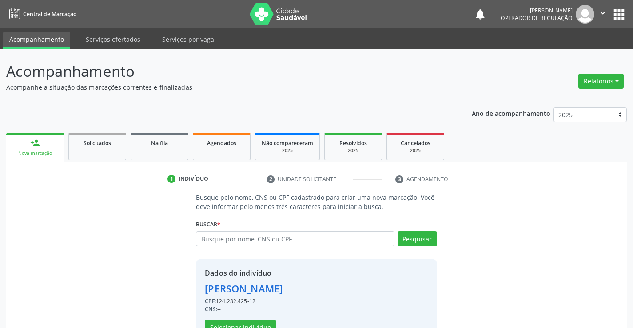
scroll to position [28, 0]
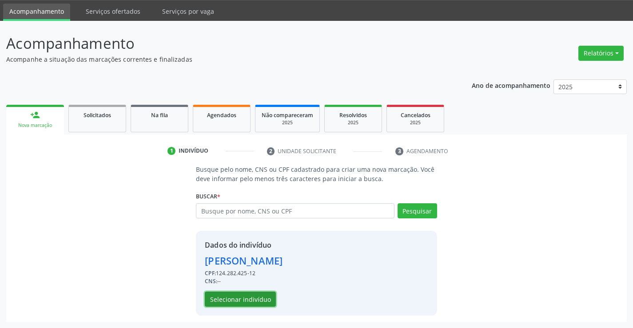
click at [257, 297] on button "Selecionar indivíduo" at bounding box center [240, 299] width 71 height 15
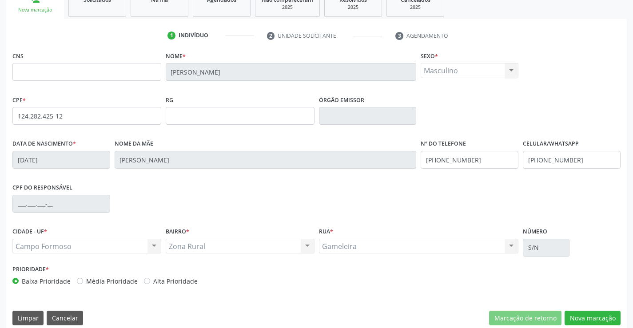
scroll to position [153, 0]
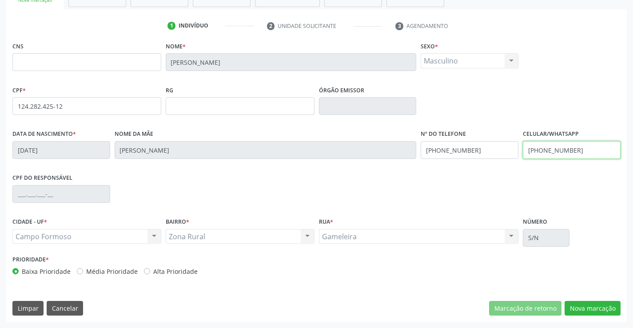
drag, startPoint x: 580, startPoint y: 149, endPoint x: 511, endPoint y: 151, distance: 68.5
click at [511, 151] on div "Data de nascimento * 2[DATE] Nome da mãe [PERSON_NAME] Nº do Telefone [PHONE_NU…" at bounding box center [316, 150] width 613 height 44
type input "[PHONE_NUMBER]"
click at [401, 149] on div "Data de nascimento * [DATE] Nome da mãe [PERSON_NAME] Nº do Telefone [PHONE_NUM…" at bounding box center [316, 150] width 613 height 44
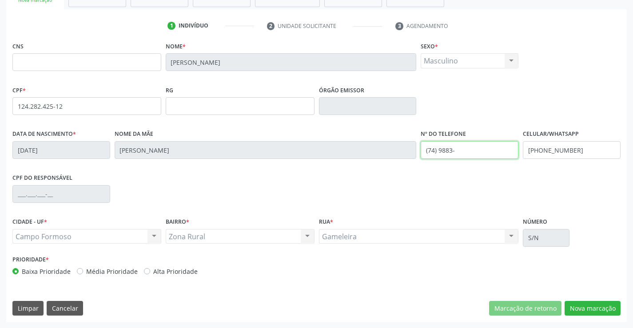
click at [484, 157] on input "(74) 9883-" at bounding box center [470, 150] width 98 height 18
click at [407, 152] on div "Data de nascimento * [DATE] Nome da mãe [PERSON_NAME] Nº do Telefone (74) 9883-…" at bounding box center [316, 150] width 613 height 44
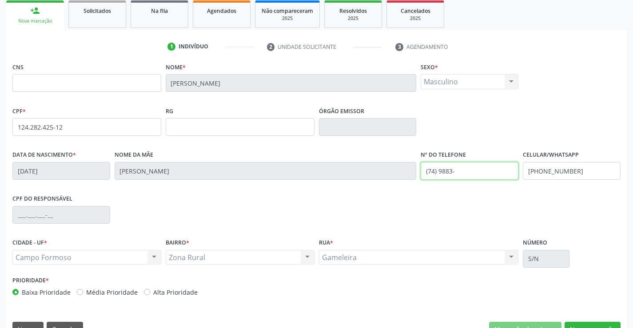
scroll to position [133, 0]
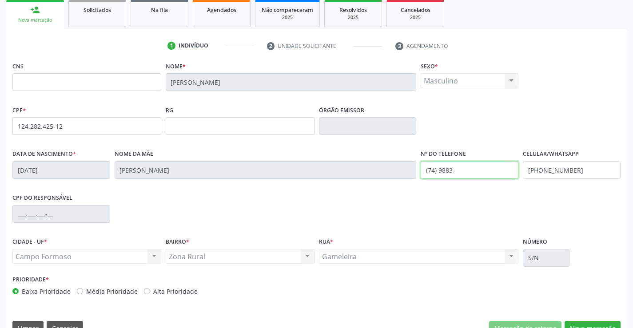
click at [471, 169] on input "(74) 9883-" at bounding box center [470, 170] width 98 height 18
drag, startPoint x: 471, startPoint y: 169, endPoint x: 425, endPoint y: 172, distance: 45.9
click at [425, 172] on input "(74) 9883-" at bounding box center [470, 170] width 98 height 18
click at [472, 170] on input "(74) 9883-" at bounding box center [470, 170] width 98 height 18
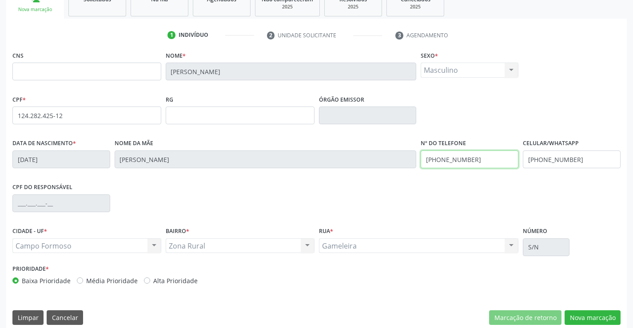
scroll to position [153, 0]
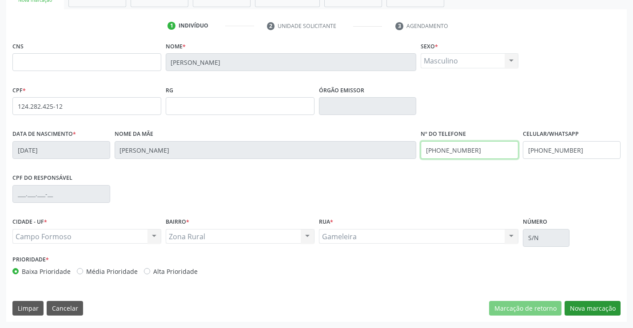
type input "[PHONE_NUMBER]"
click at [592, 308] on button "Nova marcação" at bounding box center [593, 308] width 56 height 15
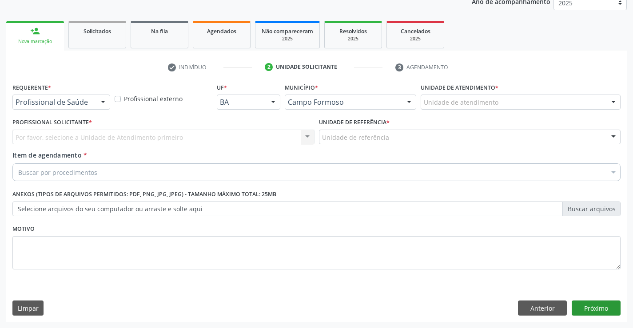
scroll to position [112, 0]
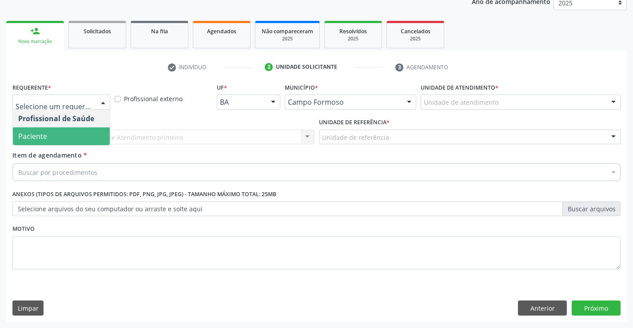
click at [61, 141] on span "Paciente" at bounding box center [61, 137] width 97 height 18
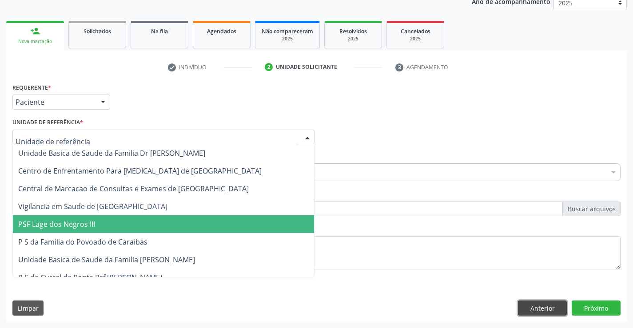
click at [549, 308] on button "Anterior" at bounding box center [542, 308] width 49 height 15
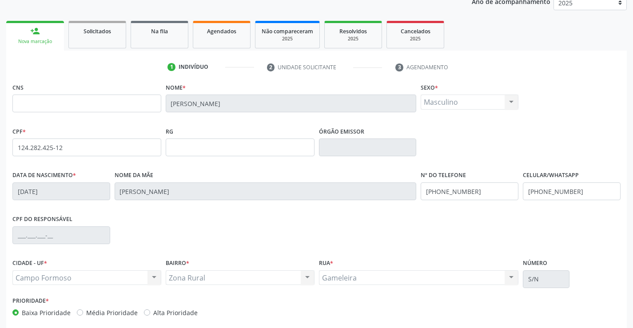
scroll to position [153, 0]
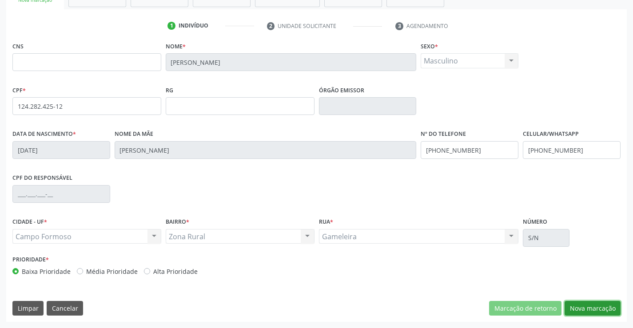
click at [586, 304] on button "Nova marcação" at bounding box center [593, 308] width 56 height 15
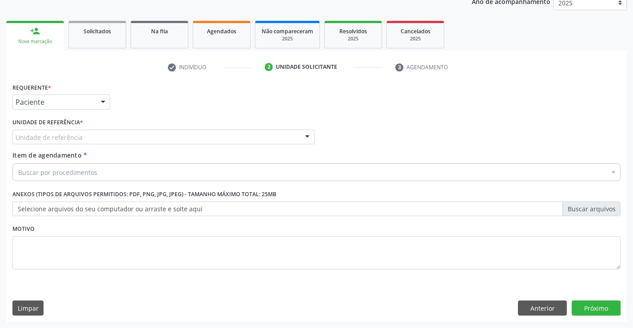
scroll to position [112, 0]
click at [81, 136] on div "Unidade de referência" at bounding box center [163, 137] width 302 height 15
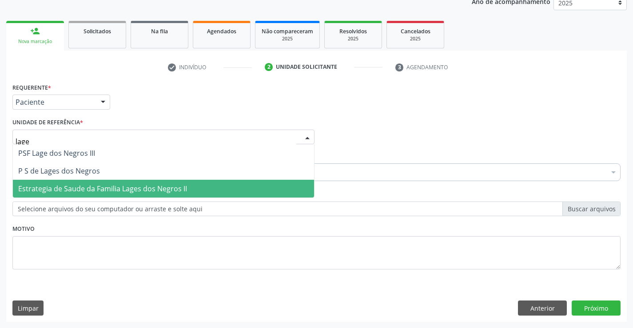
type input "lages"
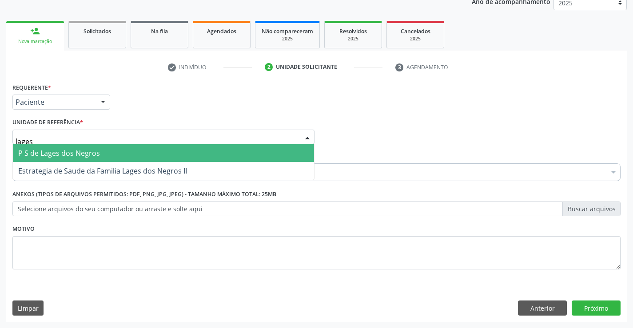
click at [101, 158] on span "P S de Lages dos Negros" at bounding box center [163, 153] width 301 height 18
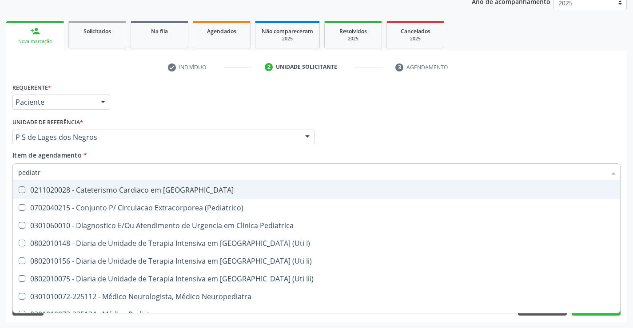
type input "pediatra"
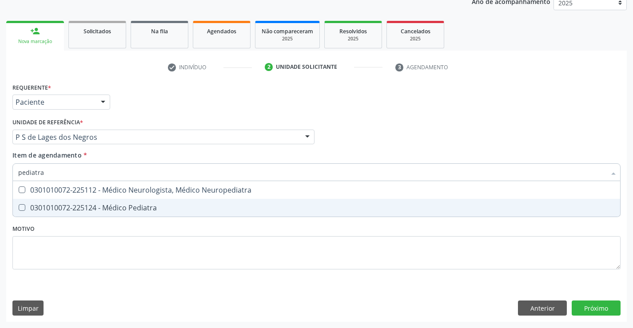
click at [136, 204] on div "0301010072-225124 - Médico Pediatra" at bounding box center [316, 207] width 597 height 7
checkbox Pediatra "true"
click at [604, 307] on div "Requerente * Paciente Profissional de Saúde Paciente Nenhum resultado encontrad…" at bounding box center [316, 201] width 621 height 241
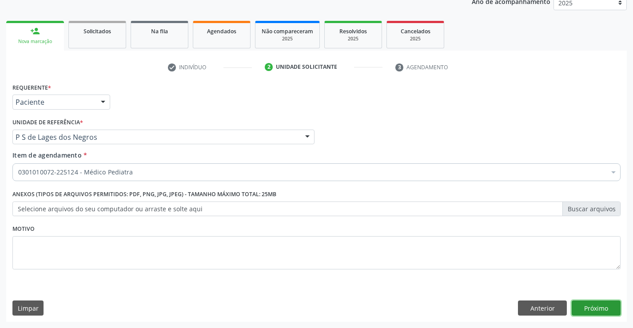
click at [594, 305] on button "Próximo" at bounding box center [596, 308] width 49 height 15
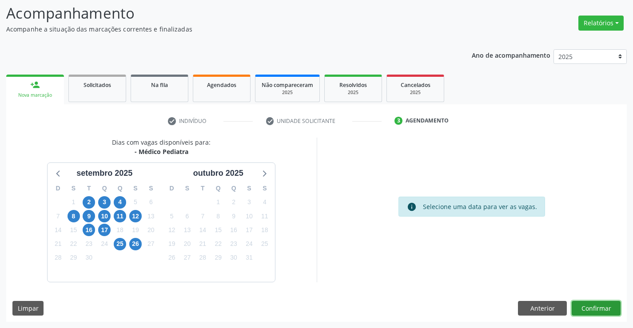
click at [592, 308] on button "Confirmar" at bounding box center [596, 308] width 49 height 15
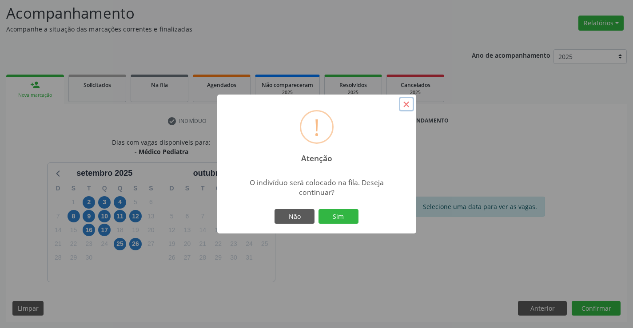
click at [403, 105] on button "×" at bounding box center [406, 104] width 15 height 15
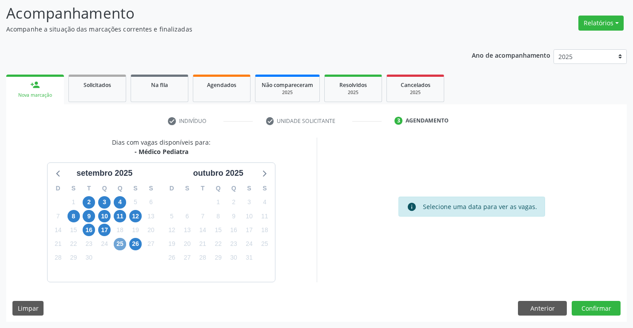
click at [120, 244] on span "25" at bounding box center [120, 244] width 12 height 12
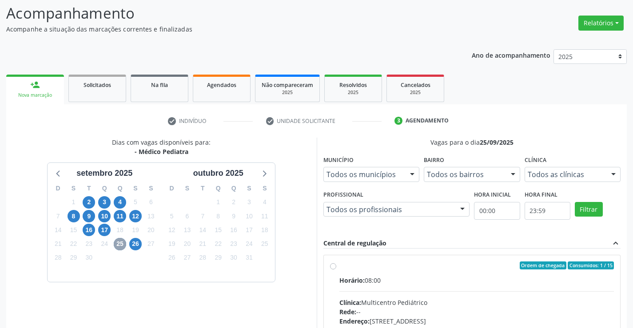
scroll to position [103, 0]
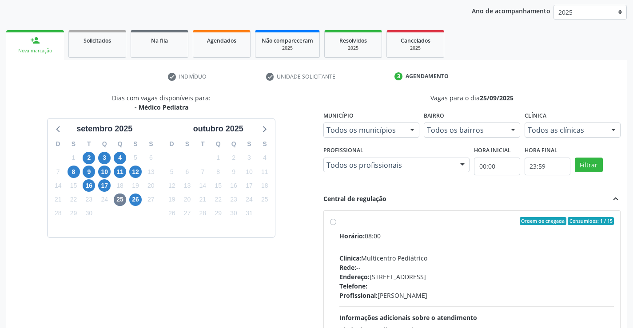
click at [340, 221] on label "Ordem de chegada Consumidos: 1 / 15 Horário: 08:00 Clínica: Multicentro Pediátr…" at bounding box center [477, 285] width 275 height 136
click at [330, 221] on input "Ordem de chegada Consumidos: 1 / 15 Horário: 08:00 Clínica: Multicentro Pediátr…" at bounding box center [333, 221] width 6 height 8
radio input "true"
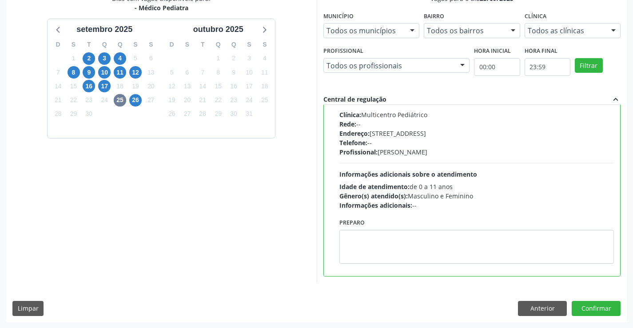
scroll to position [203, 0]
click at [601, 307] on button "Confirmar" at bounding box center [596, 308] width 49 height 15
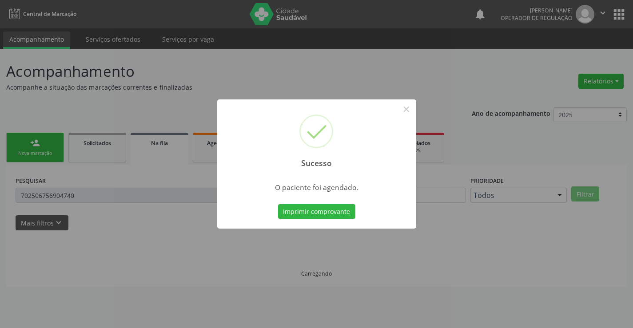
scroll to position [0, 0]
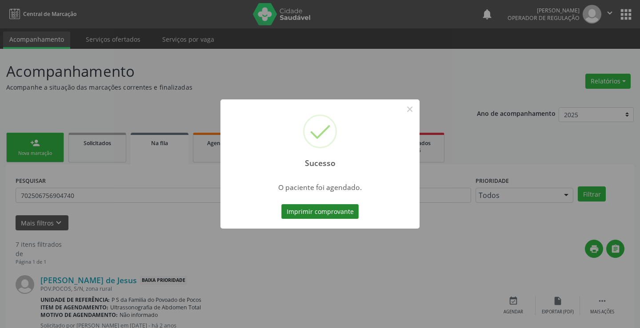
click at [328, 208] on button "Imprimir comprovante" at bounding box center [319, 211] width 77 height 15
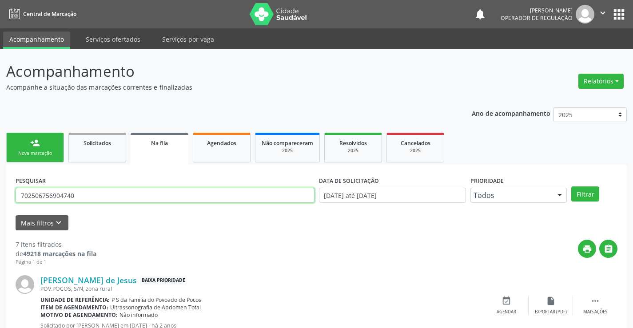
drag, startPoint x: 115, startPoint y: 192, endPoint x: 81, endPoint y: 124, distance: 76.5
type input "708205638662640"
click at [585, 191] on button "Filtrar" at bounding box center [586, 194] width 28 height 15
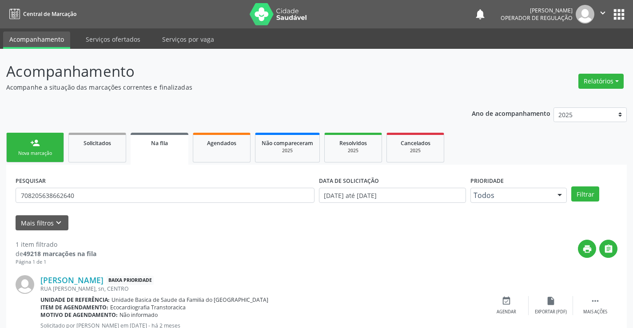
click at [40, 153] on div "Nova marcação" at bounding box center [35, 153] width 44 height 7
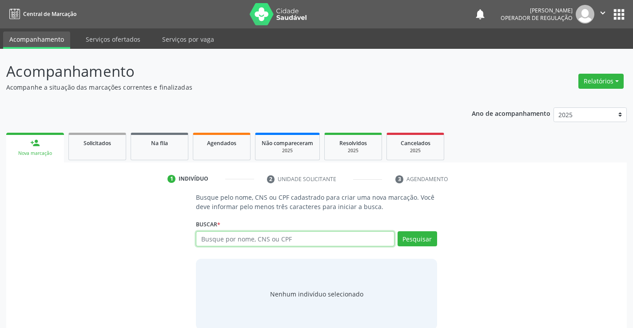
click at [253, 242] on input "text" at bounding box center [295, 239] width 198 height 15
type input "705209455690377"
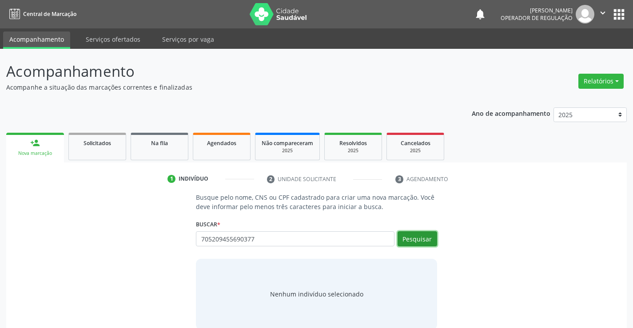
click at [412, 238] on button "Pesquisar" at bounding box center [418, 239] width 40 height 15
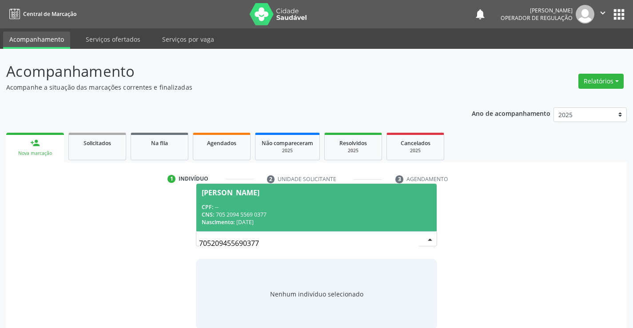
click at [300, 200] on span "[PERSON_NAME] CPF: -- CNS: 705 2094 5569 0377 Nascimento: [DATE]" at bounding box center [316, 208] width 240 height 48
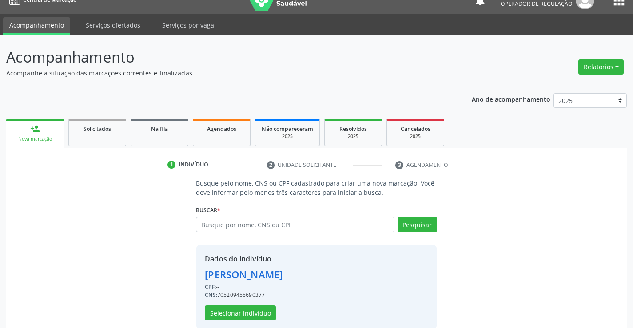
scroll to position [28, 0]
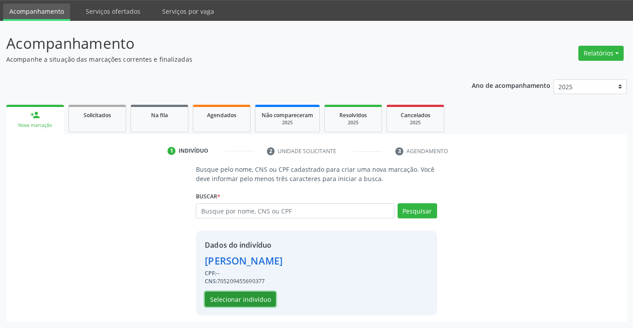
click at [248, 297] on button "Selecionar indivíduo" at bounding box center [240, 299] width 71 height 15
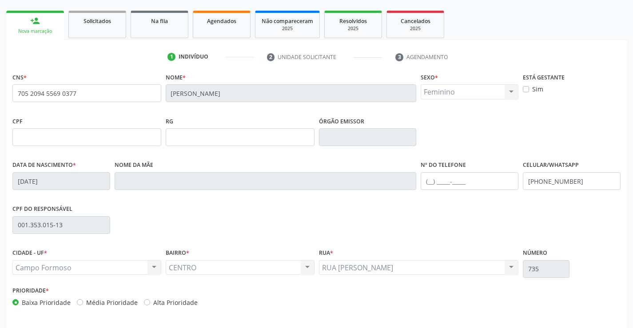
scroll to position [153, 0]
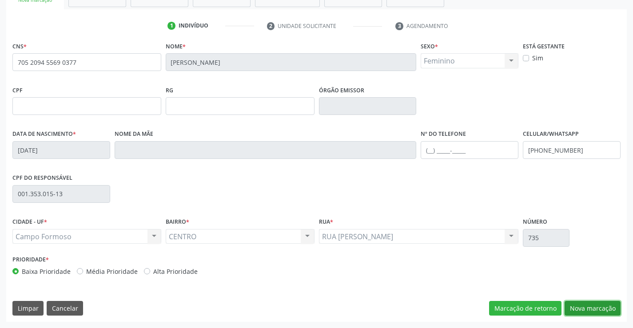
click at [577, 304] on button "Nova marcação" at bounding box center [593, 308] width 56 height 15
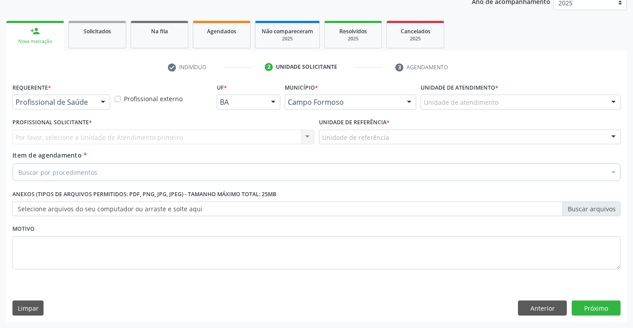
scroll to position [112, 0]
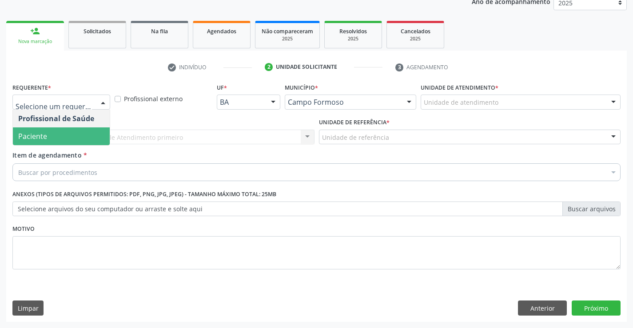
click at [40, 132] on span "Paciente" at bounding box center [32, 137] width 29 height 10
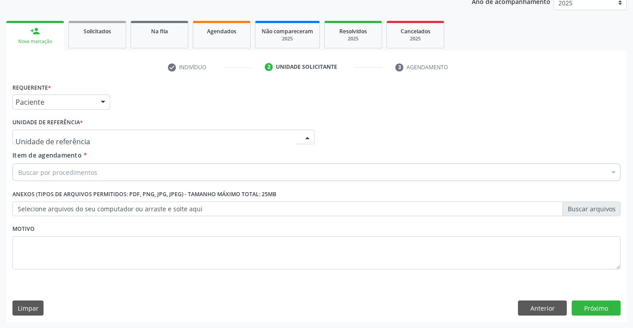
click at [95, 141] on div at bounding box center [163, 137] width 302 height 15
click at [534, 304] on button "Anterior" at bounding box center [542, 308] width 49 height 15
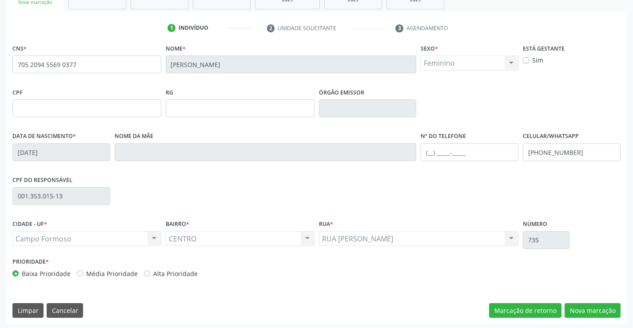
scroll to position [153, 0]
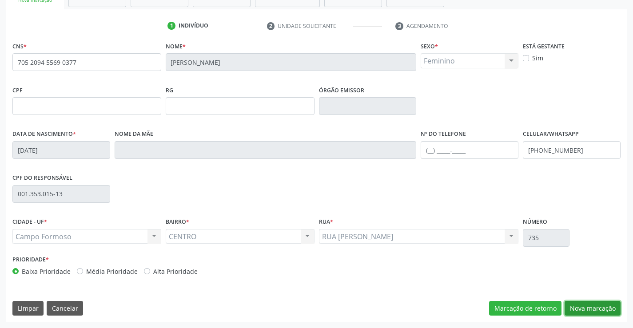
click at [577, 304] on button "Nova marcação" at bounding box center [593, 308] width 56 height 15
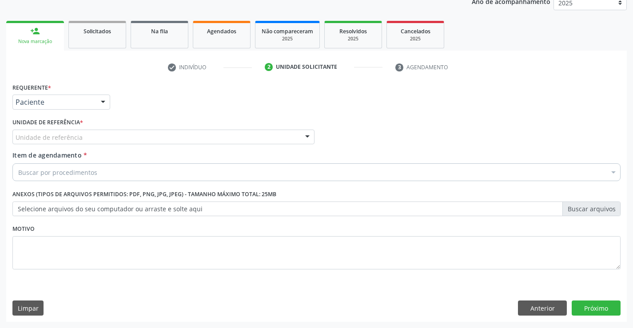
scroll to position [112, 0]
click at [531, 310] on button "Anterior" at bounding box center [542, 308] width 49 height 15
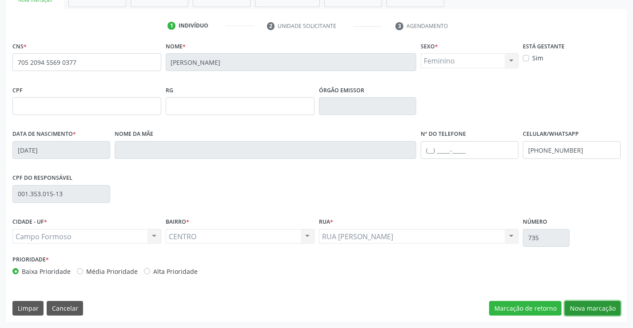
click at [574, 314] on button "Nova marcação" at bounding box center [593, 308] width 56 height 15
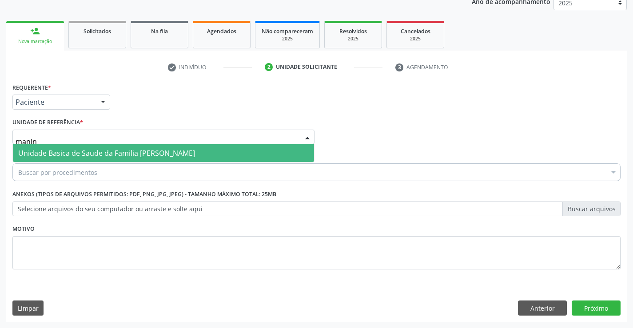
type input "maninh"
click at [108, 150] on span "Unidade Basica de Saude da Familia [PERSON_NAME]" at bounding box center [106, 153] width 177 height 10
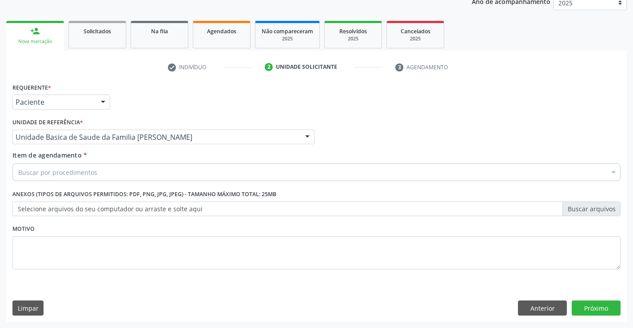
click at [96, 165] on div "Buscar por procedimentos" at bounding box center [316, 173] width 609 height 18
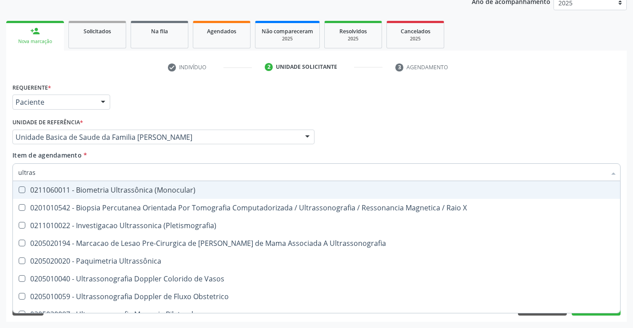
type input "ultrass"
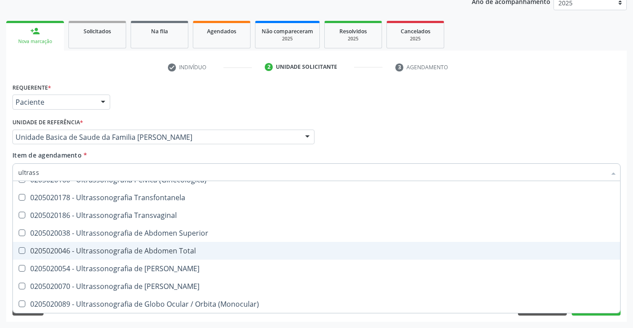
scroll to position [144, 0]
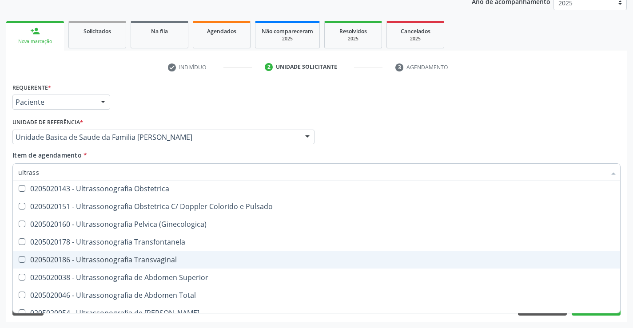
click at [177, 262] on div "0205020186 - Ultrassonografia Transvaginal" at bounding box center [316, 259] width 597 height 7
checkbox Transvaginal "true"
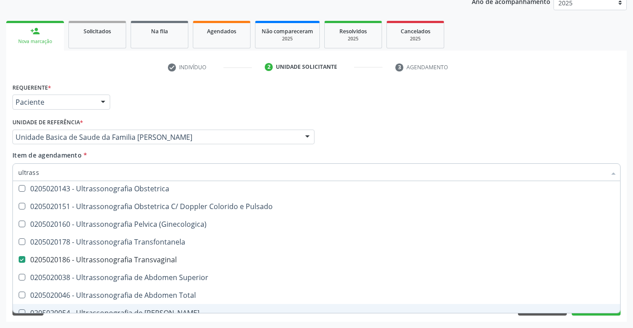
click at [576, 316] on div "Requerente * Paciente Profissional de Saúde Paciente Nenhum resultado encontrad…" at bounding box center [316, 201] width 621 height 241
checkbox X "true"
checkbox Transvaginal "false"
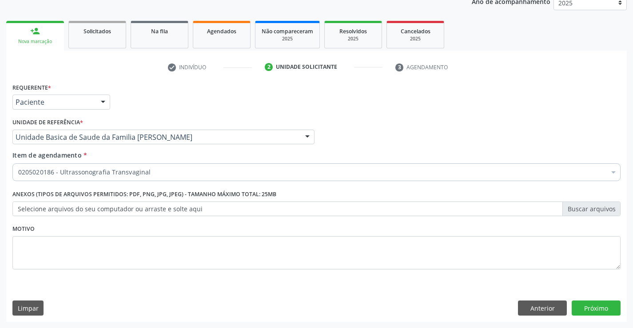
scroll to position [0, 0]
click at [579, 308] on button "Próximo" at bounding box center [596, 308] width 49 height 15
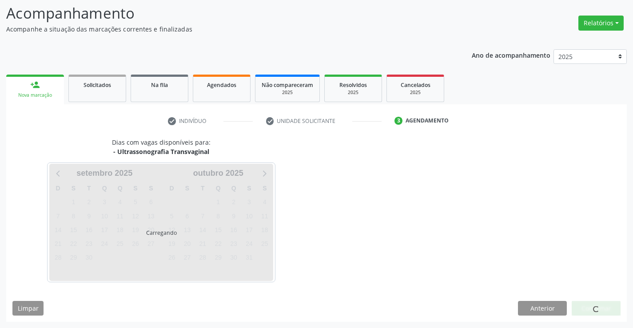
scroll to position [58, 0]
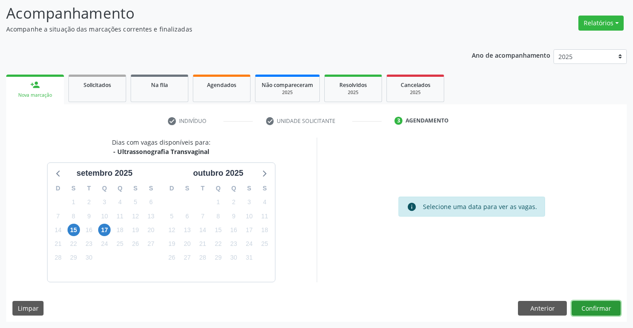
click at [584, 307] on button "Confirmar" at bounding box center [596, 308] width 49 height 15
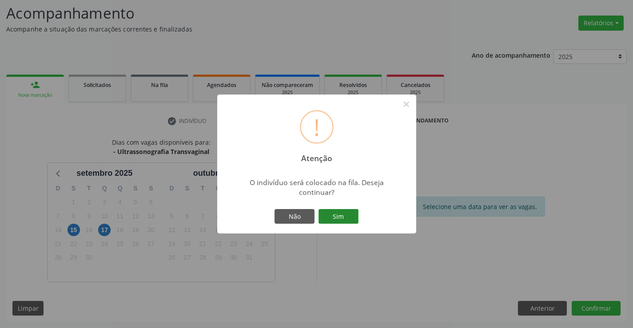
click at [336, 216] on button "Sim" at bounding box center [339, 216] width 40 height 15
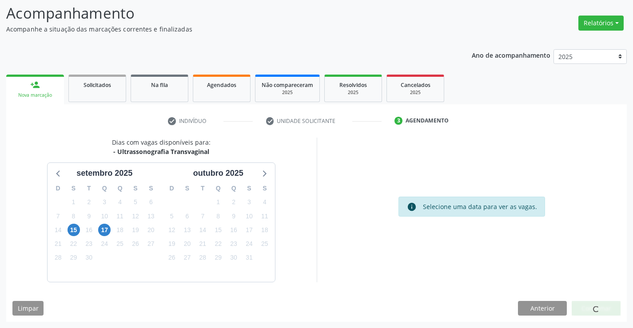
scroll to position [0, 0]
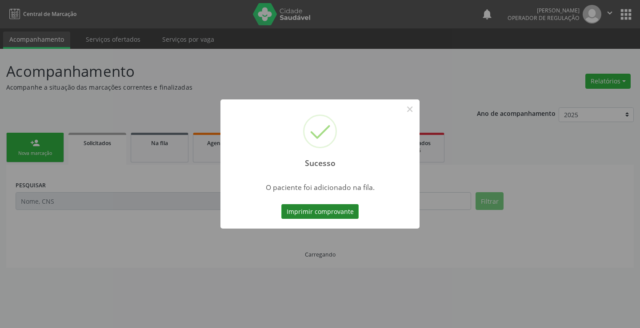
click at [347, 217] on button "Imprimir comprovante" at bounding box center [319, 211] width 77 height 15
